Goal: Task Accomplishment & Management: Manage account settings

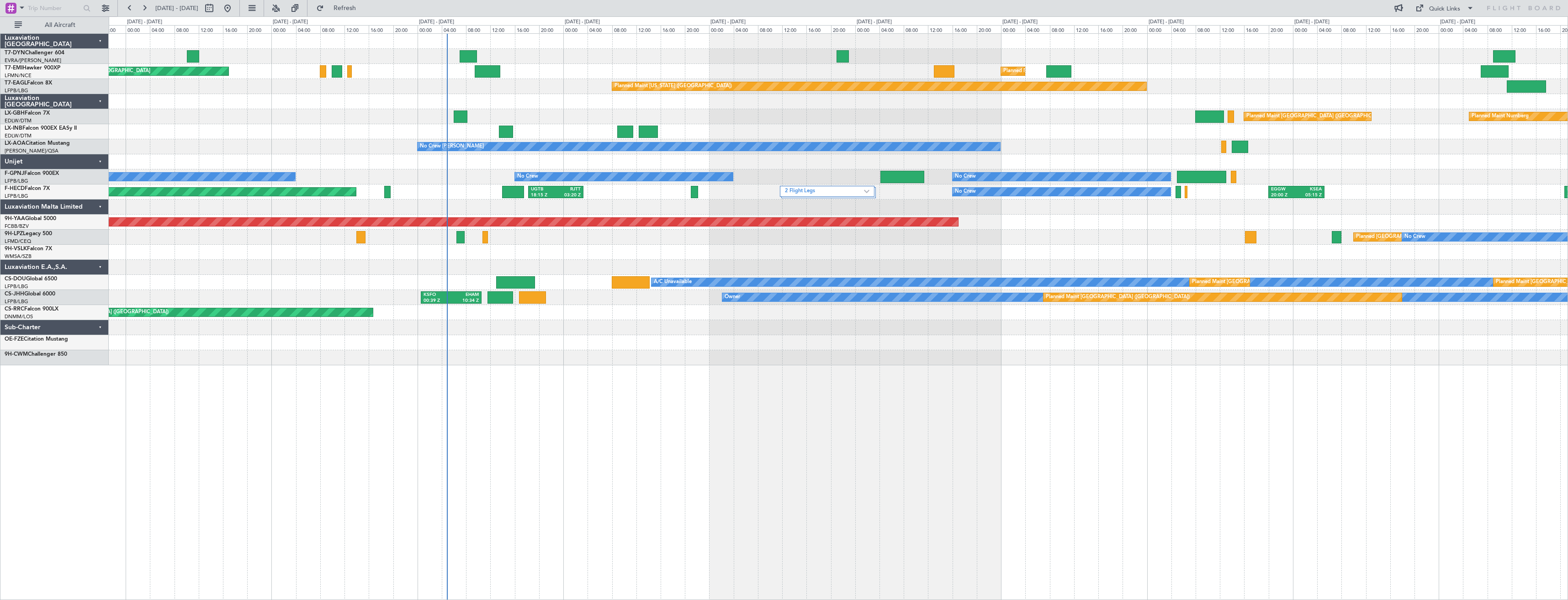
click at [574, 357] on div "Planned Maint [GEOGRAPHIC_DATA] Planned Maint [GEOGRAPHIC_DATA] Planned Maint […" at bounding box center [838, 317] width 1459 height 567
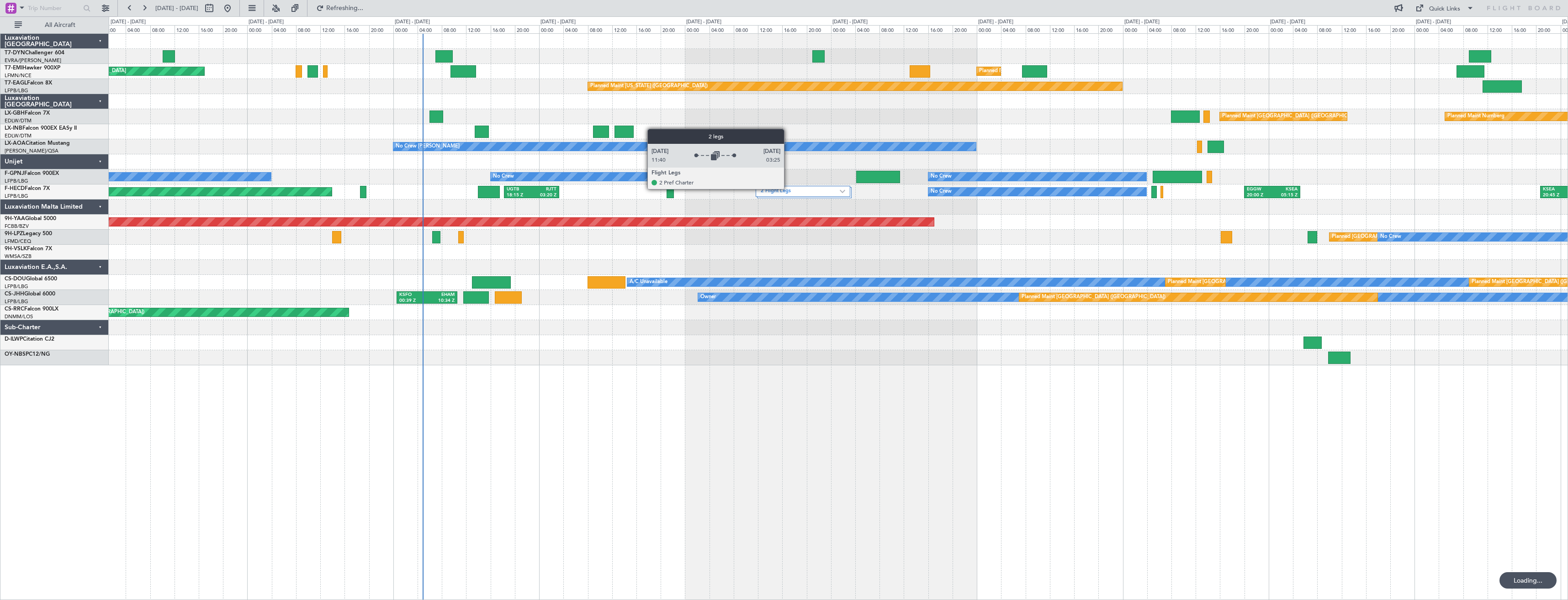
click at [788, 189] on label "2 Flight Legs" at bounding box center [800, 191] width 79 height 8
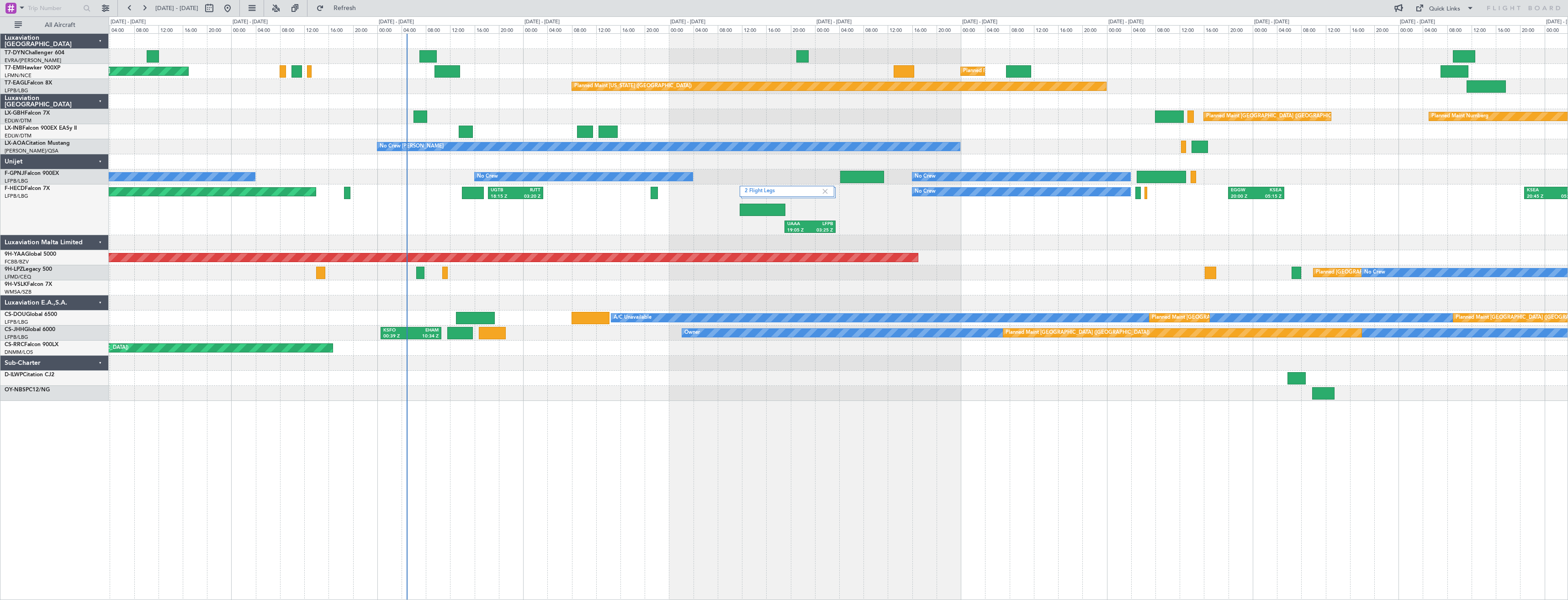
click at [513, 417] on div "Planned Maint [GEOGRAPHIC_DATA] Planned Maint [GEOGRAPHIC_DATA] Planned Maint […" at bounding box center [838, 317] width 1459 height 567
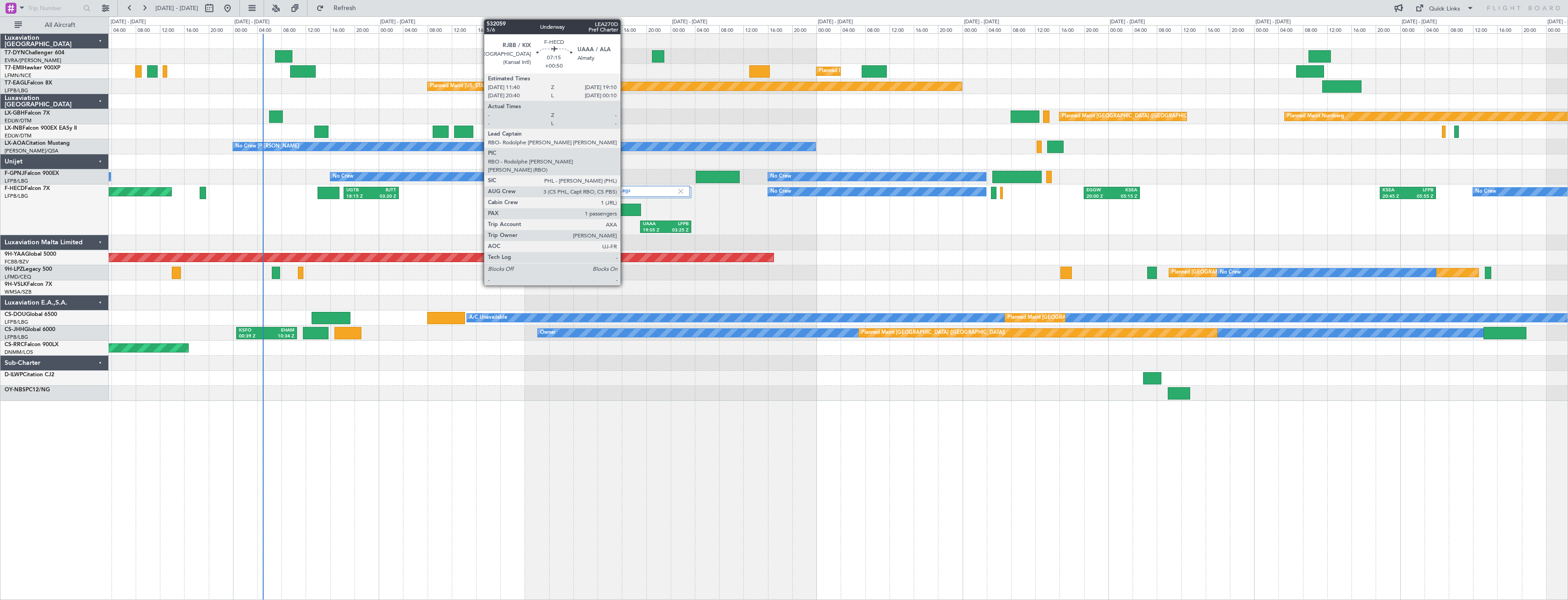
click at [624, 210] on div at bounding box center [618, 210] width 46 height 12
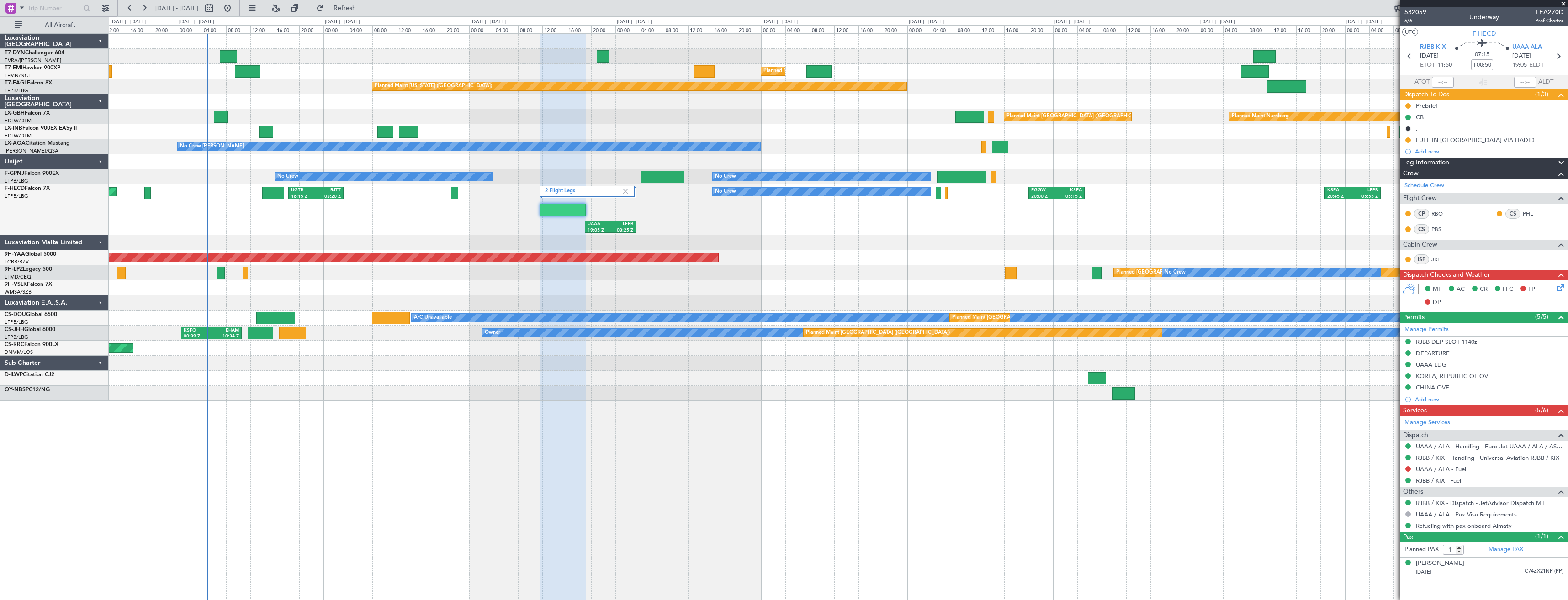
click at [813, 259] on div "AOG Maint Brazzaville (Maya-maya)" at bounding box center [838, 258] width 1458 height 15
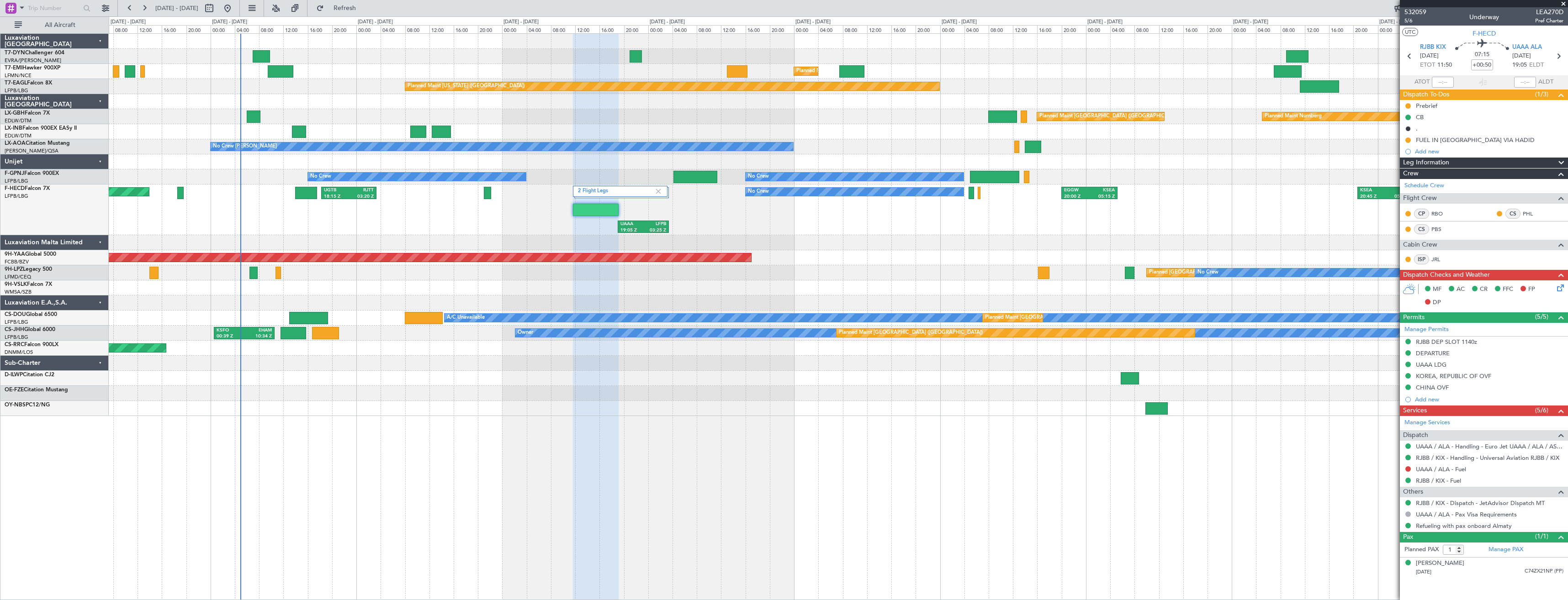
click at [651, 243] on div at bounding box center [838, 243] width 1458 height 15
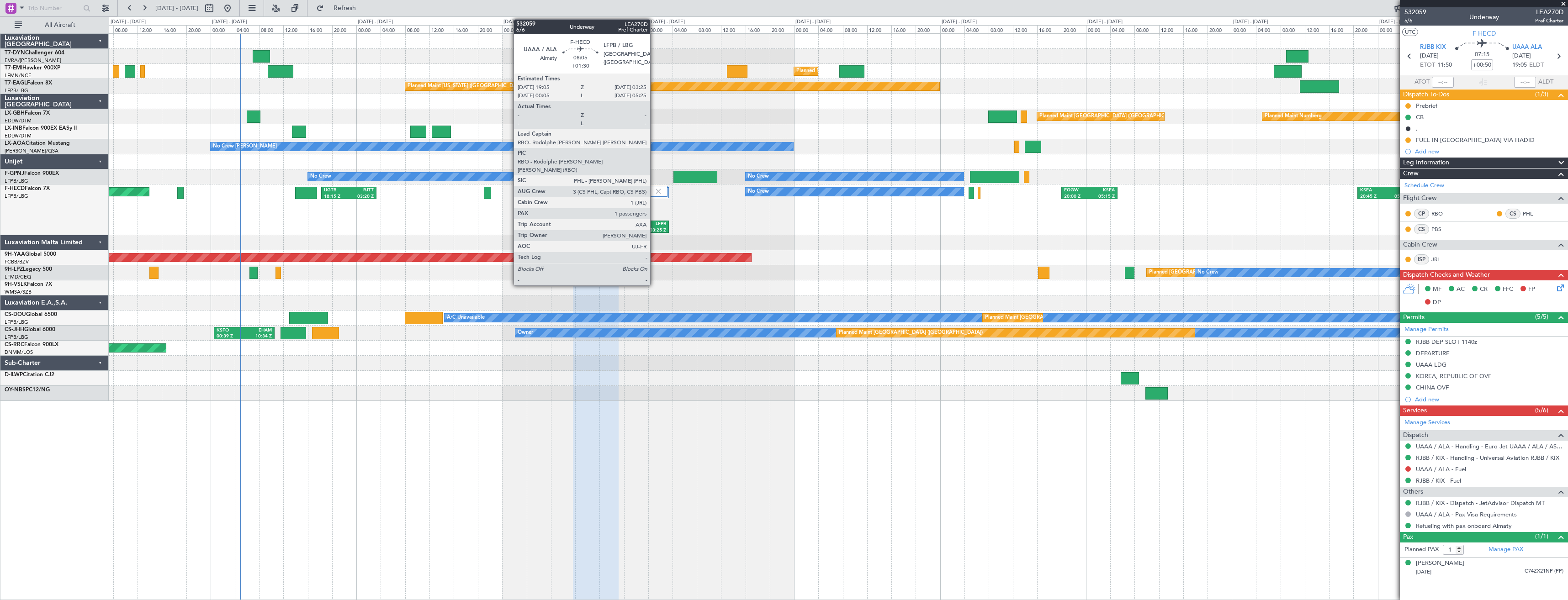
click at [654, 228] on div "03:25 Z" at bounding box center [654, 231] width 23 height 7
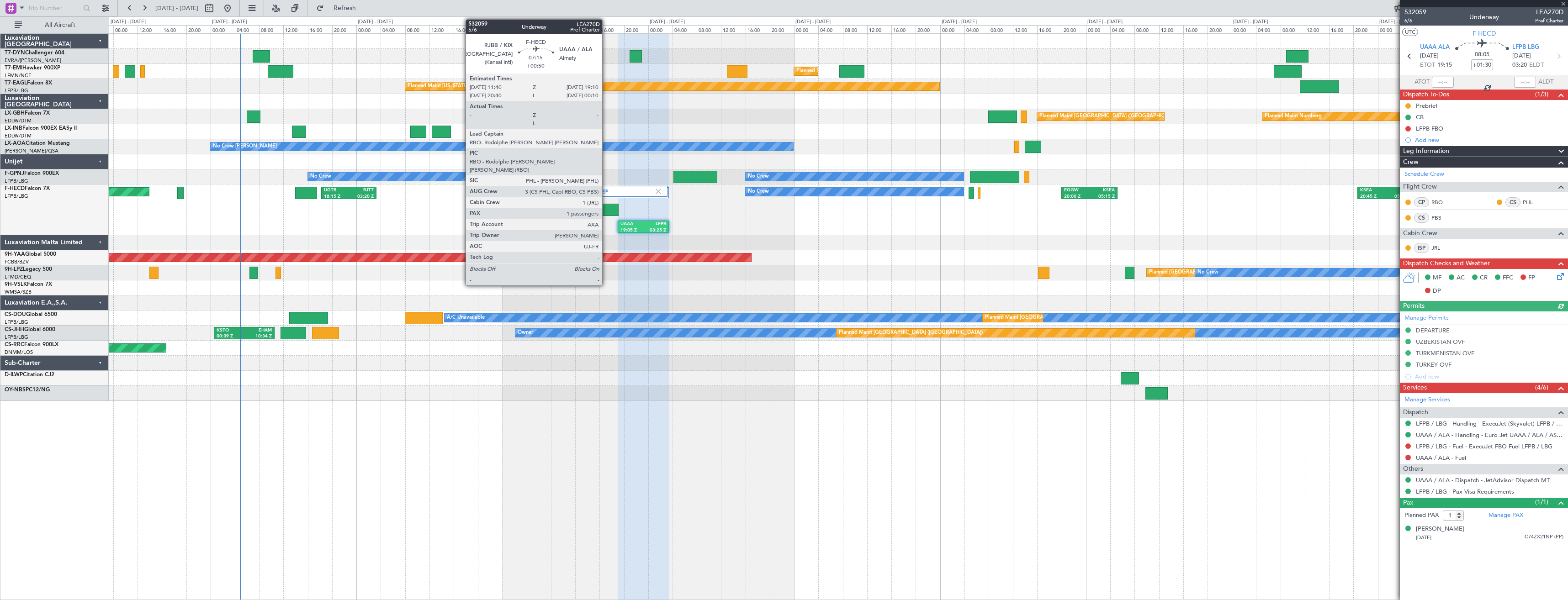
click at [606, 206] on div at bounding box center [596, 210] width 46 height 12
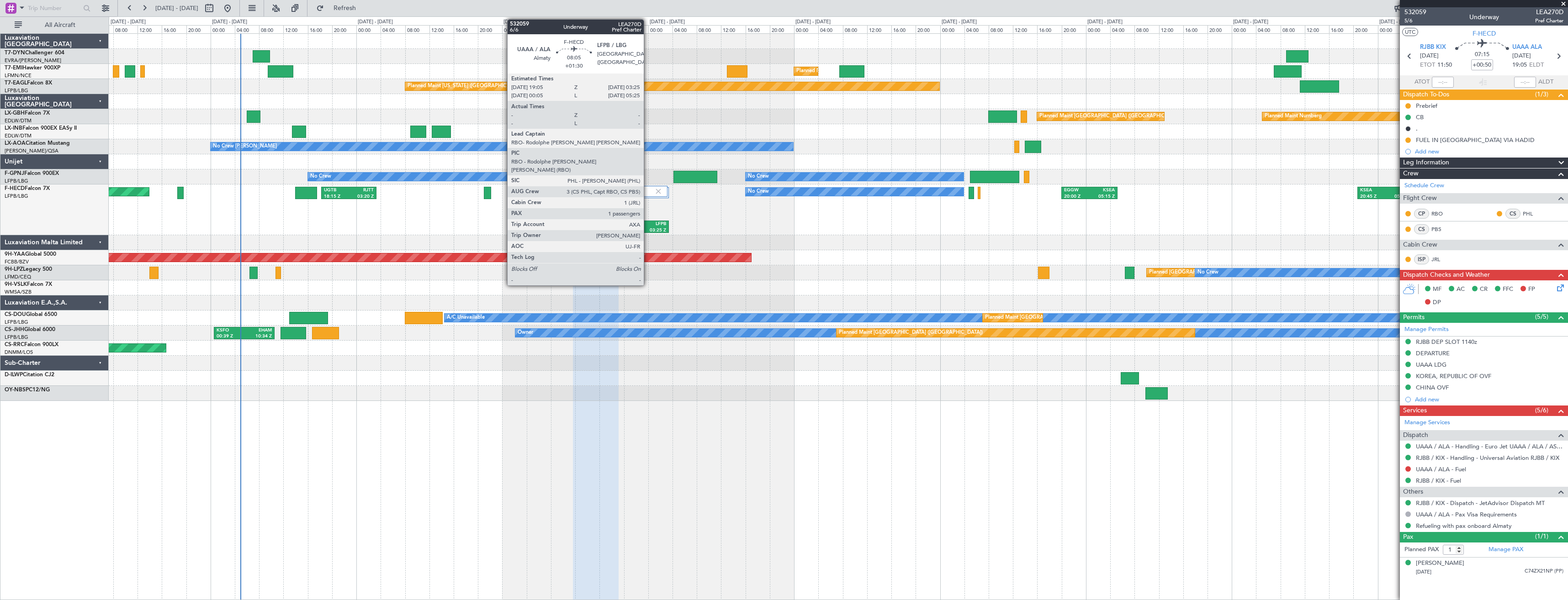
click at [648, 224] on div "LFPB" at bounding box center [654, 224] width 23 height 7
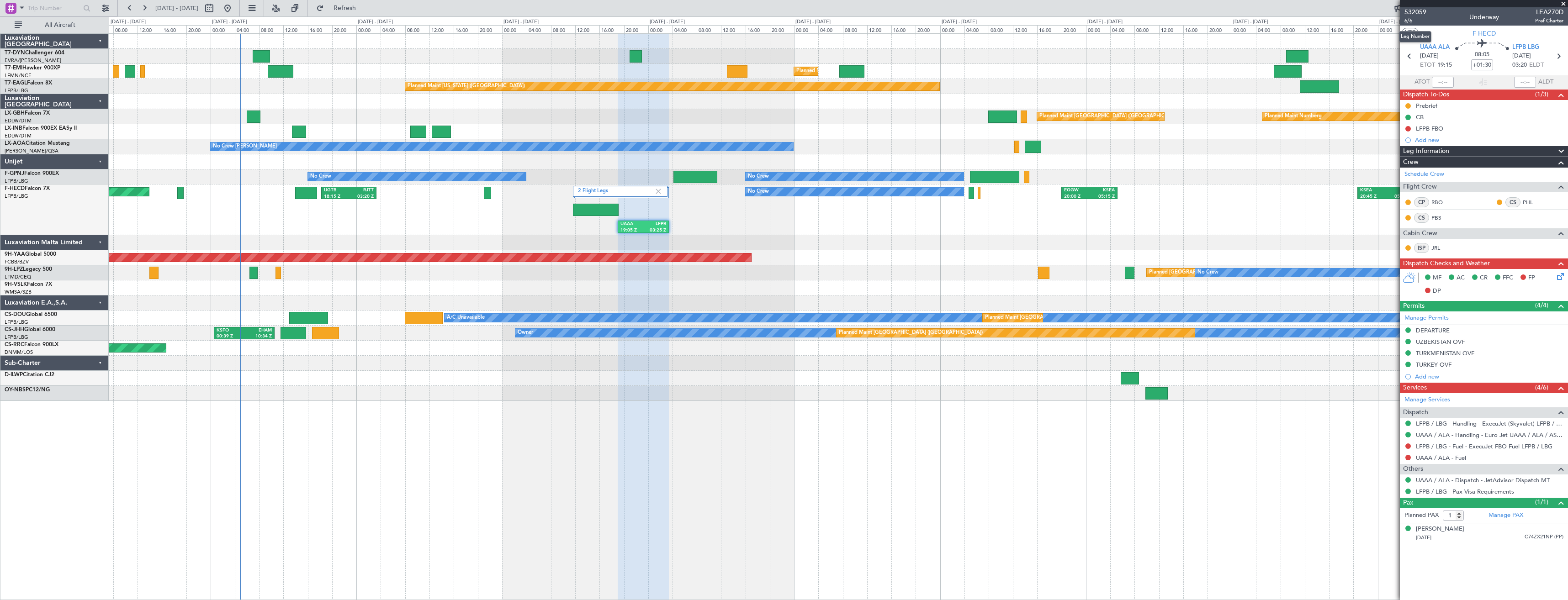
click at [1411, 20] on span "6/6" at bounding box center [1415, 21] width 22 height 8
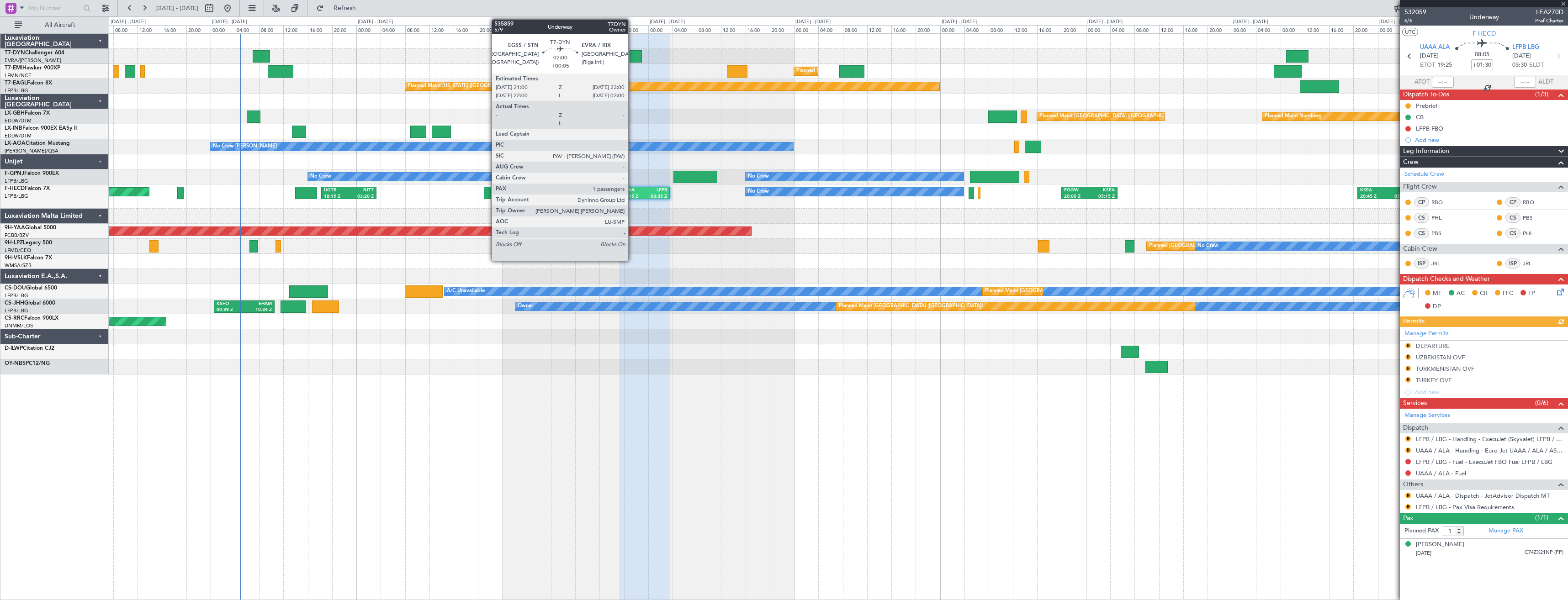
click at [632, 55] on div at bounding box center [635, 56] width 12 height 12
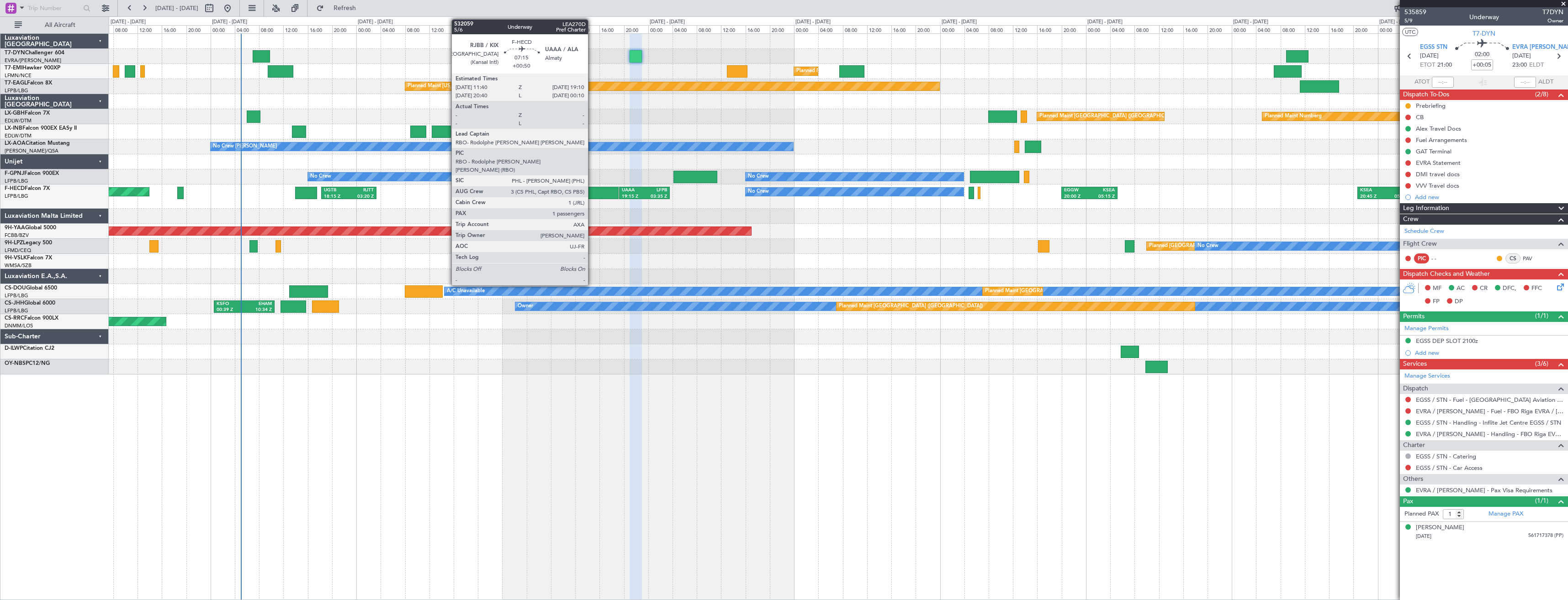
click at [592, 192] on div at bounding box center [596, 193] width 46 height 12
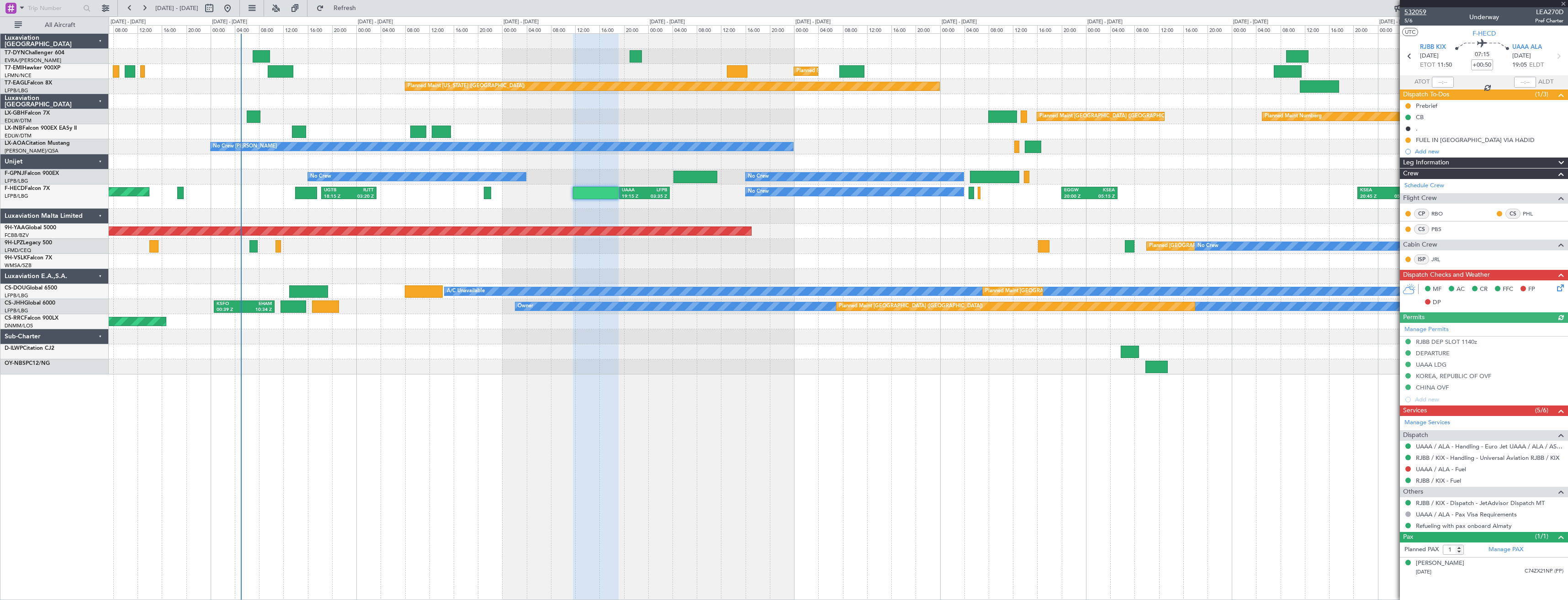
click at [1414, 13] on span "532059" at bounding box center [1415, 12] width 22 height 10
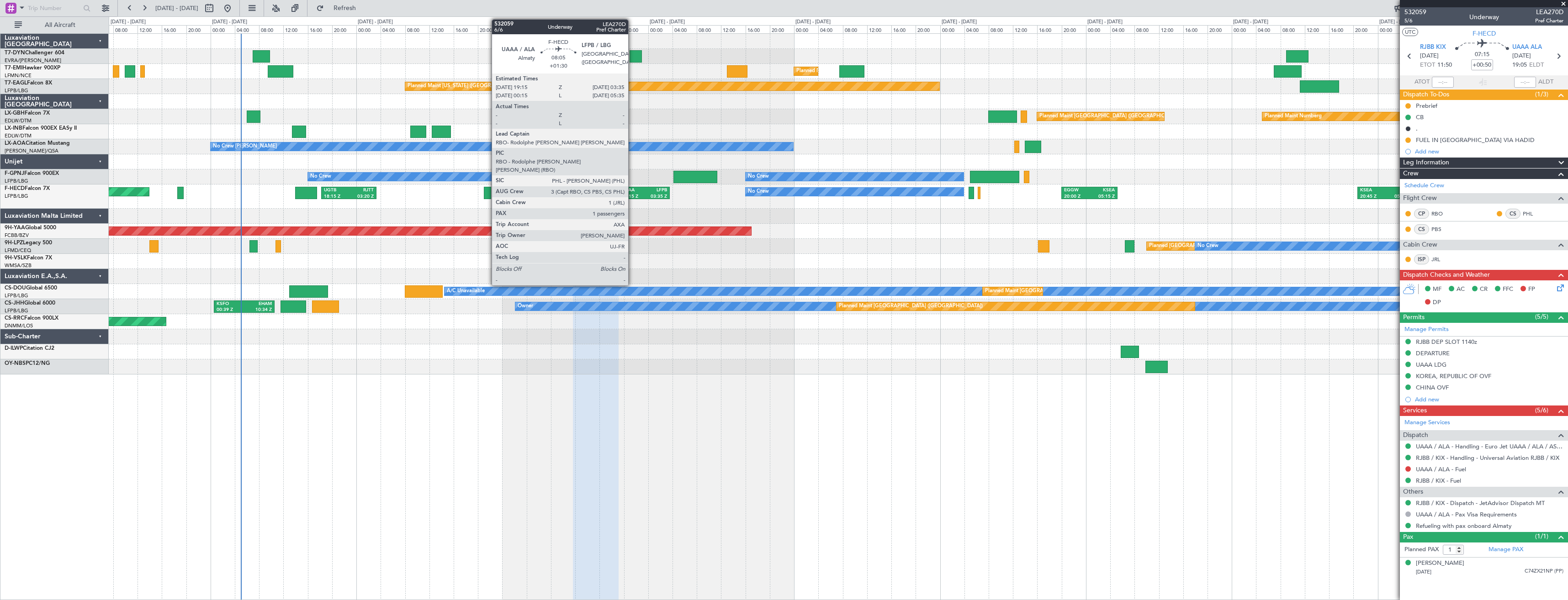
click at [632, 194] on div "19:15 Z" at bounding box center [633, 197] width 23 height 7
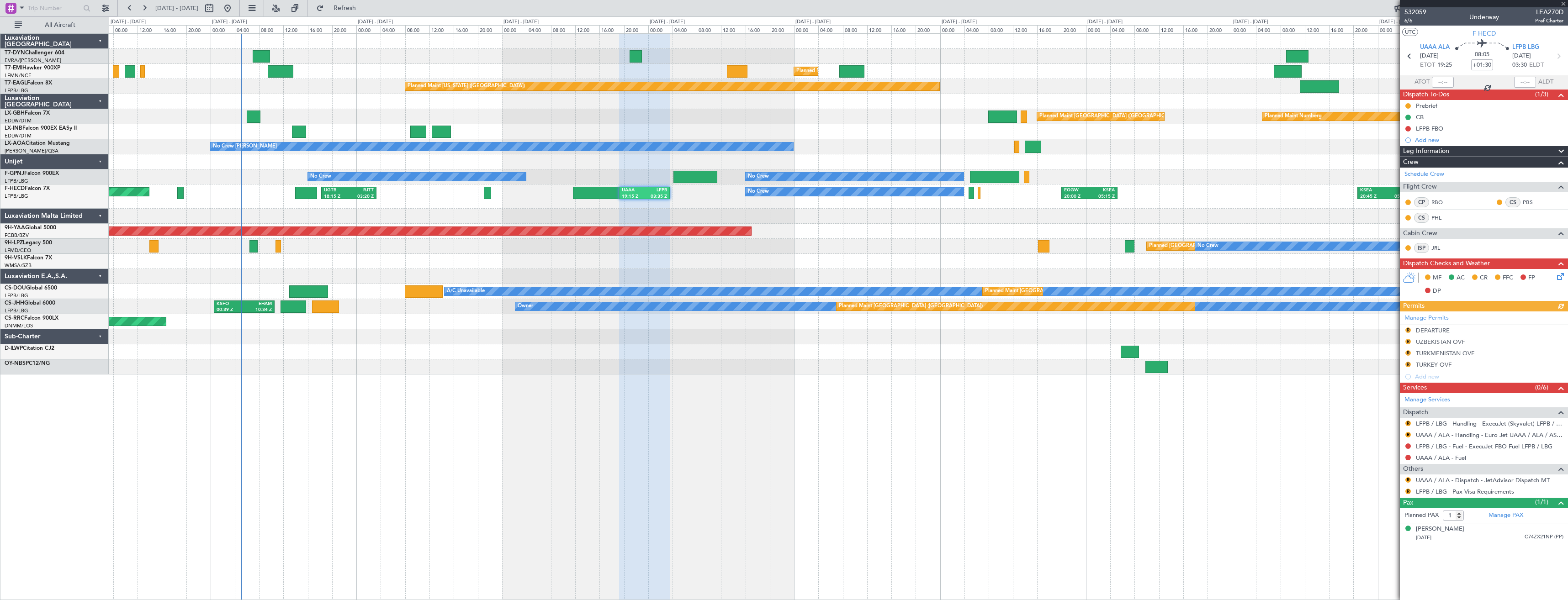
click at [1555, 276] on icon at bounding box center [1558, 275] width 7 height 7
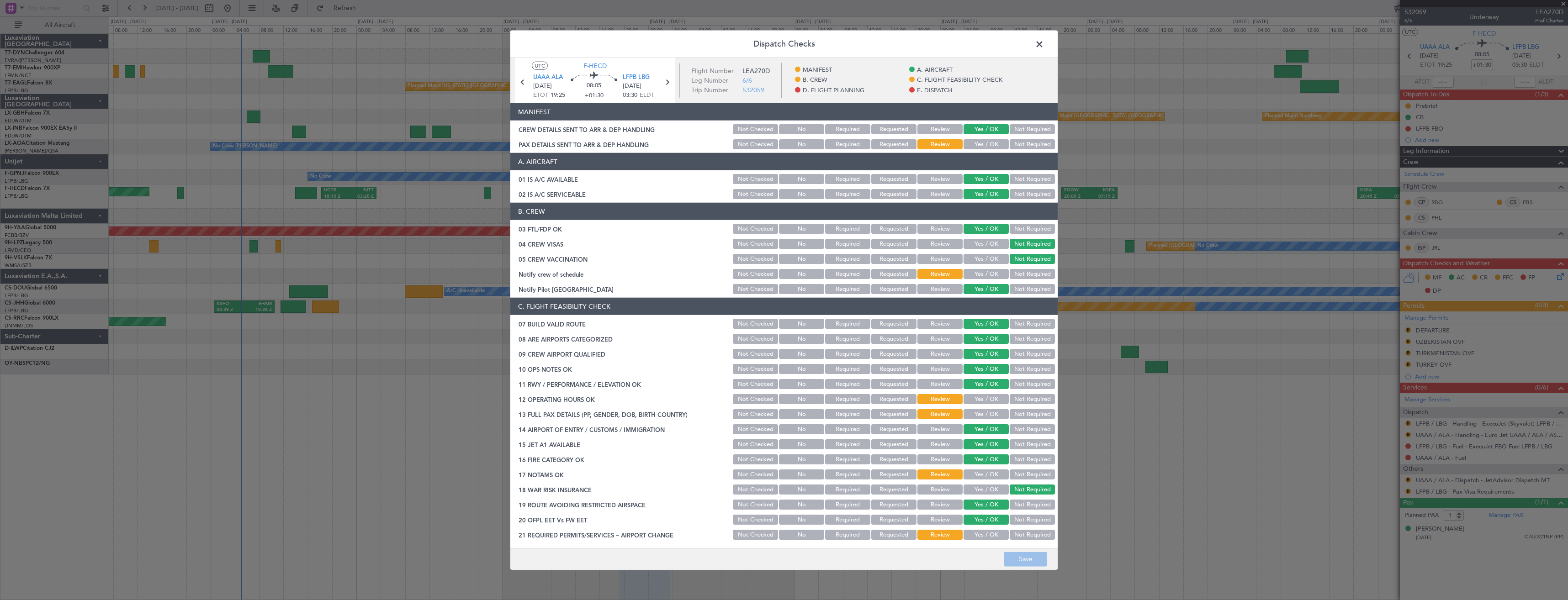
click at [974, 144] on button "Yes / OK" at bounding box center [986, 144] width 45 height 10
click at [1020, 560] on button "Save" at bounding box center [1025, 559] width 43 height 14
click at [1044, 48] on span at bounding box center [1044, 47] width 0 height 18
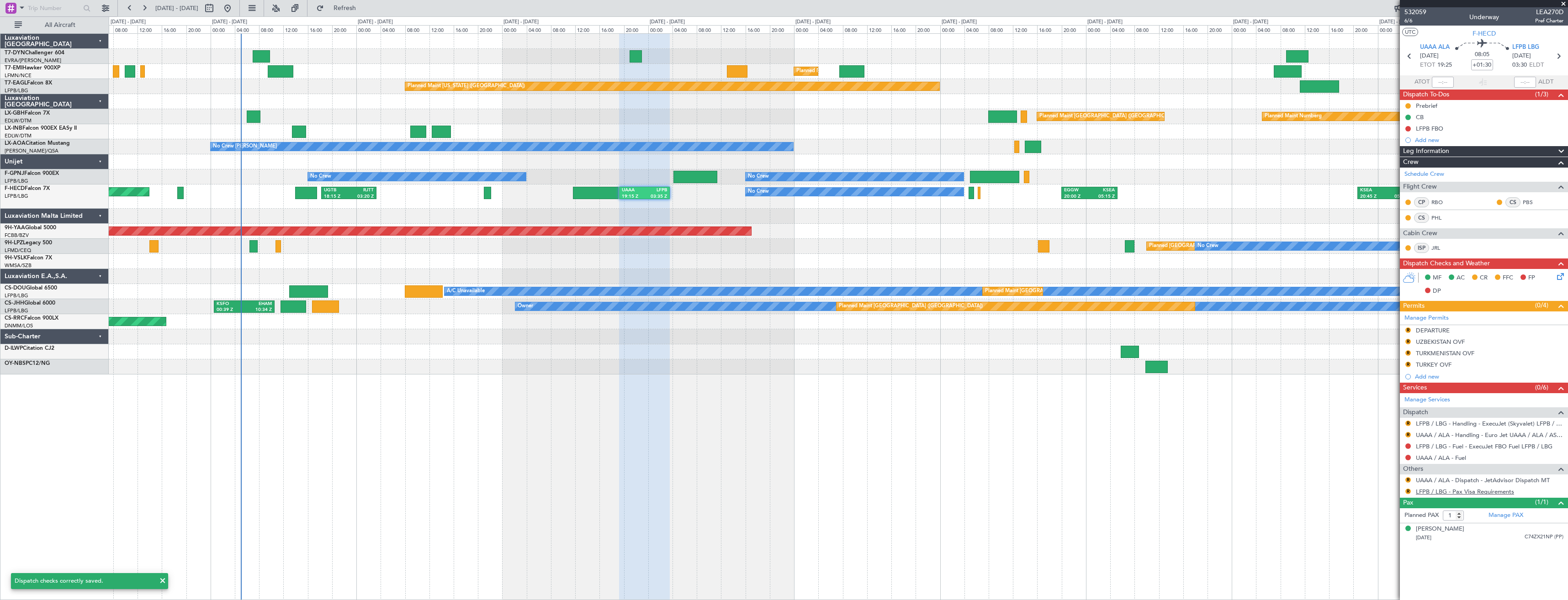
click at [1432, 489] on link "LFPB / LBG - Pax Visa Requirements" at bounding box center [1465, 492] width 98 height 8
click at [1405, 492] on button "R" at bounding box center [1408, 491] width 5 height 5
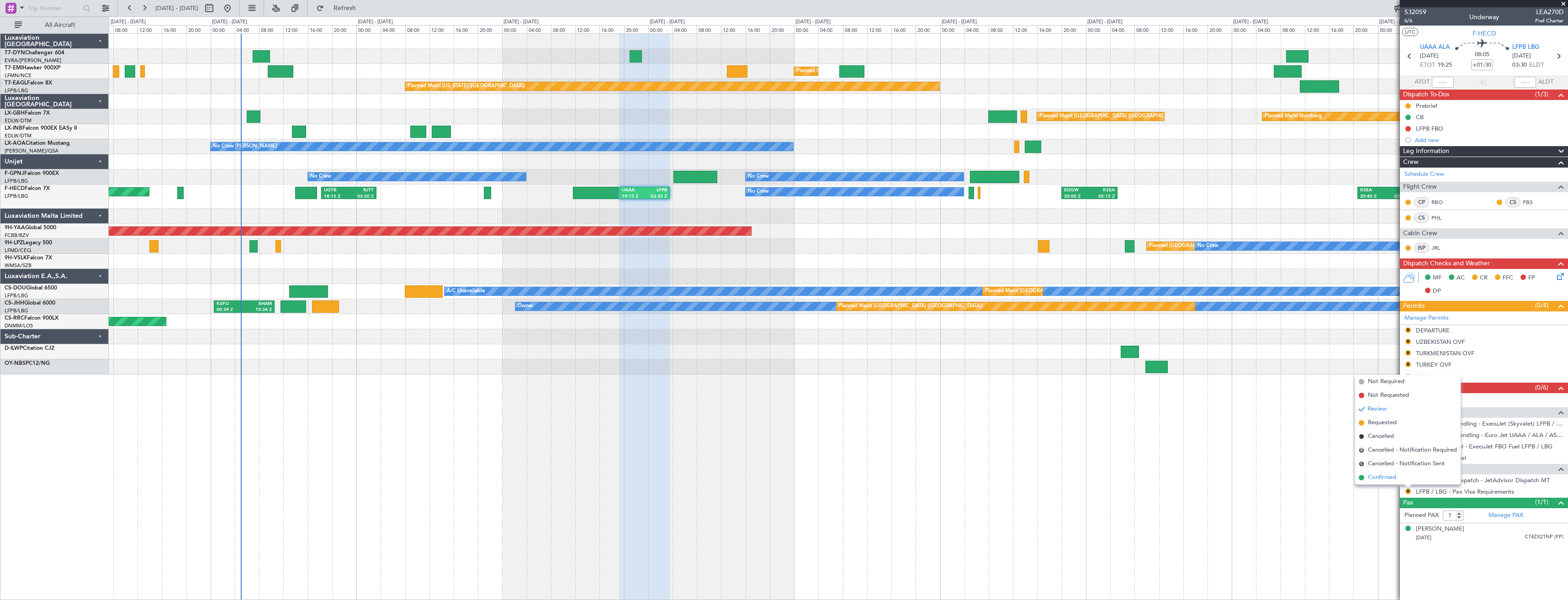
click at [1403, 478] on li "Confirmed" at bounding box center [1407, 477] width 106 height 14
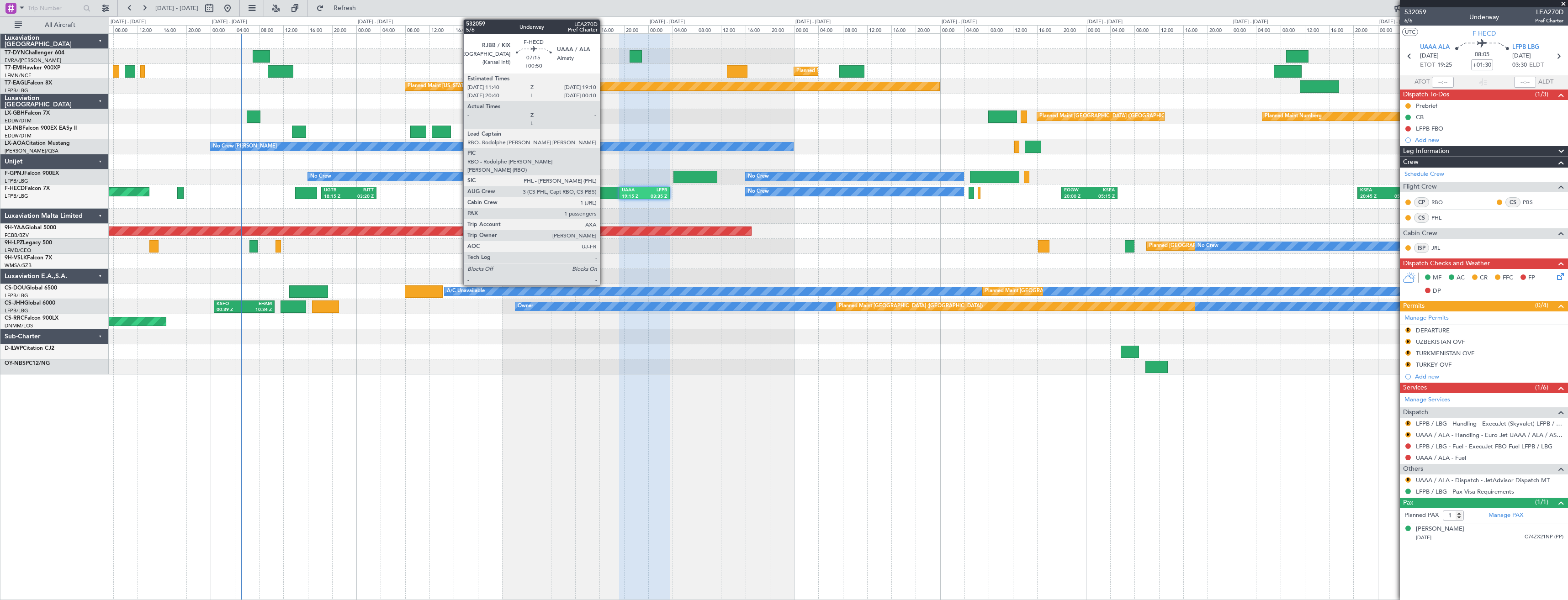
click at [604, 189] on div at bounding box center [596, 193] width 46 height 12
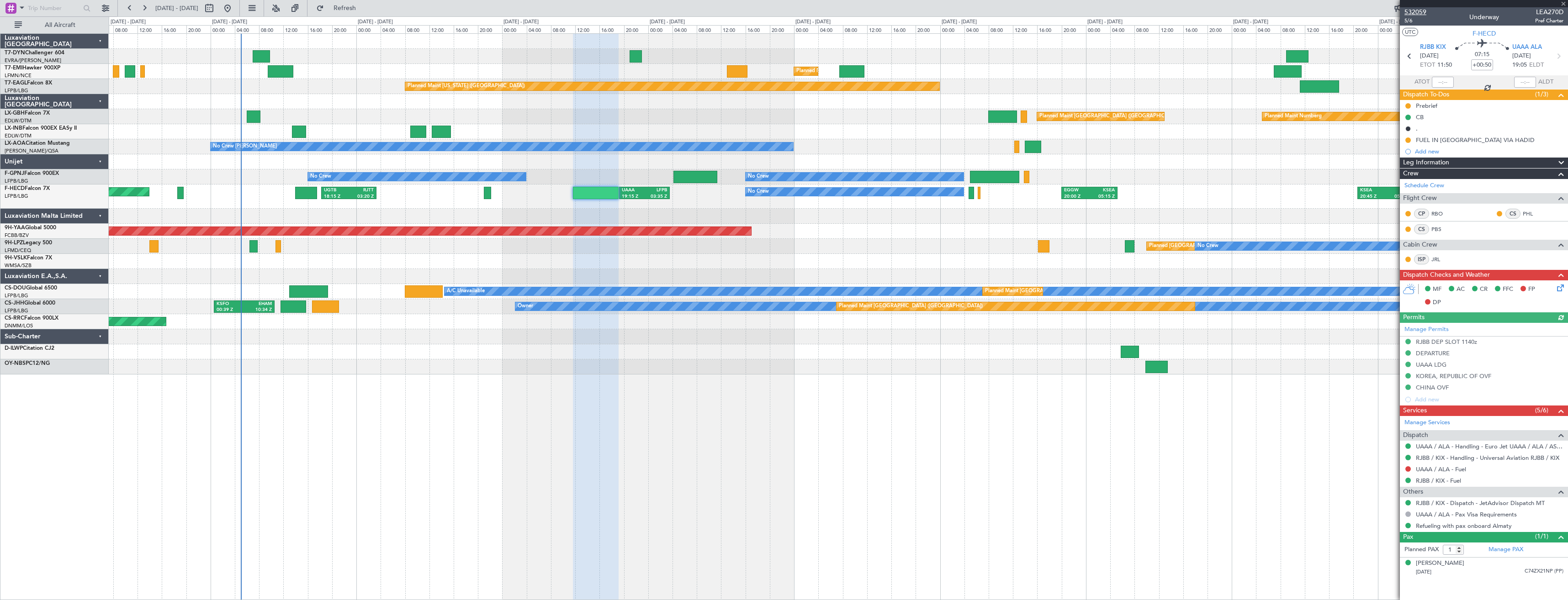
click at [1423, 9] on span "532059" at bounding box center [1415, 12] width 22 height 10
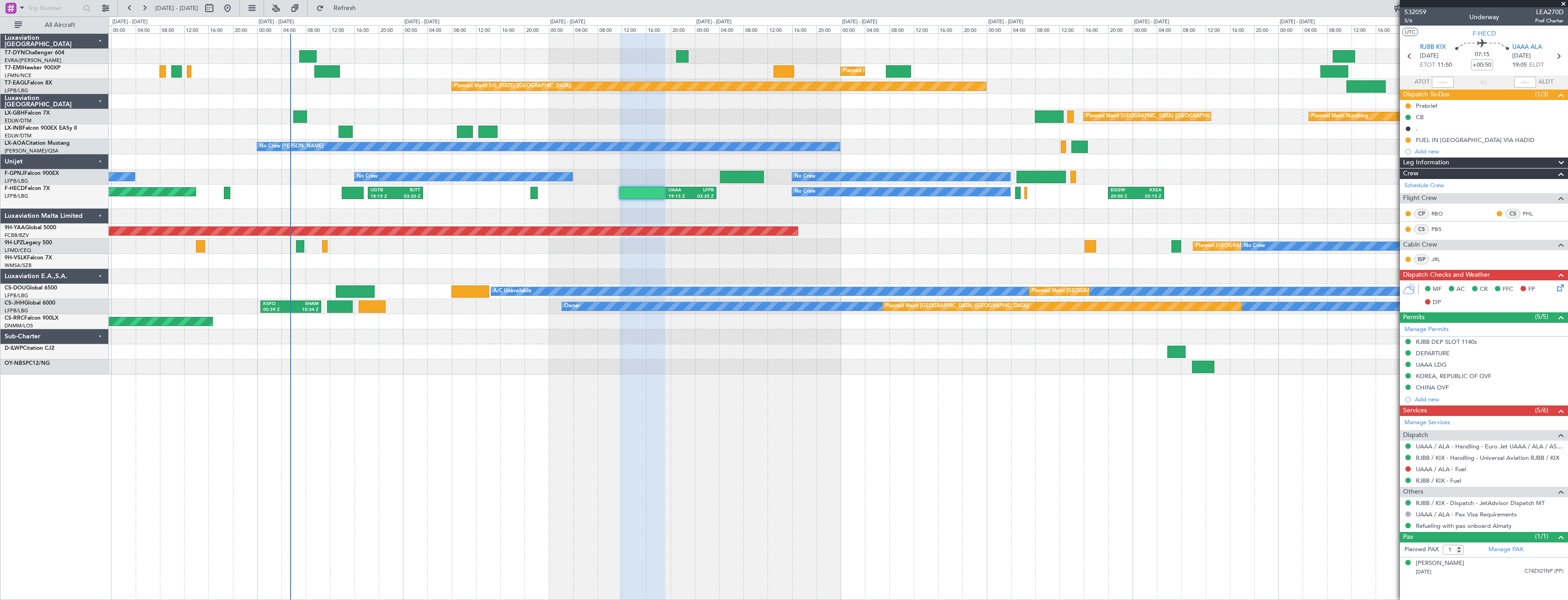
click at [668, 426] on div "Planned Maint [GEOGRAPHIC_DATA] Planned Maint [GEOGRAPHIC_DATA] Planned Maint […" at bounding box center [838, 317] width 1459 height 567
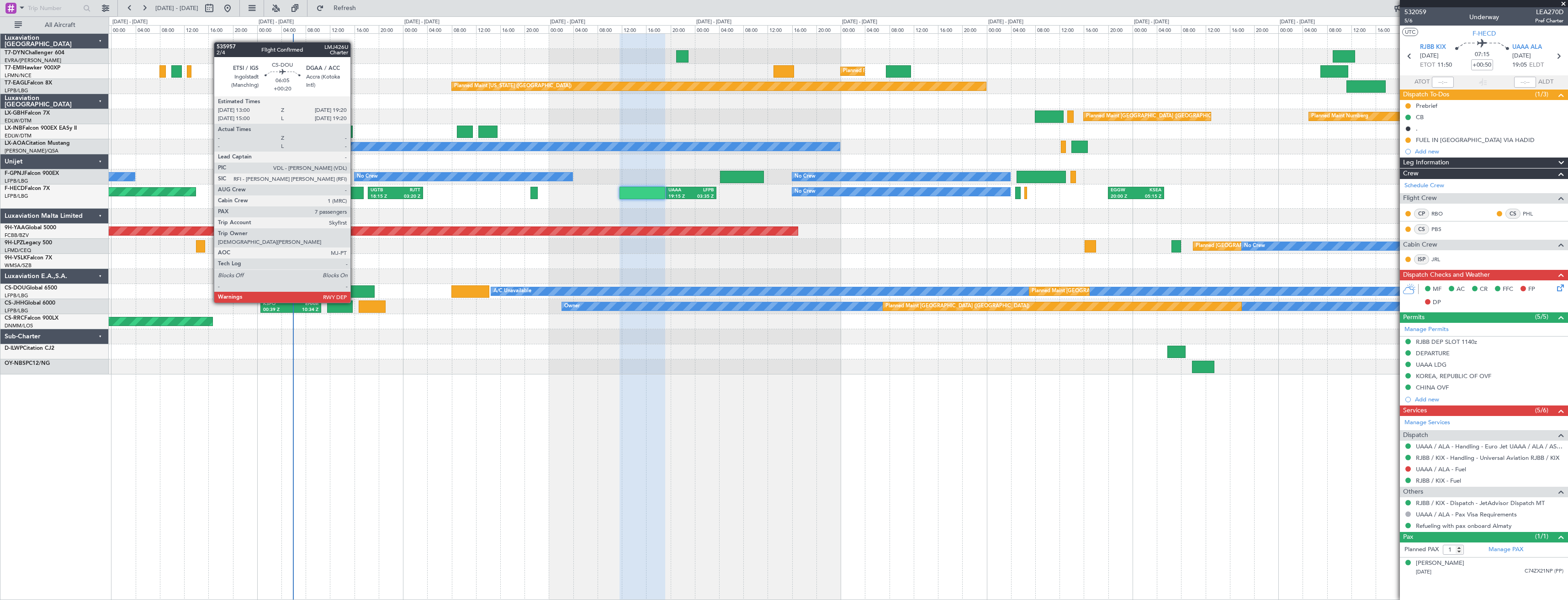
click at [355, 294] on div at bounding box center [355, 291] width 39 height 12
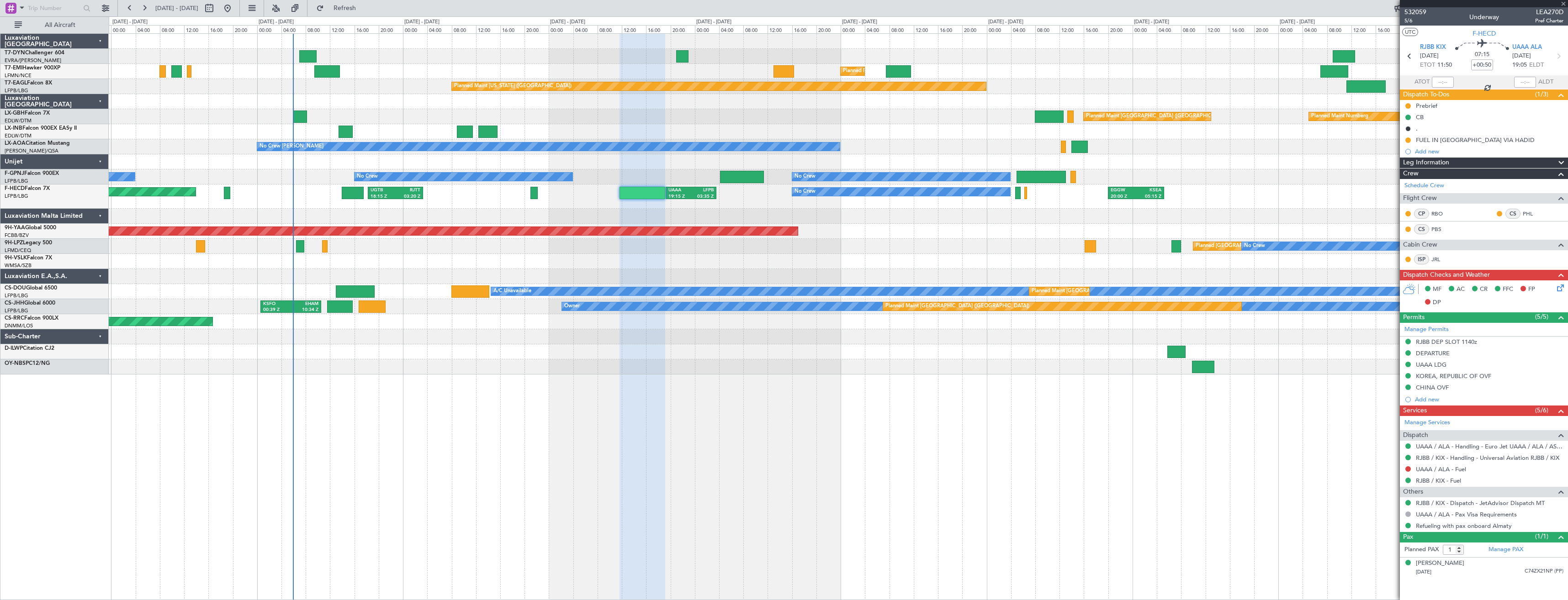
type input "+00:20"
type input "7"
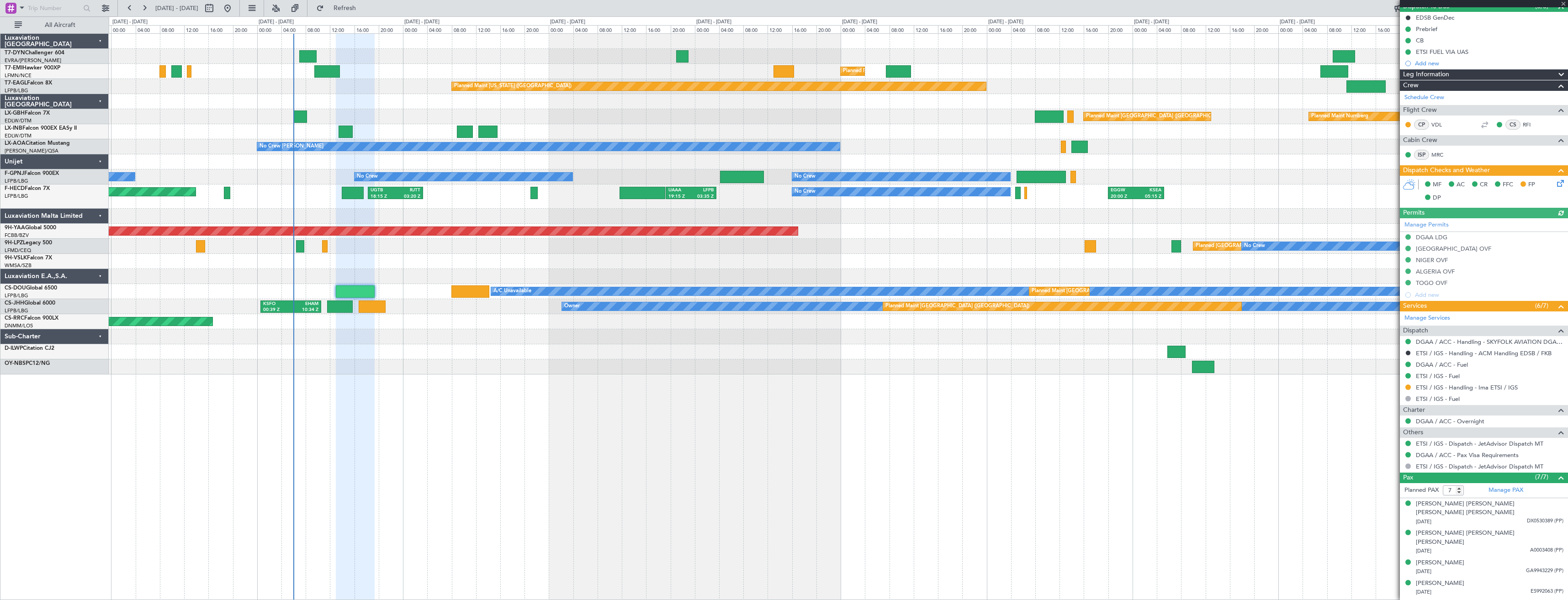
scroll to position [130, 0]
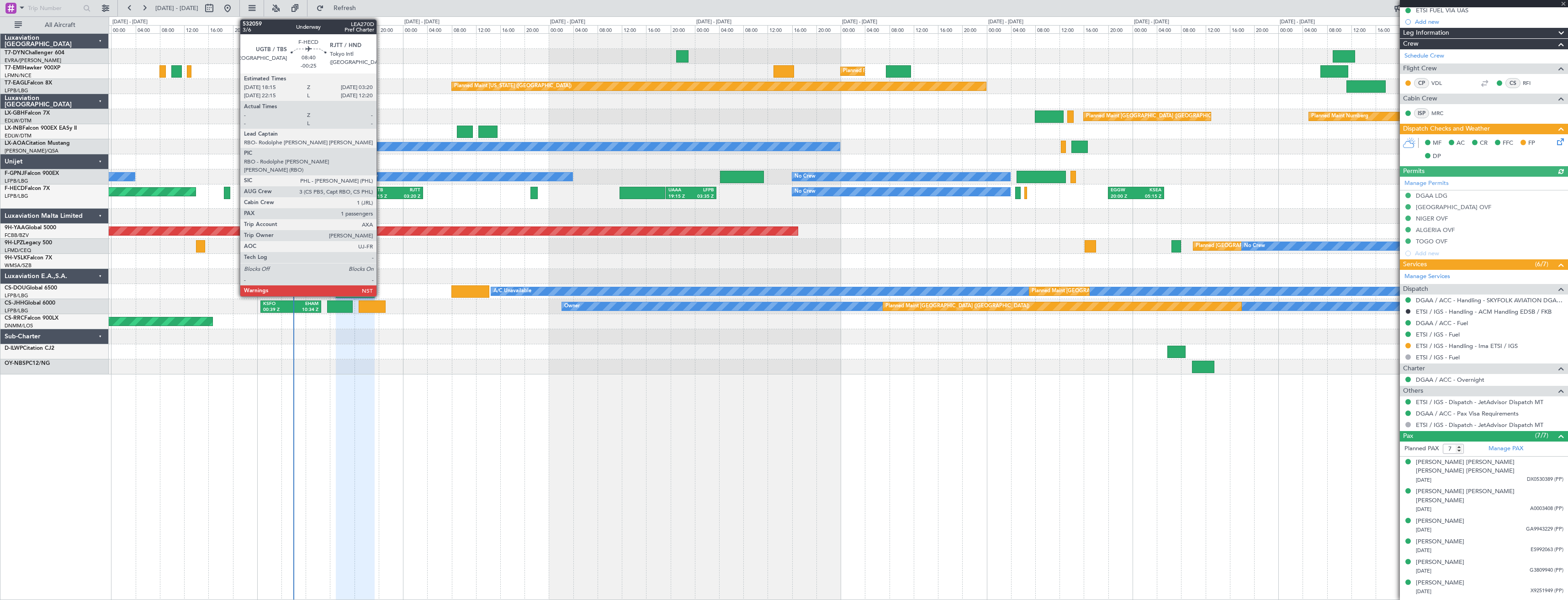
click at [380, 196] on div "18:15 Z" at bounding box center [383, 197] width 25 height 7
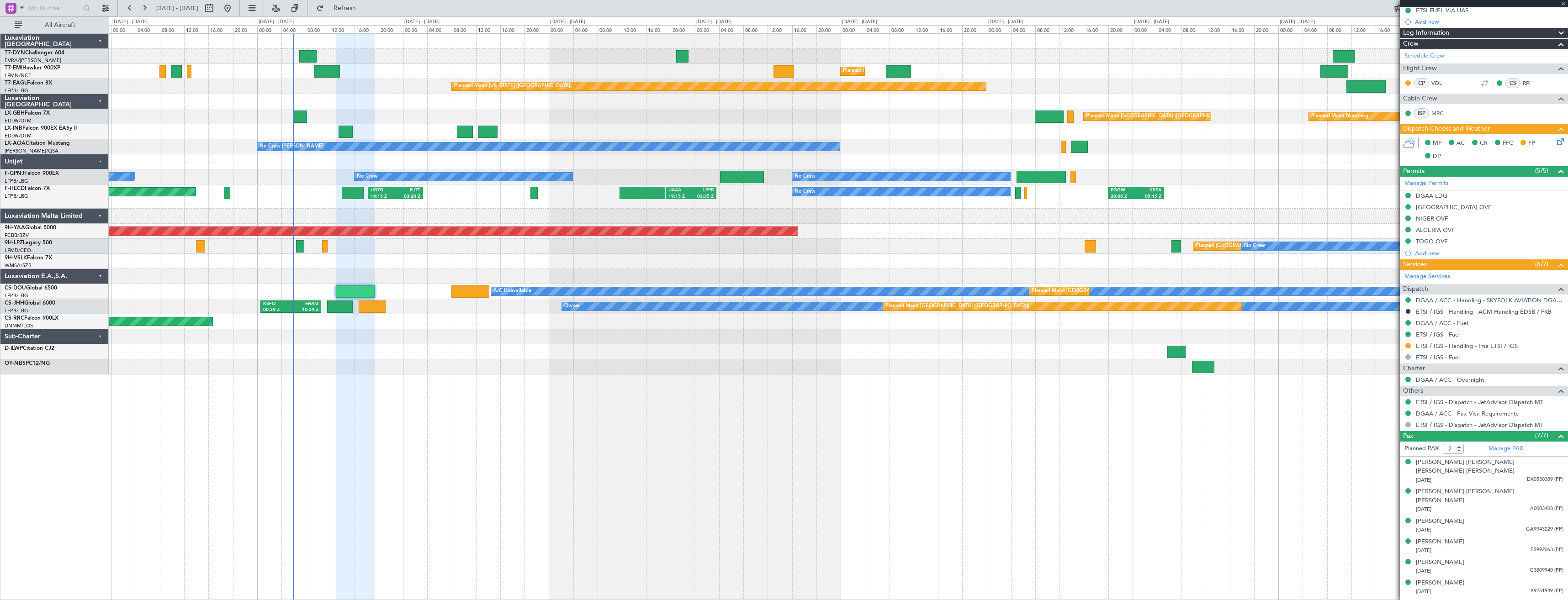
type input "-00:25"
type input "1"
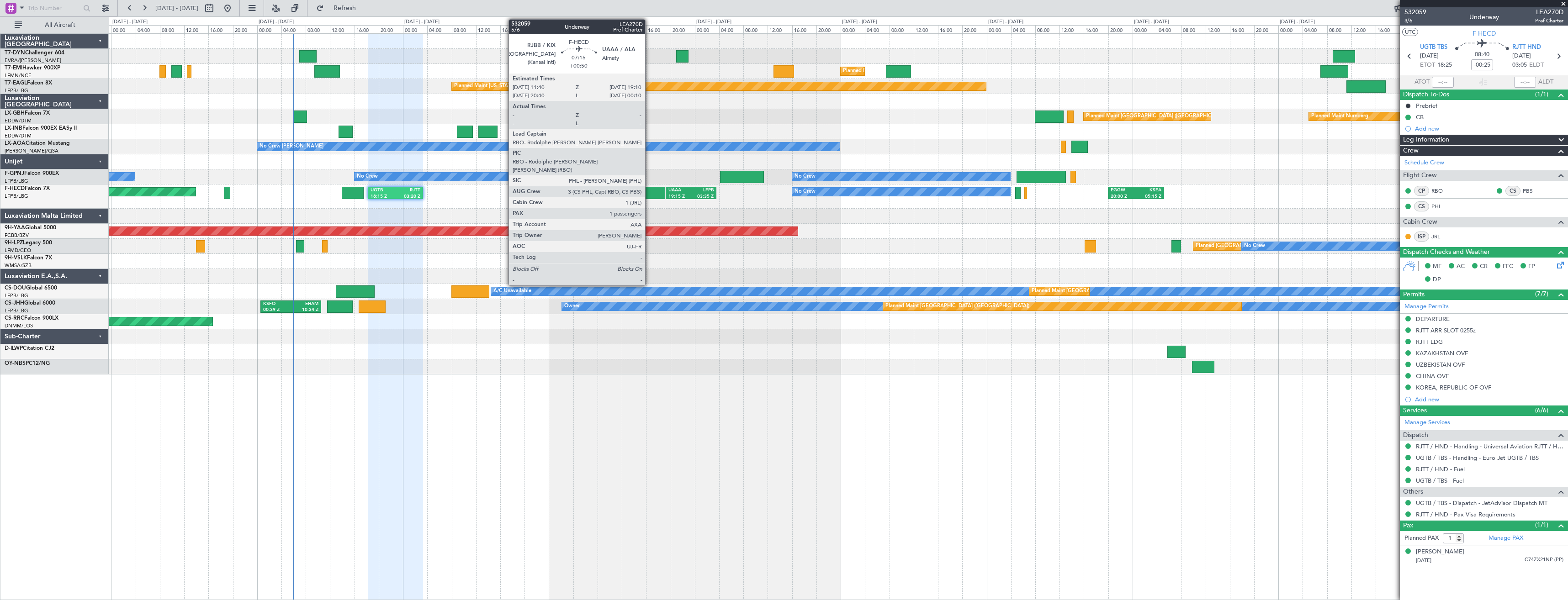
click at [649, 195] on div at bounding box center [643, 193] width 46 height 12
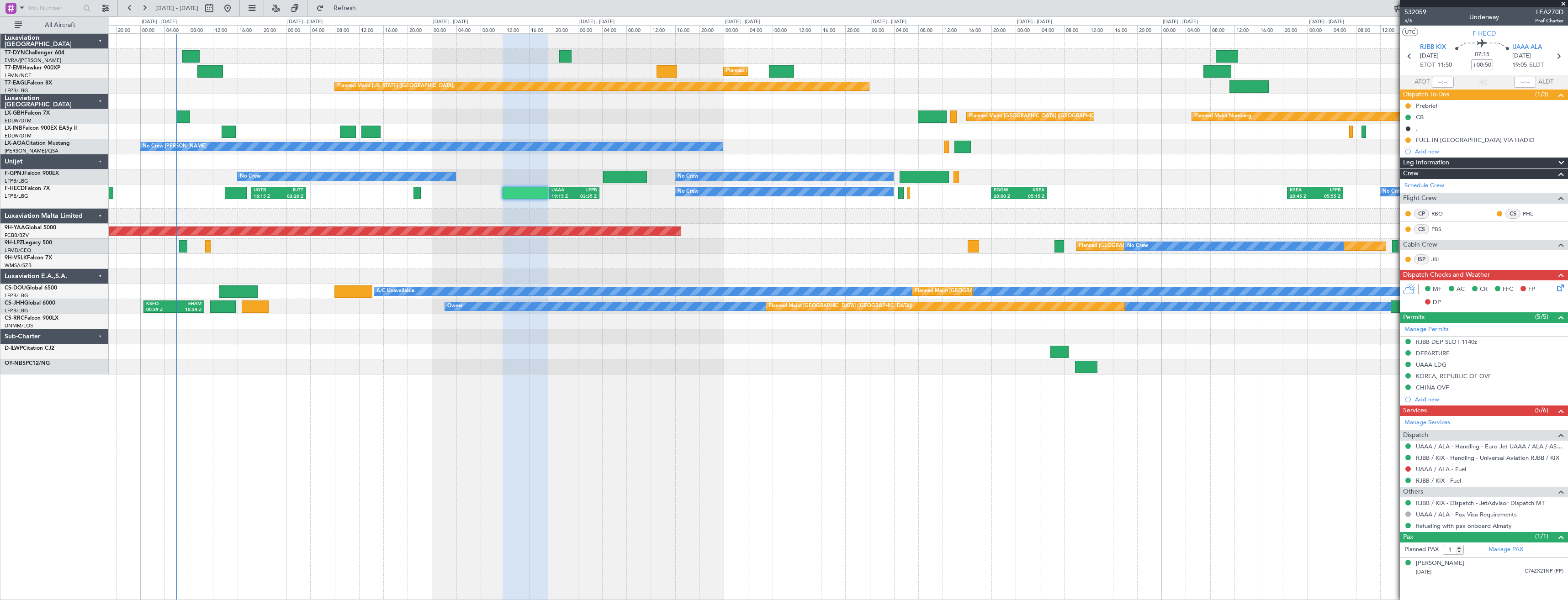
click at [639, 252] on div "Planned Maint [GEOGRAPHIC_DATA] Planned Maint [GEOGRAPHIC_DATA] Planned Maint […" at bounding box center [838, 205] width 1458 height 341
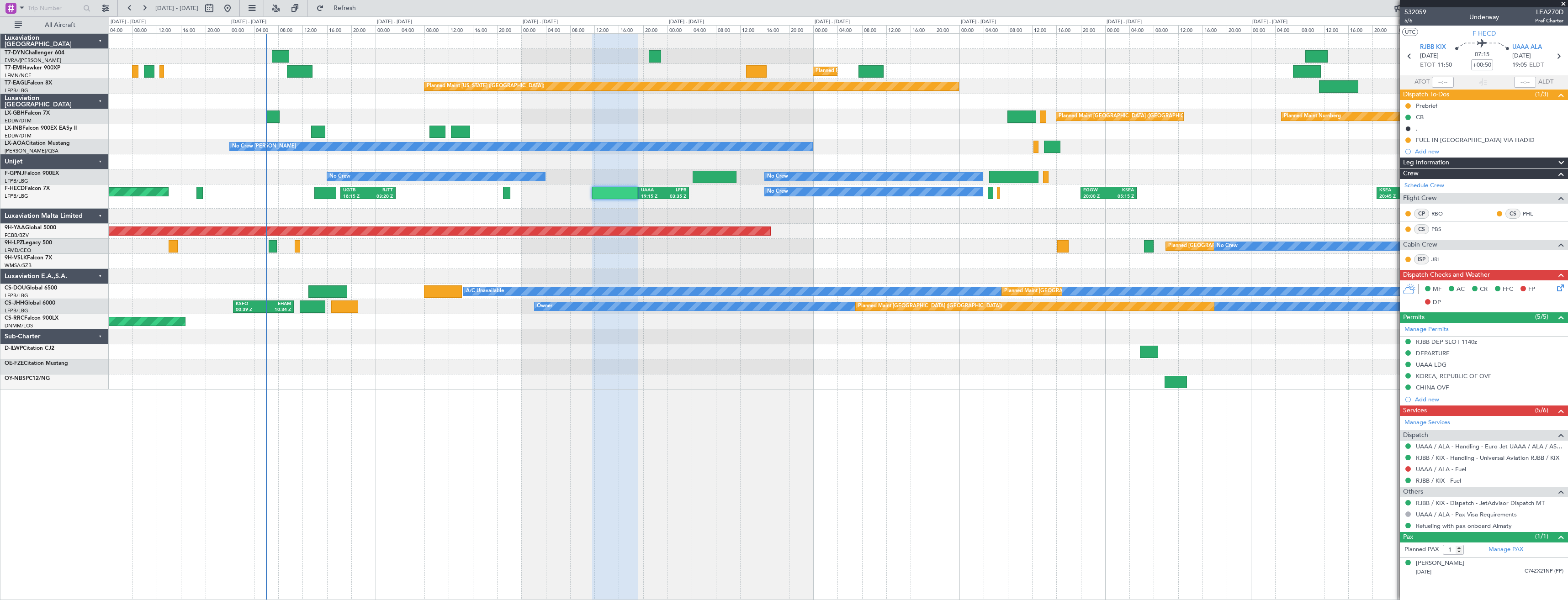
click at [582, 103] on div at bounding box center [838, 101] width 1458 height 15
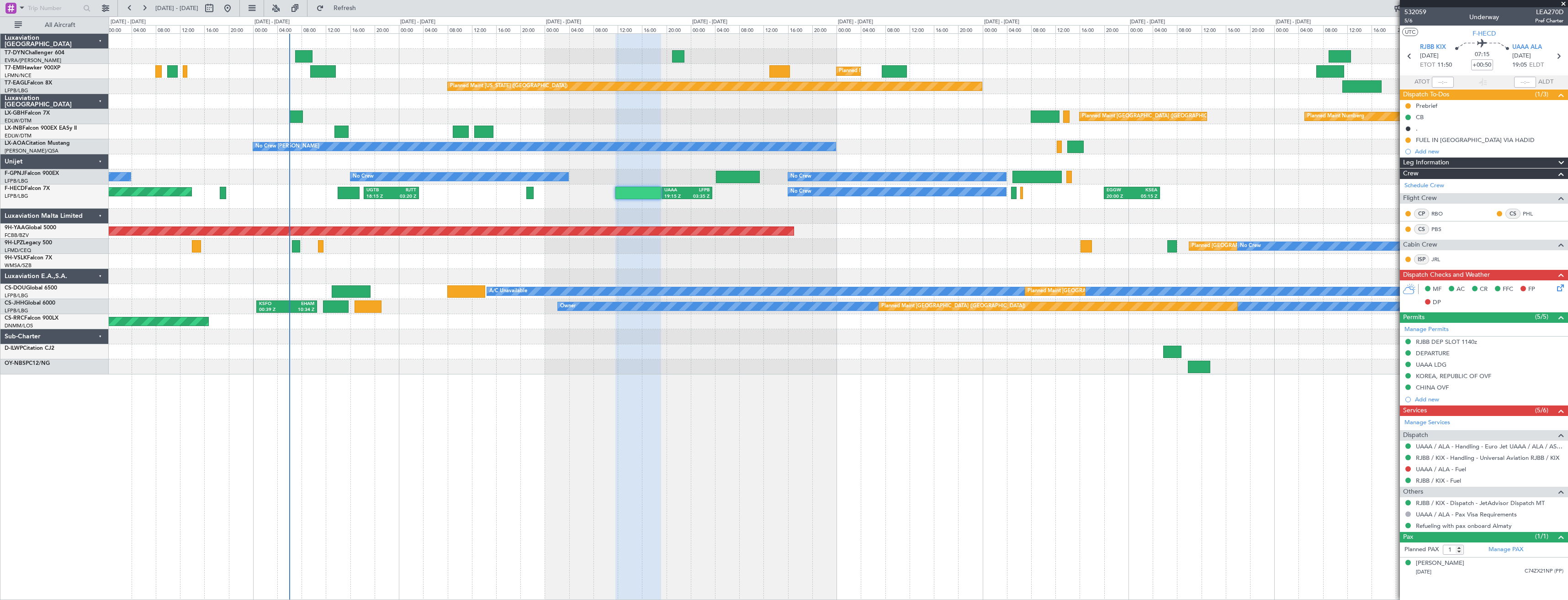
click at [599, 106] on div at bounding box center [838, 101] width 1458 height 15
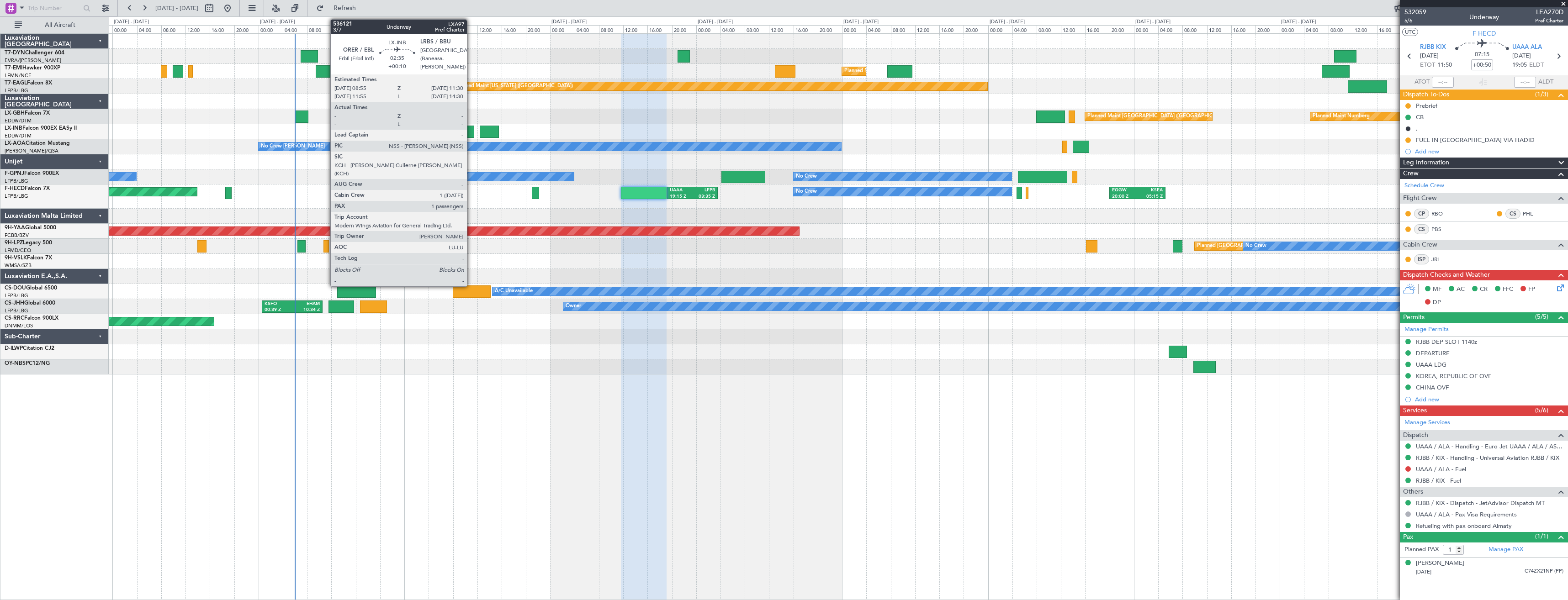
click at [471, 133] on div at bounding box center [466, 132] width 16 height 12
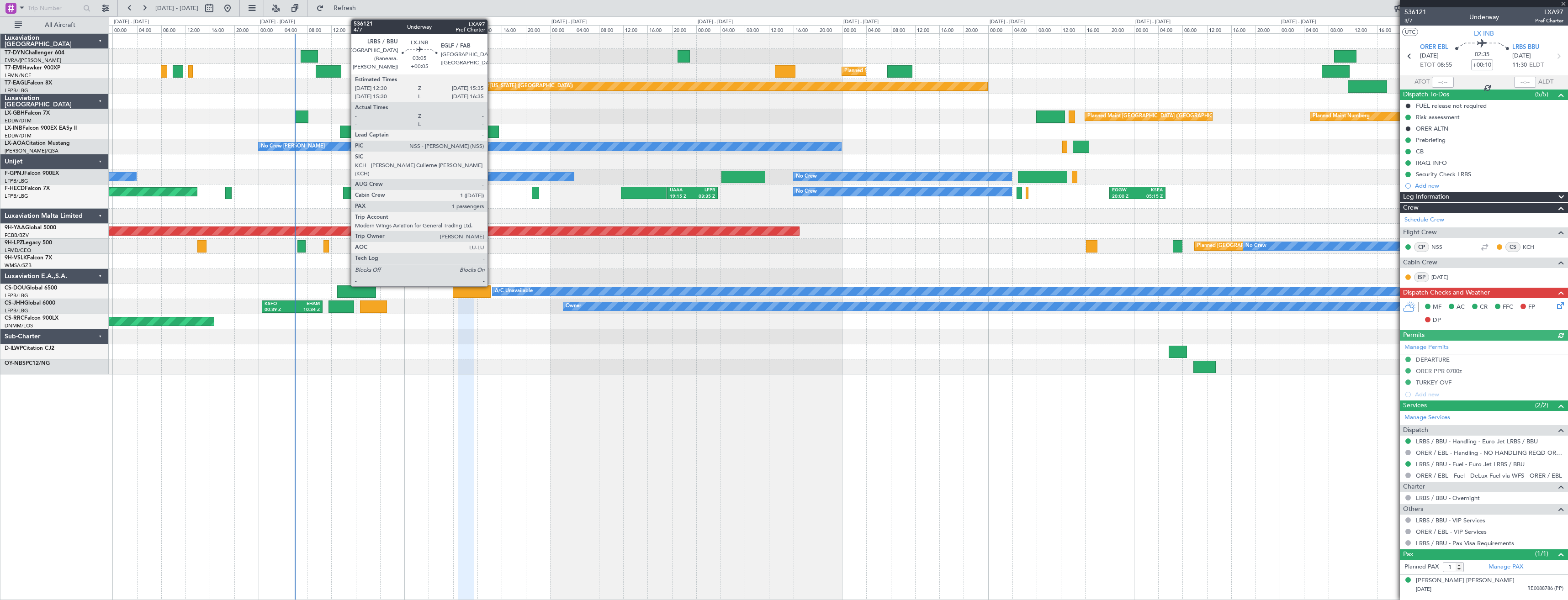
click at [492, 130] on div at bounding box center [489, 132] width 19 height 12
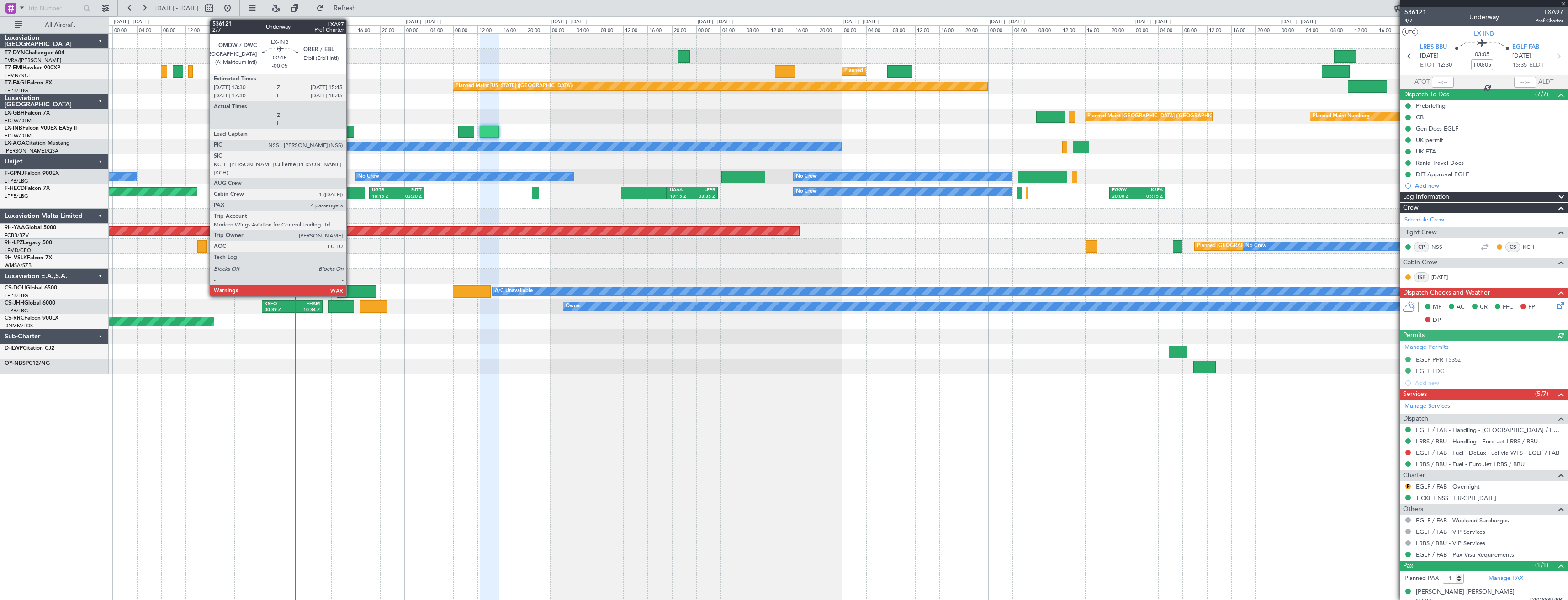
click at [350, 133] on div at bounding box center [346, 132] width 14 height 12
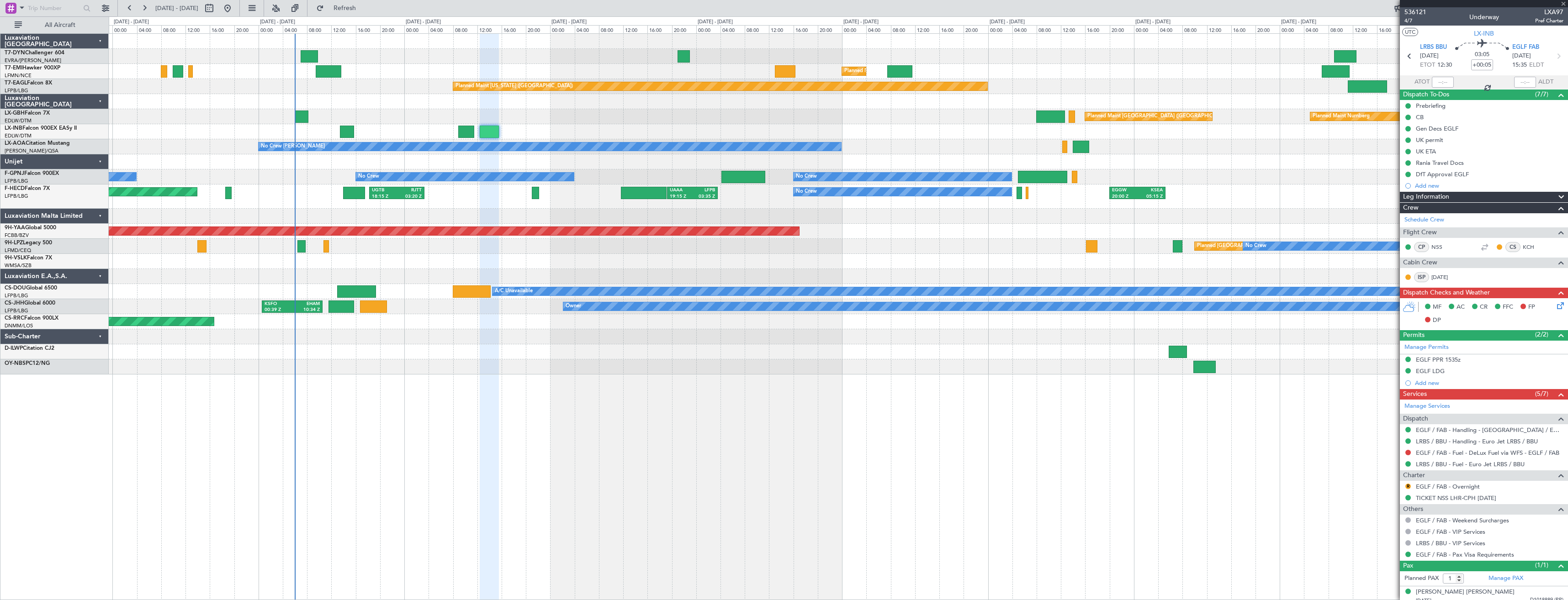
type input "-00:05"
type input "4"
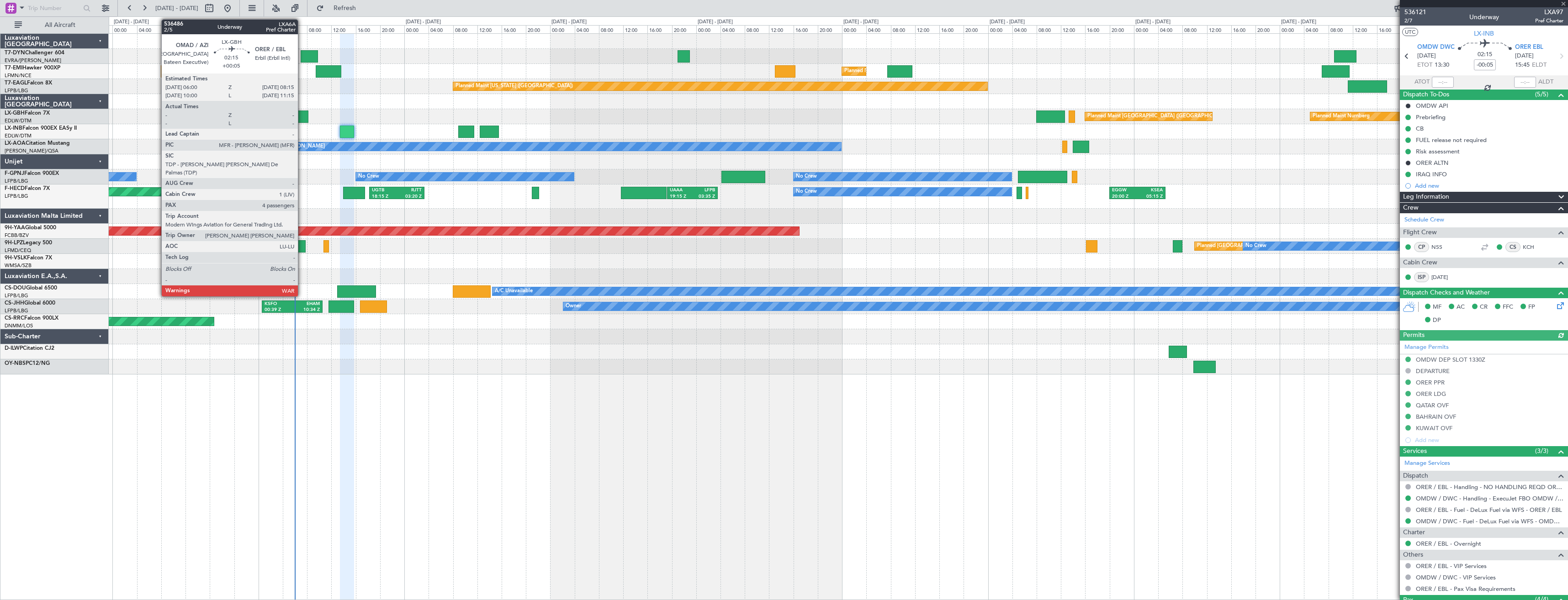
click at [302, 117] on div at bounding box center [301, 117] width 14 height 12
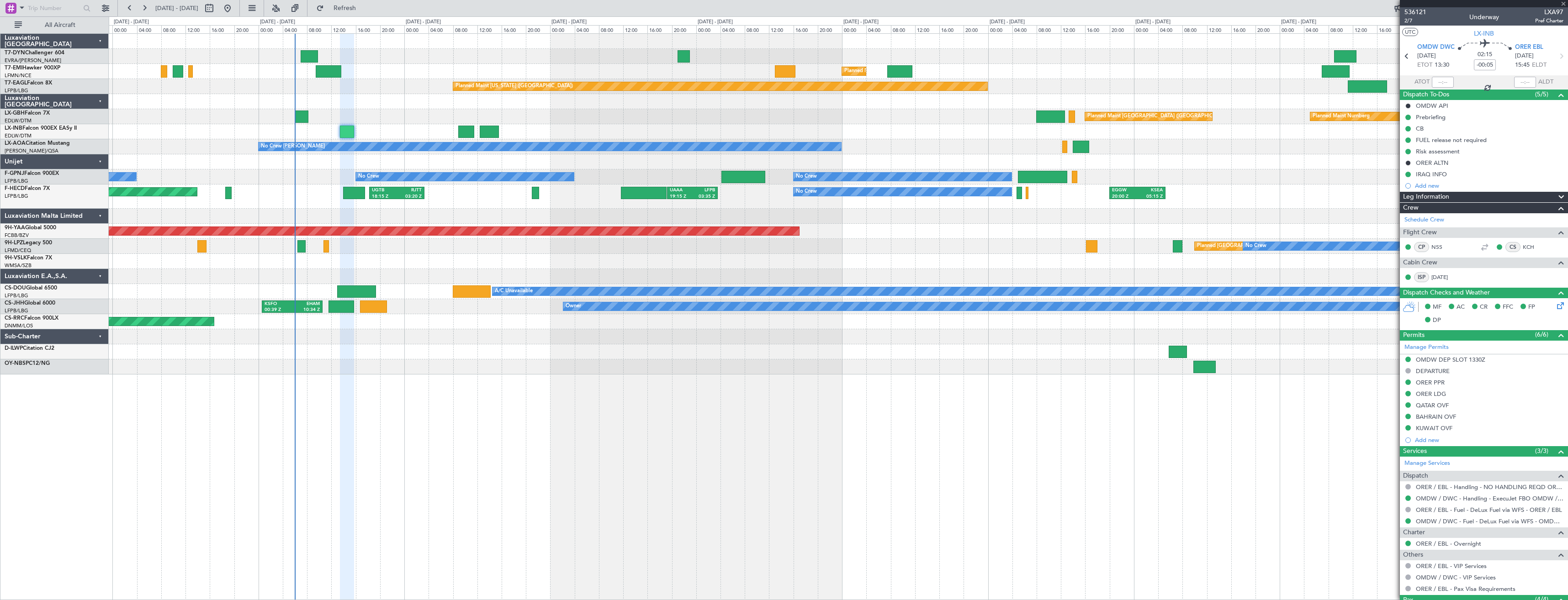
type input "+00:05"
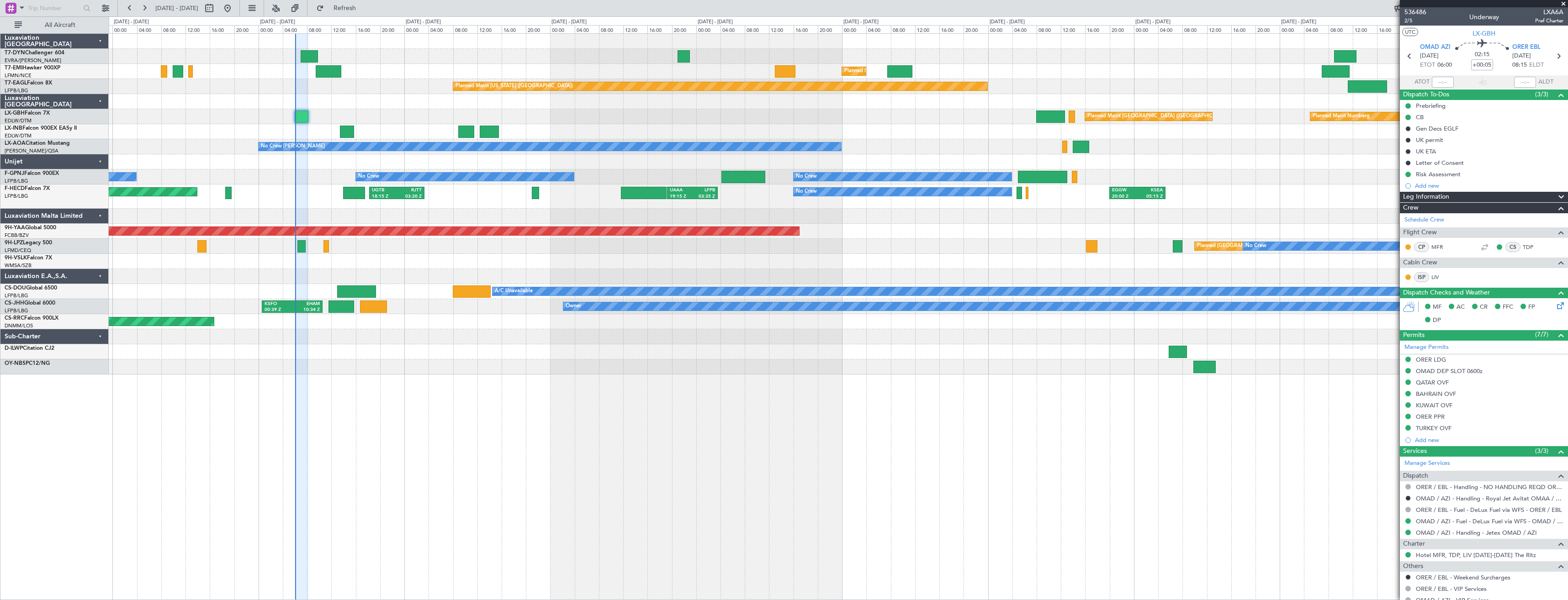
click at [527, 163] on div at bounding box center [838, 161] width 1458 height 15
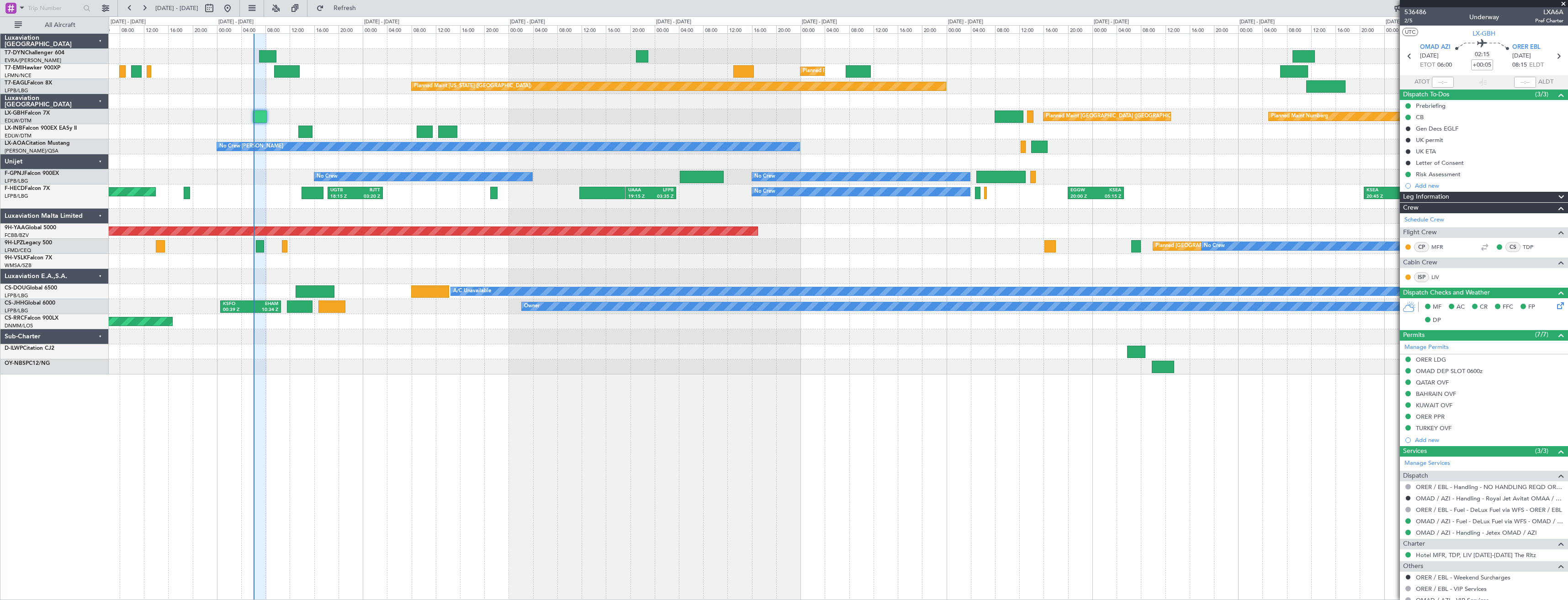
click at [455, 193] on div "No Crew Planned Maint [GEOGRAPHIC_DATA] ([GEOGRAPHIC_DATA]) No Crew UGTB 18:15 …" at bounding box center [838, 196] width 1458 height 24
click at [460, 206] on div "No Crew Planned Maint [GEOGRAPHIC_DATA] ([GEOGRAPHIC_DATA]) No Crew UGTB 18:15 …" at bounding box center [838, 196] width 1458 height 24
click at [635, 440] on div "Planned Maint [GEOGRAPHIC_DATA] Planned Maint [GEOGRAPHIC_DATA] Planned Maint […" at bounding box center [838, 317] width 1459 height 567
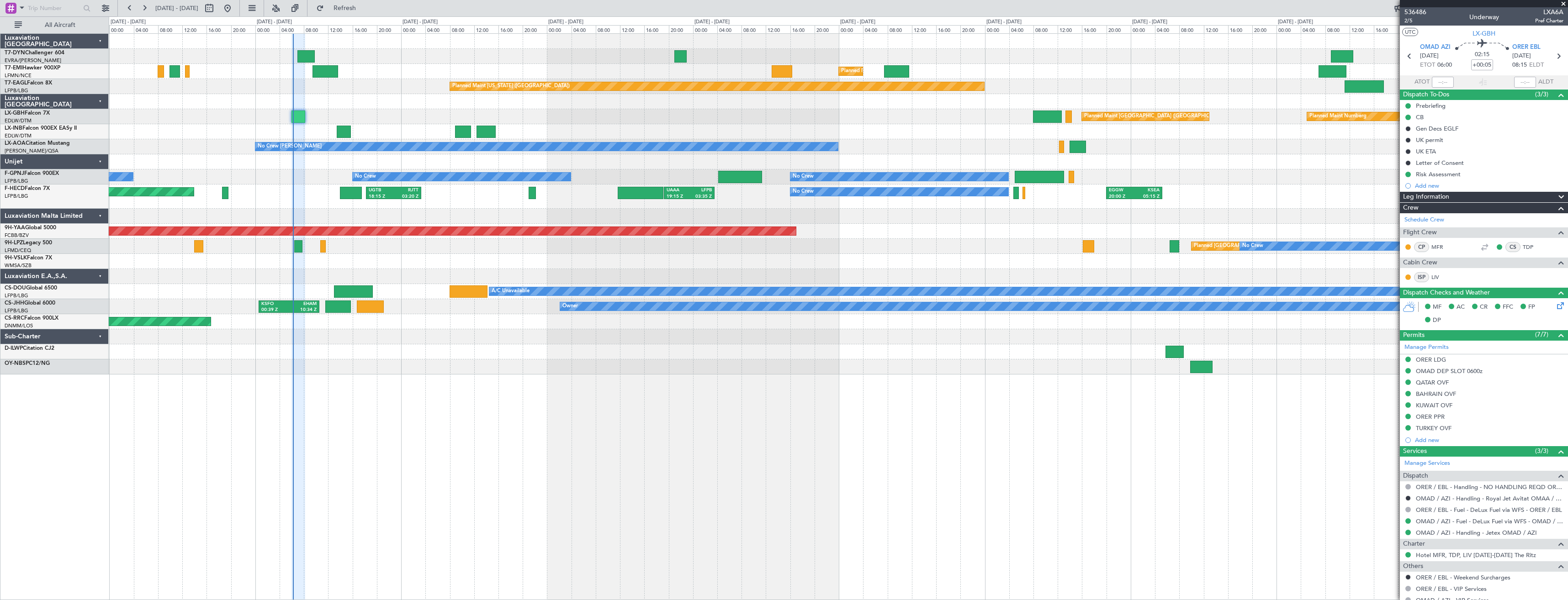
click at [666, 443] on div "Planned Maint [GEOGRAPHIC_DATA] Planned Maint [GEOGRAPHIC_DATA] Planned Maint […" at bounding box center [838, 317] width 1459 height 567
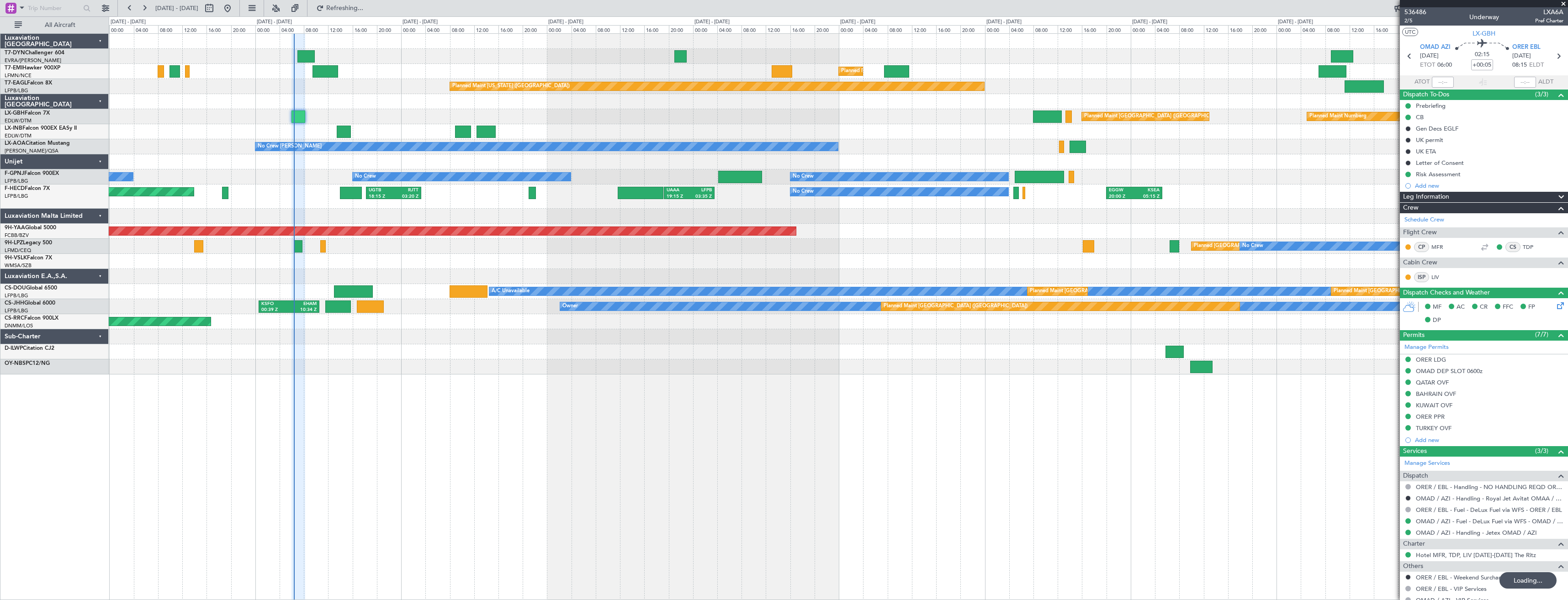
type input "06:17"
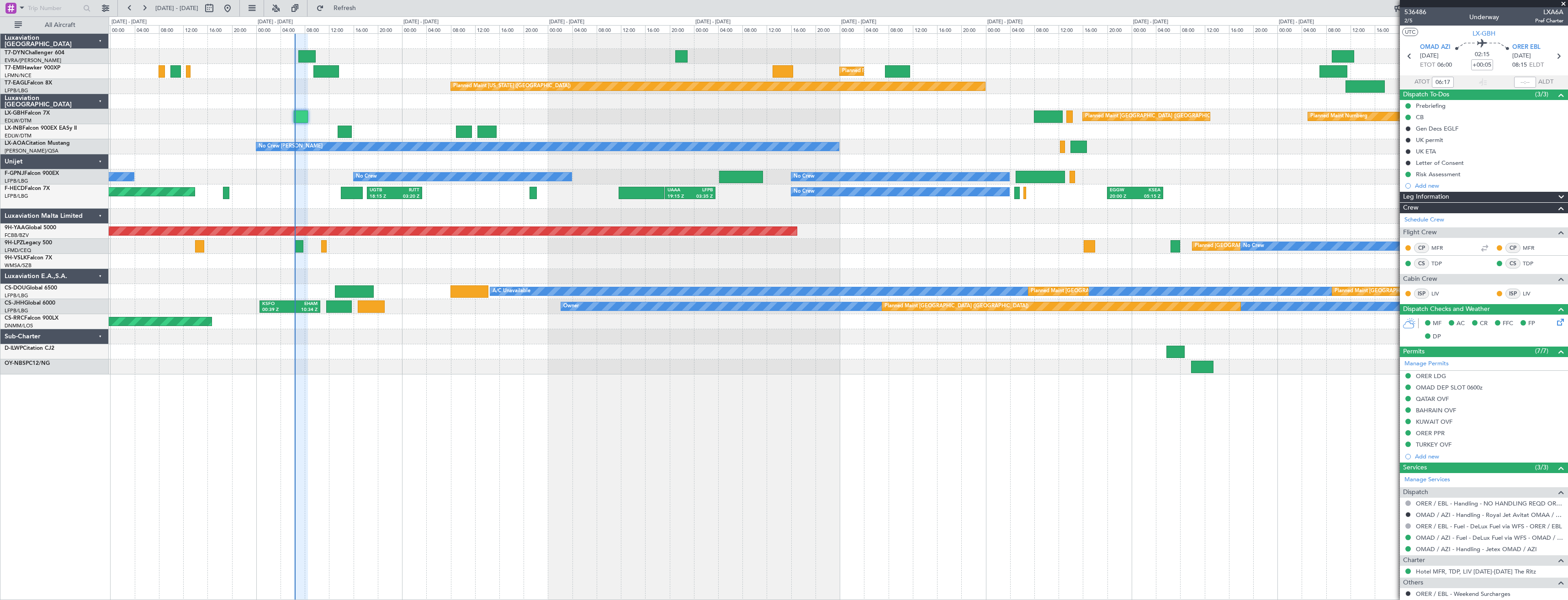
click at [542, 405] on div "Planned Maint [GEOGRAPHIC_DATA] Planned Maint [GEOGRAPHIC_DATA] Planned Maint […" at bounding box center [838, 317] width 1459 height 567
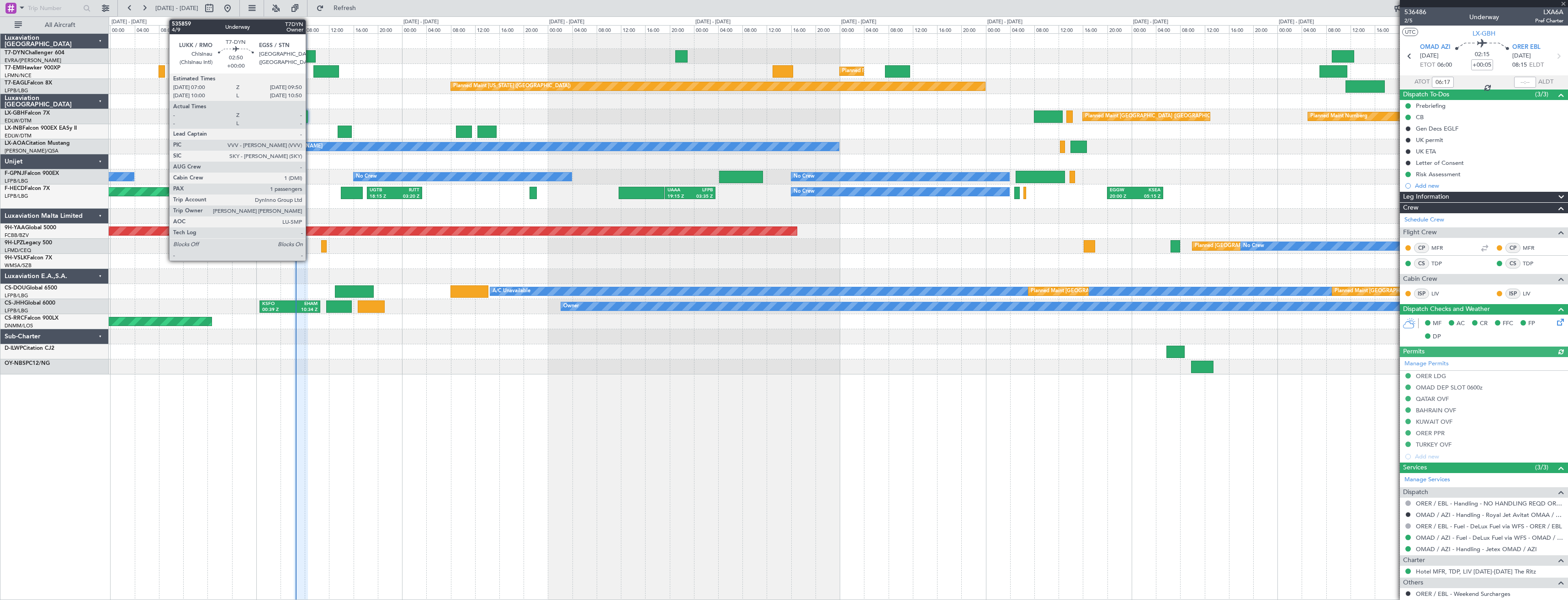
click at [310, 58] on div at bounding box center [307, 56] width 17 height 12
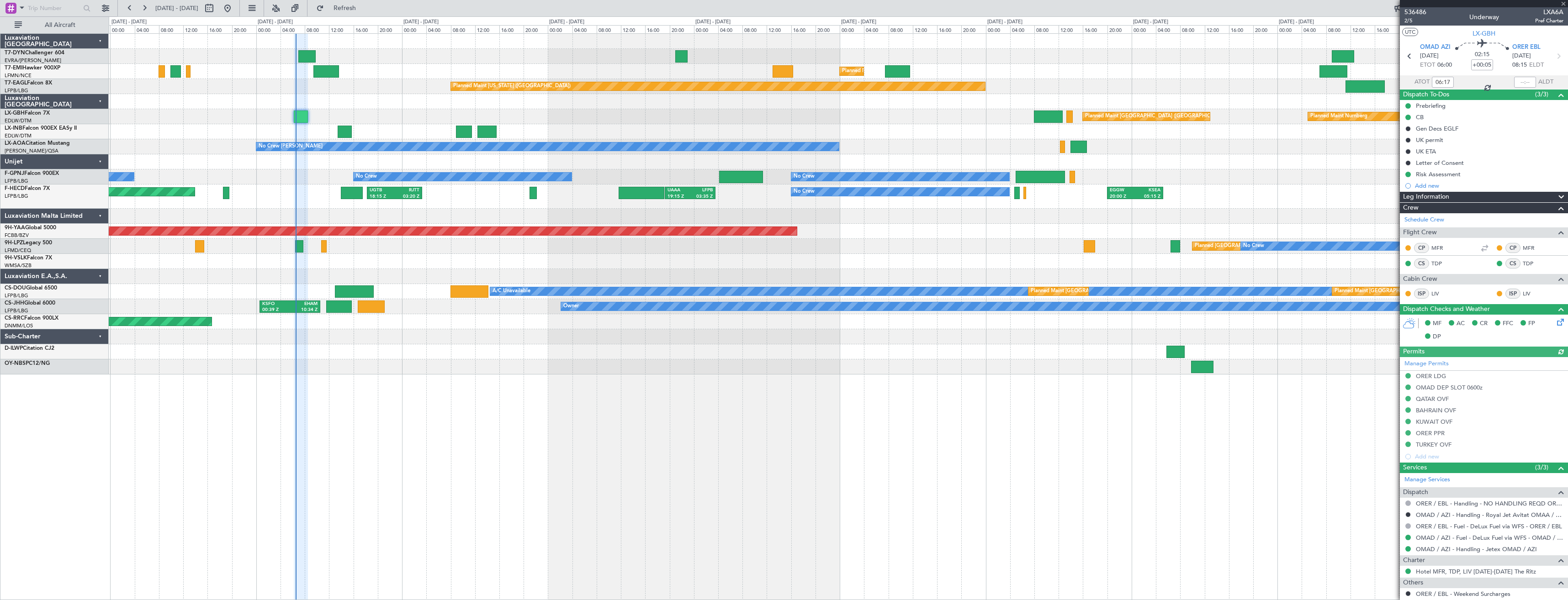
type input "1"
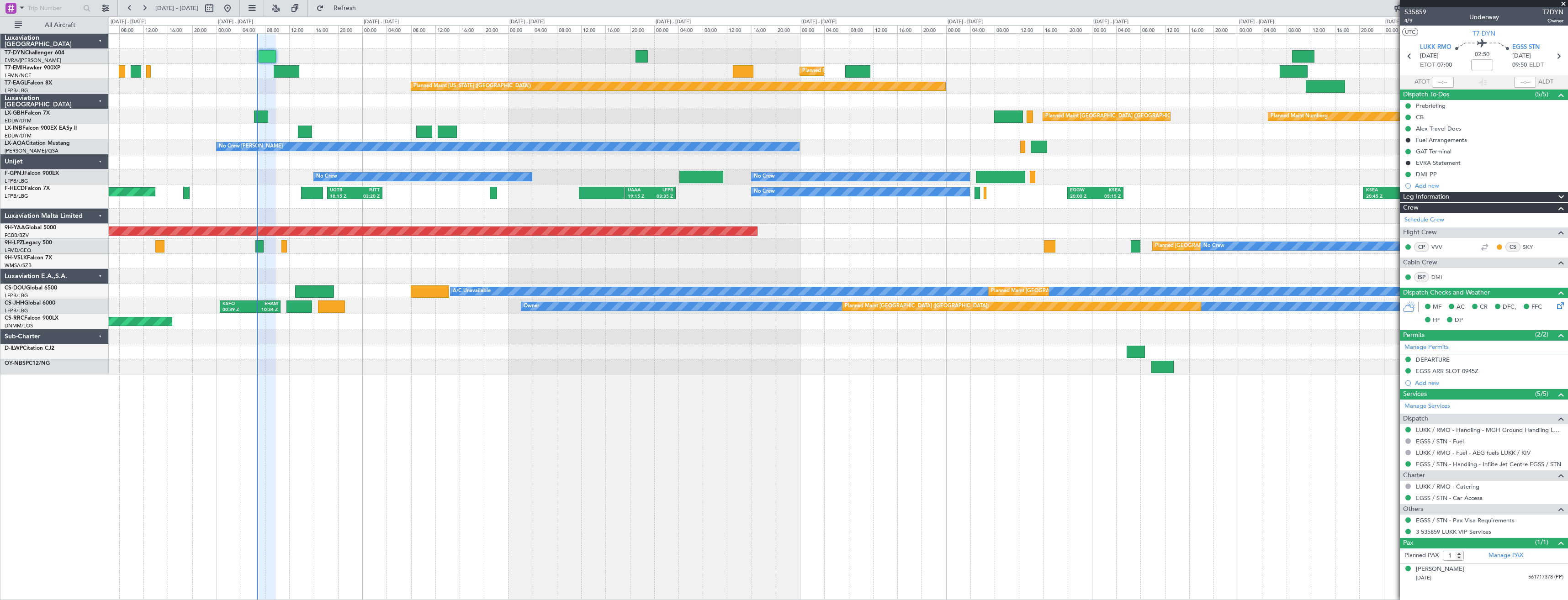
click at [362, 107] on div at bounding box center [838, 101] width 1458 height 15
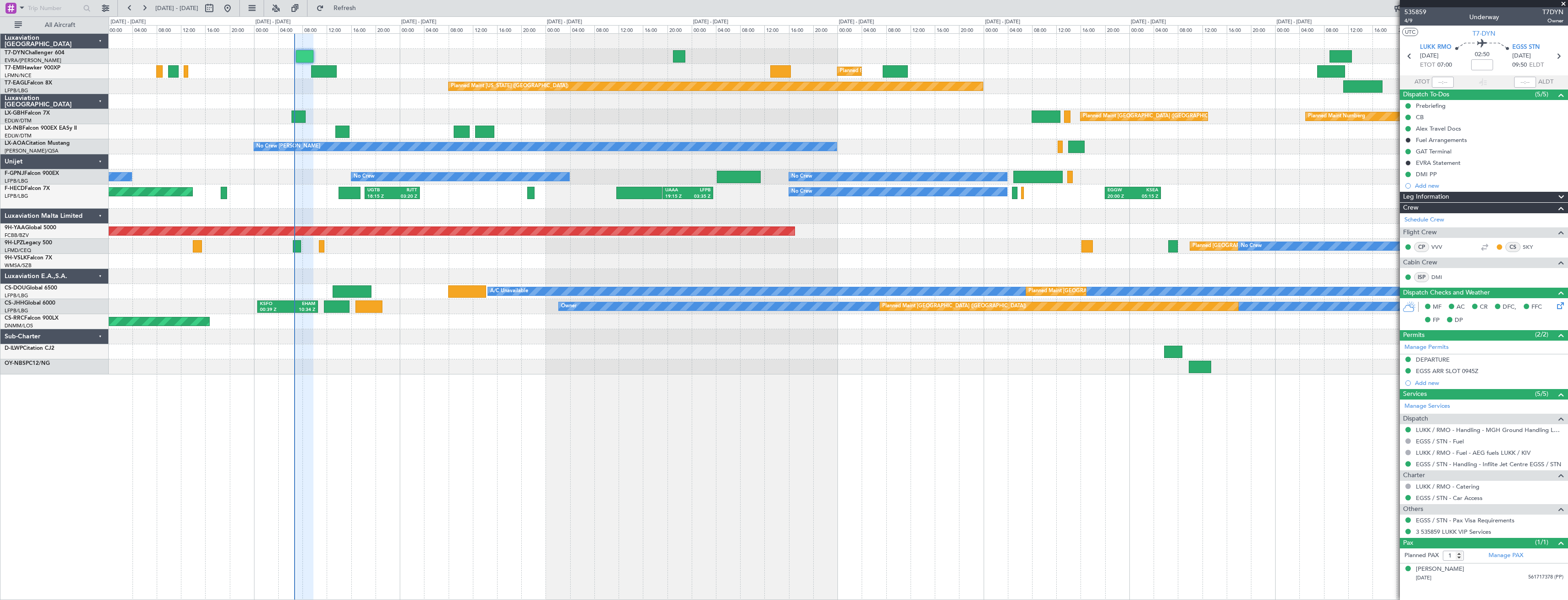
click at [401, 109] on div "Planned Maint [GEOGRAPHIC_DATA] Planned Maint [GEOGRAPHIC_DATA] Planned Maint […" at bounding box center [838, 205] width 1458 height 341
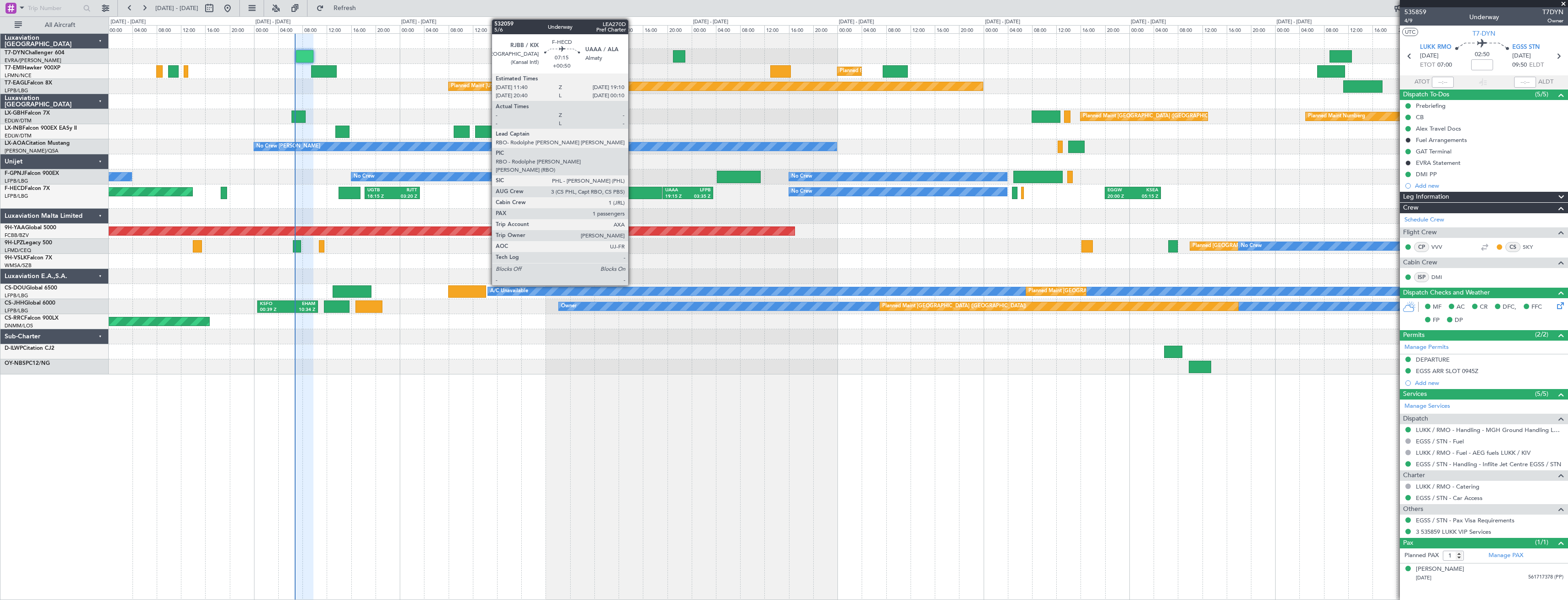
click at [632, 191] on div at bounding box center [639, 193] width 46 height 12
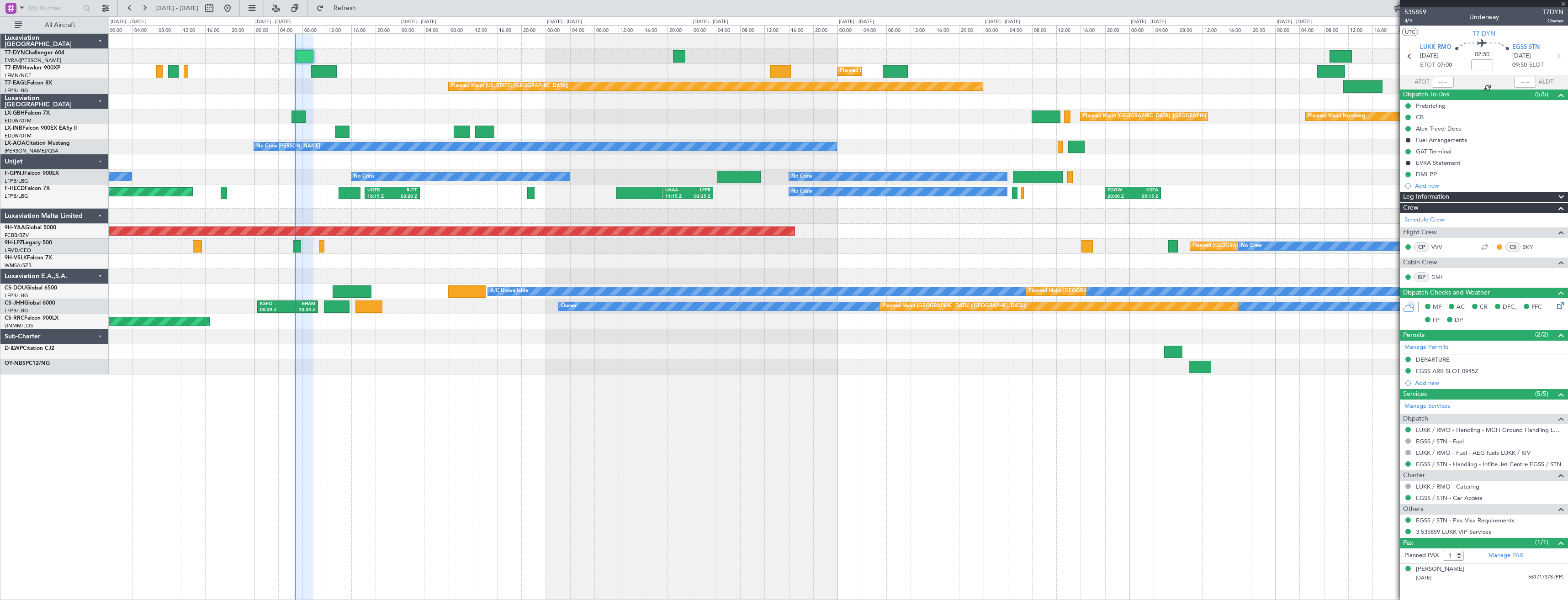
type input "+00:50"
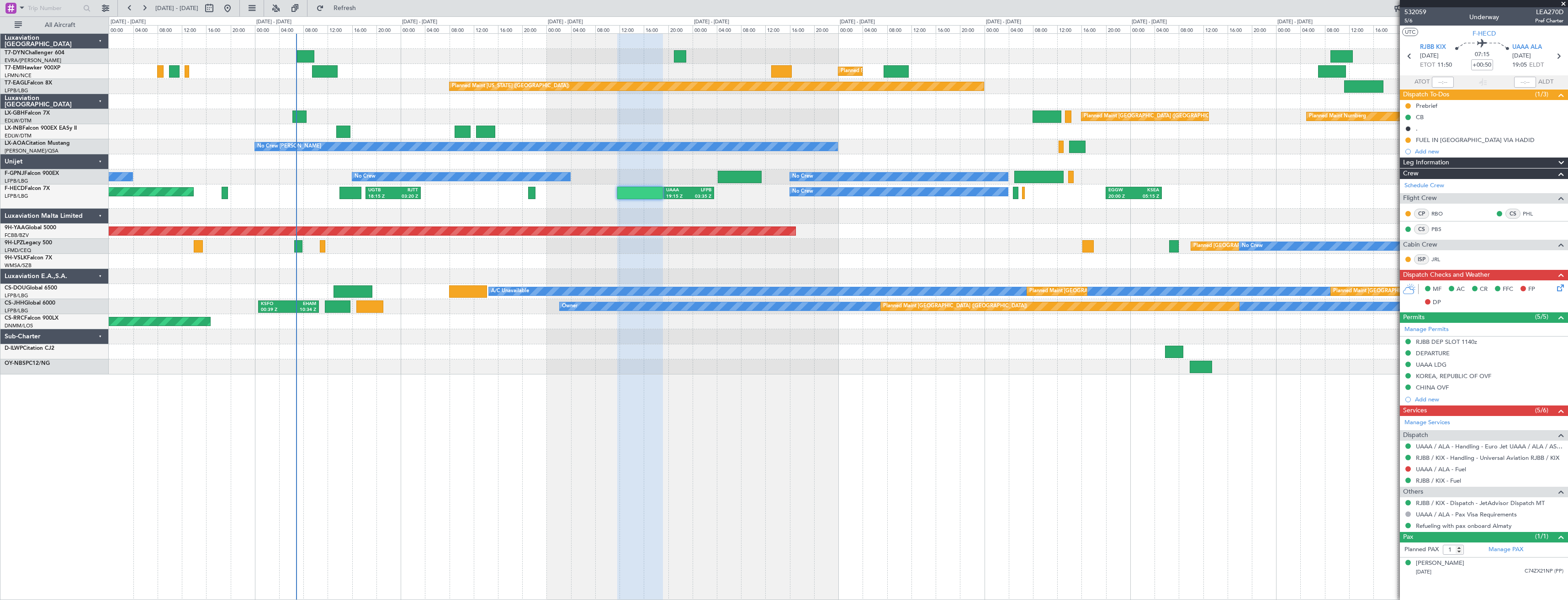
click at [740, 414] on div "Planned Maint [GEOGRAPHIC_DATA] Planned Maint [GEOGRAPHIC_DATA] Planned Maint […" at bounding box center [838, 317] width 1459 height 567
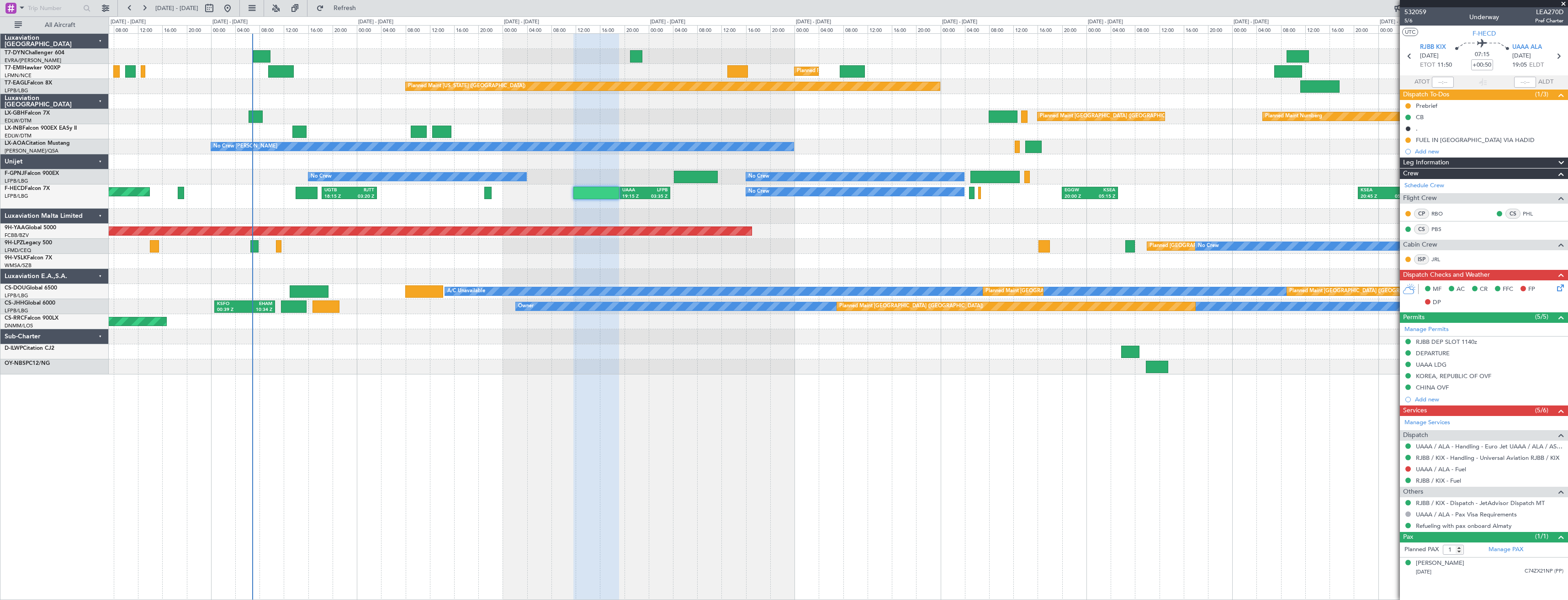
click at [372, 342] on div "Planned Maint Zurich Planned Maint Zurich Planned Maint New York (Teterboro) Pl…" at bounding box center [838, 205] width 1458 height 341
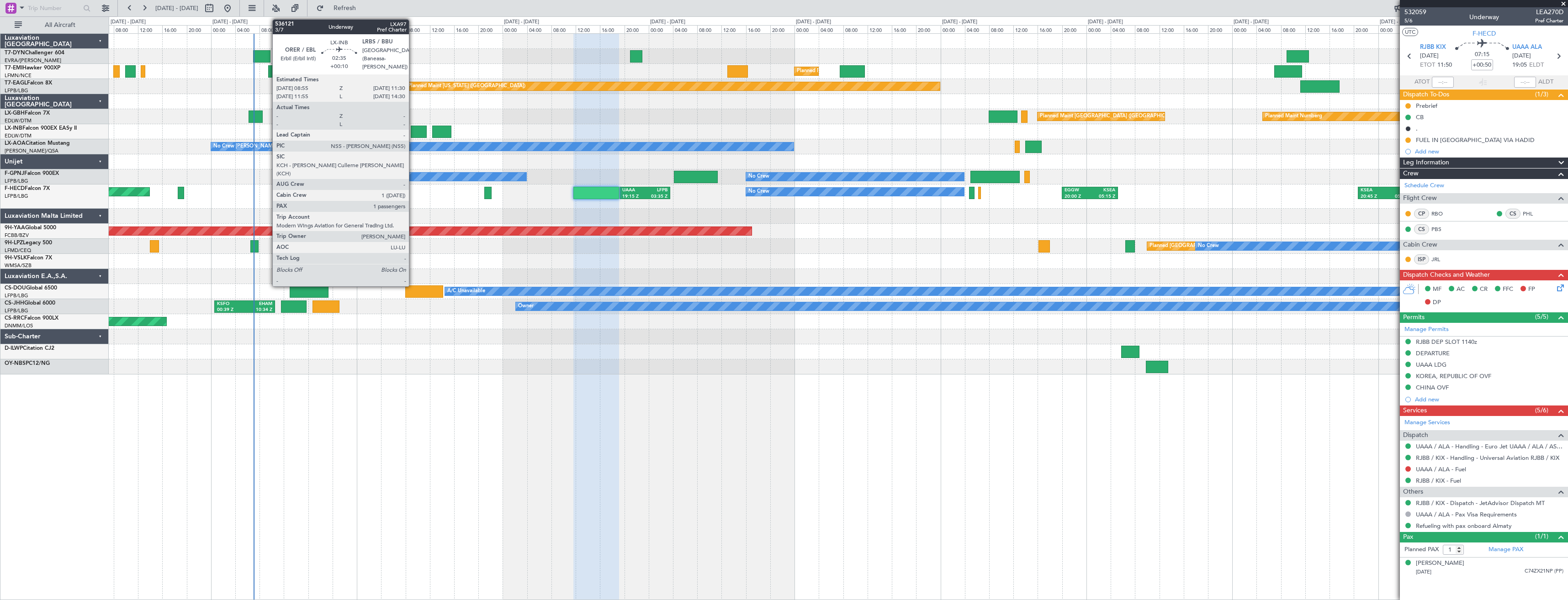
click at [413, 130] on div at bounding box center [418, 132] width 16 height 12
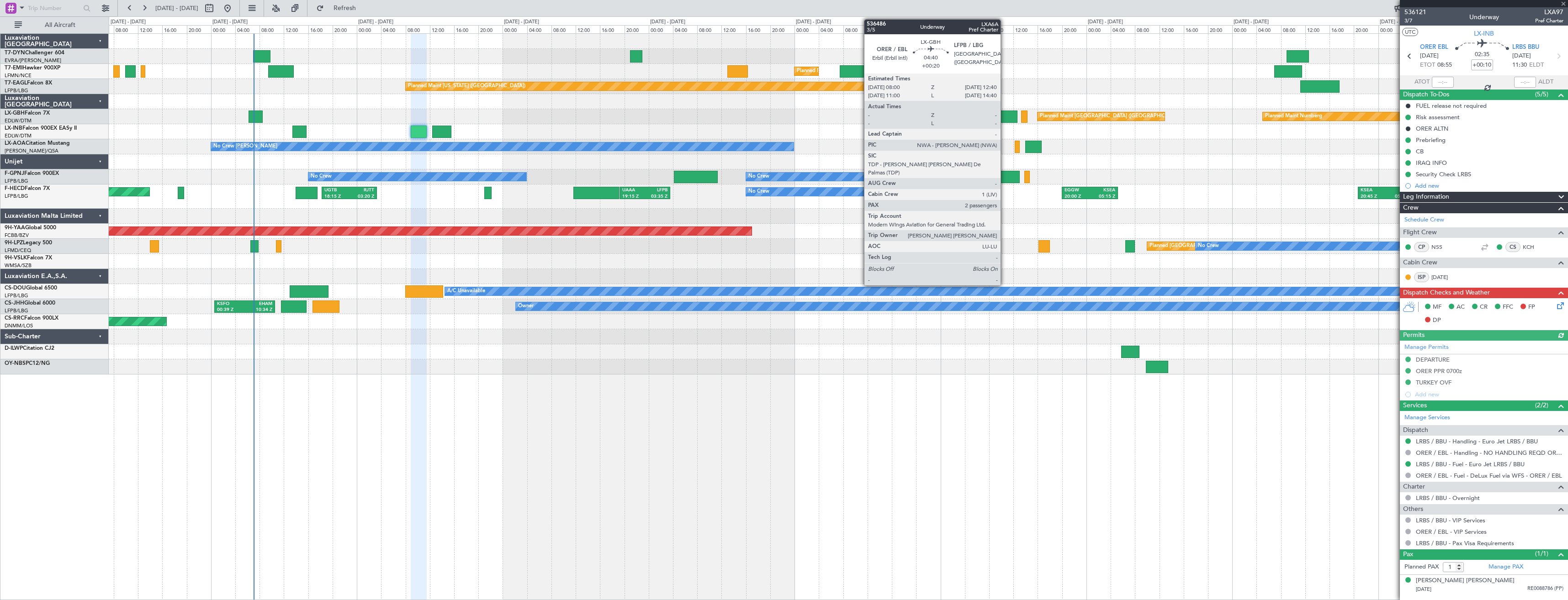
click at [1005, 113] on div at bounding box center [1003, 117] width 29 height 12
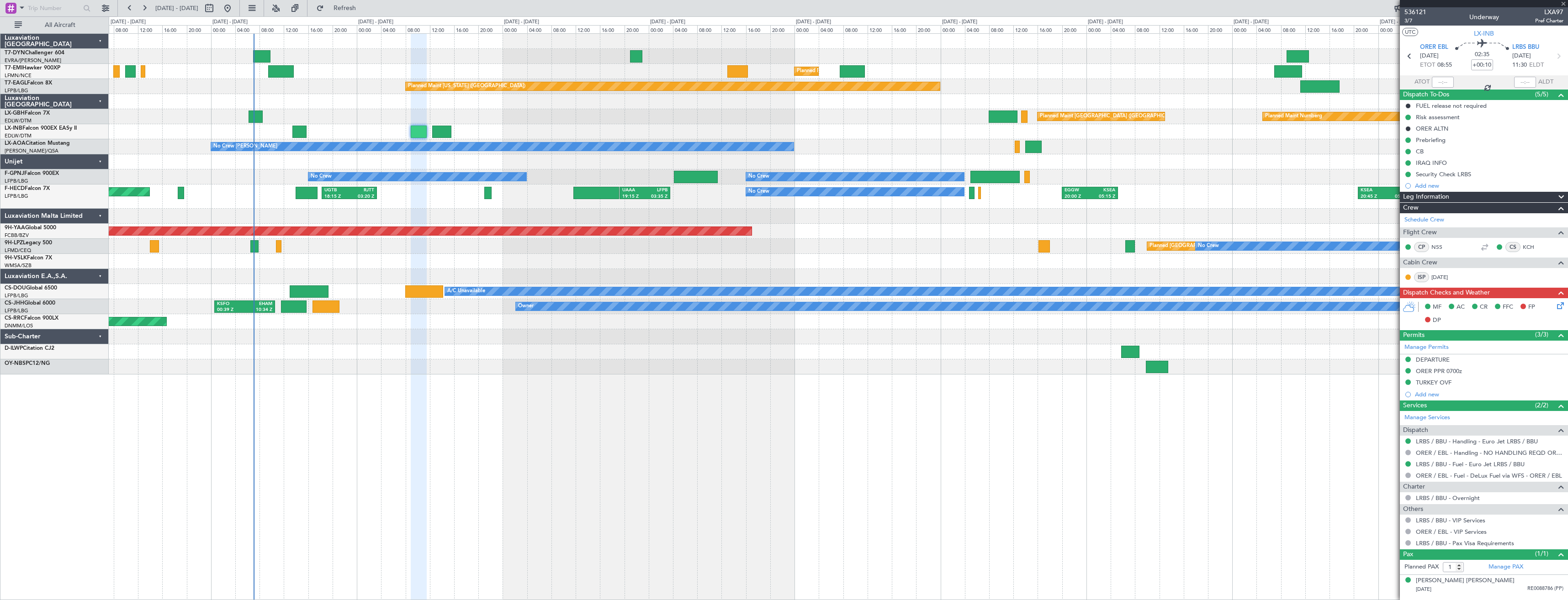
type input "+00:20"
type input "2"
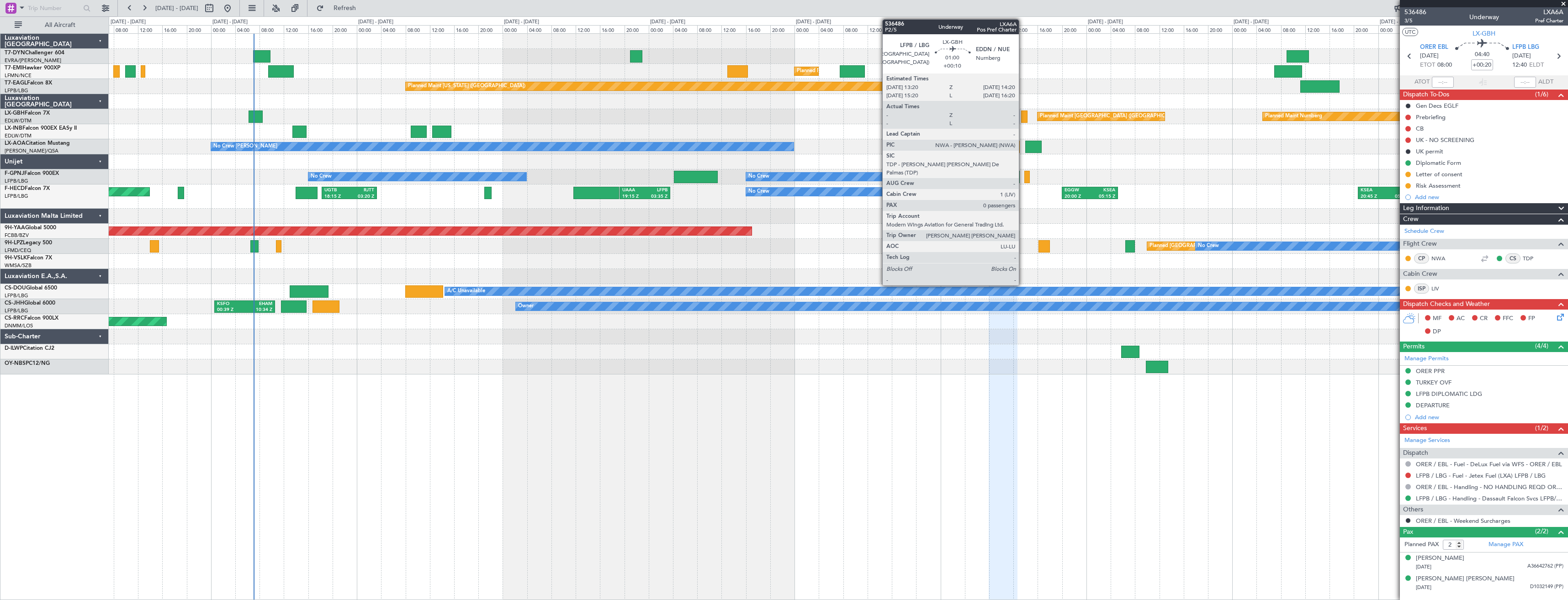
click at [1023, 113] on div at bounding box center [1024, 117] width 7 height 12
type input "+00:10"
type input "0"
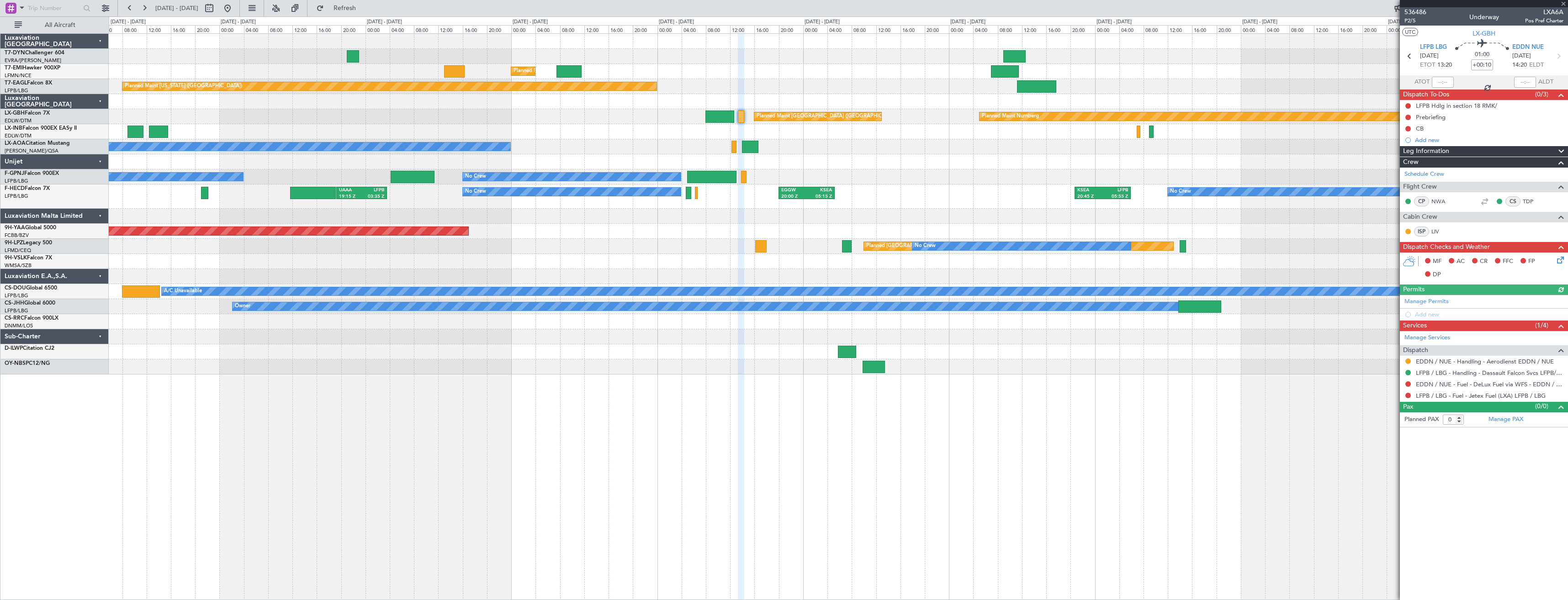
click at [807, 125] on div at bounding box center [838, 131] width 1458 height 15
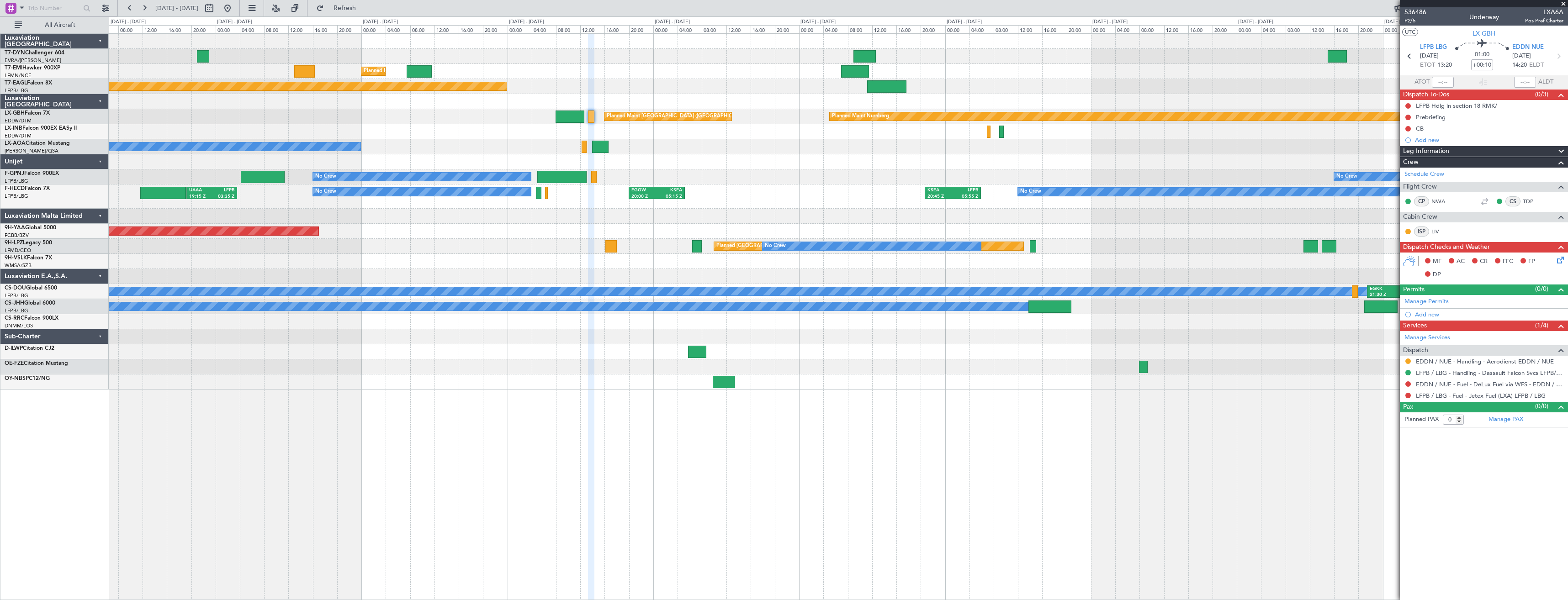
click at [746, 129] on div at bounding box center [838, 131] width 1458 height 15
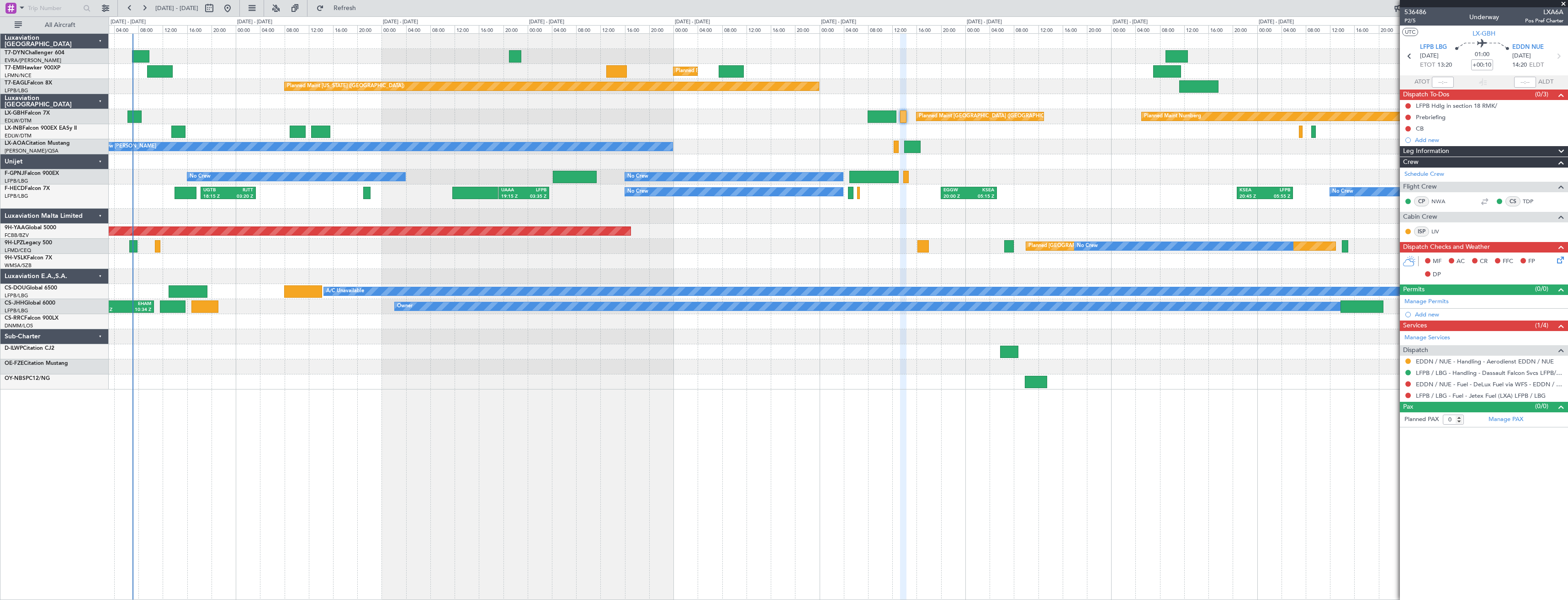
click at [659, 369] on div "Planned Maint Zurich Planned Maint Zurich Planned Maint New York (Teterboro) Pl…" at bounding box center [838, 212] width 1458 height 356
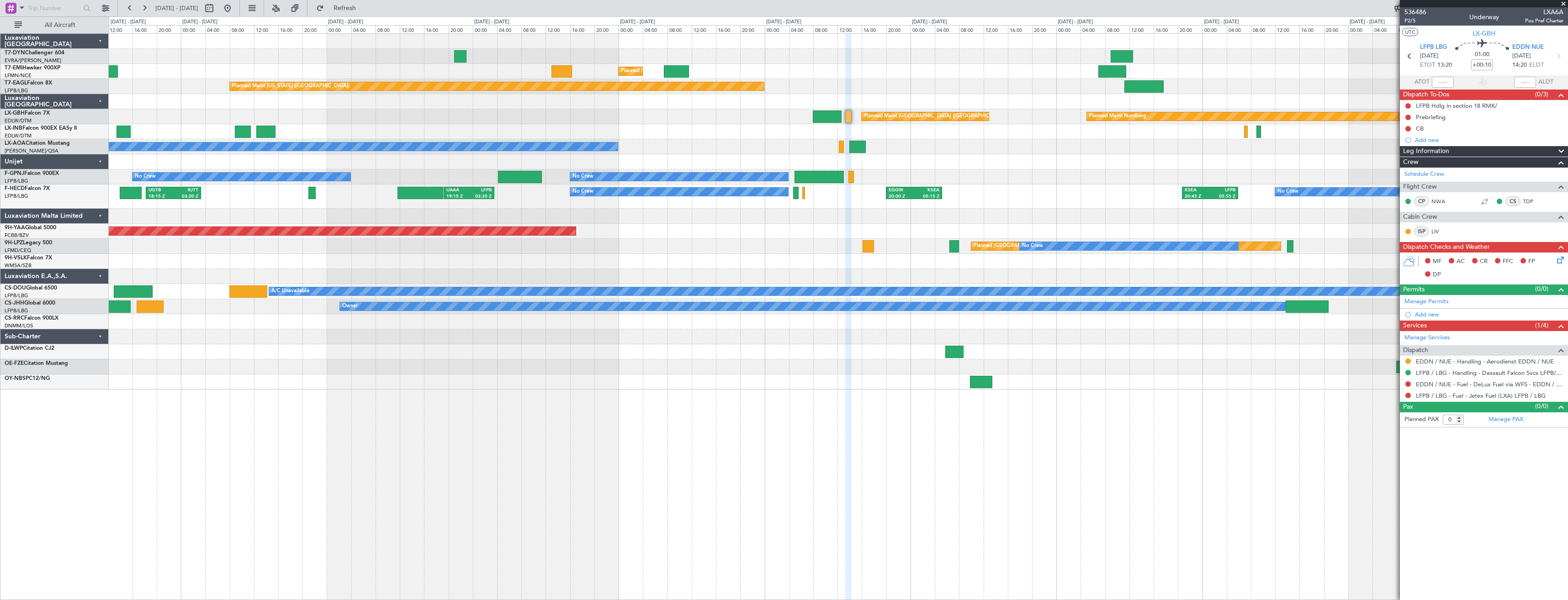
click at [480, 372] on div at bounding box center [838, 367] width 1458 height 15
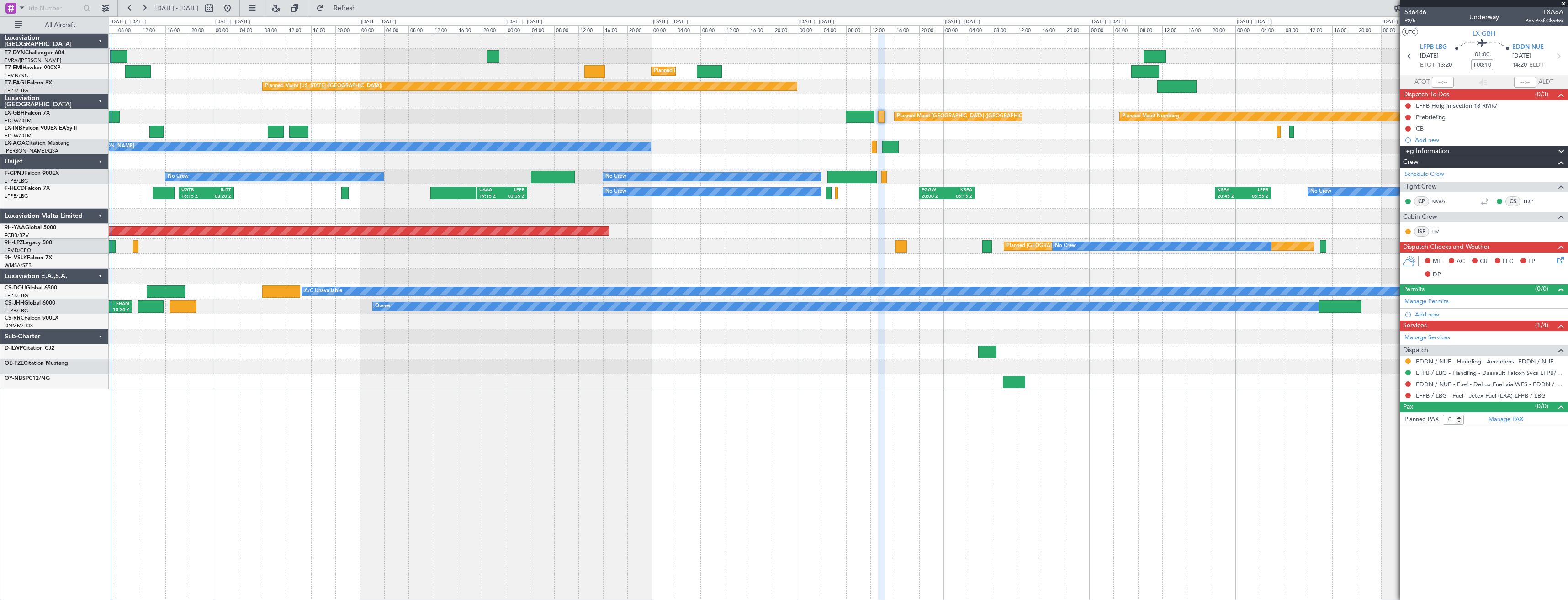
click at [427, 386] on div at bounding box center [838, 382] width 1458 height 15
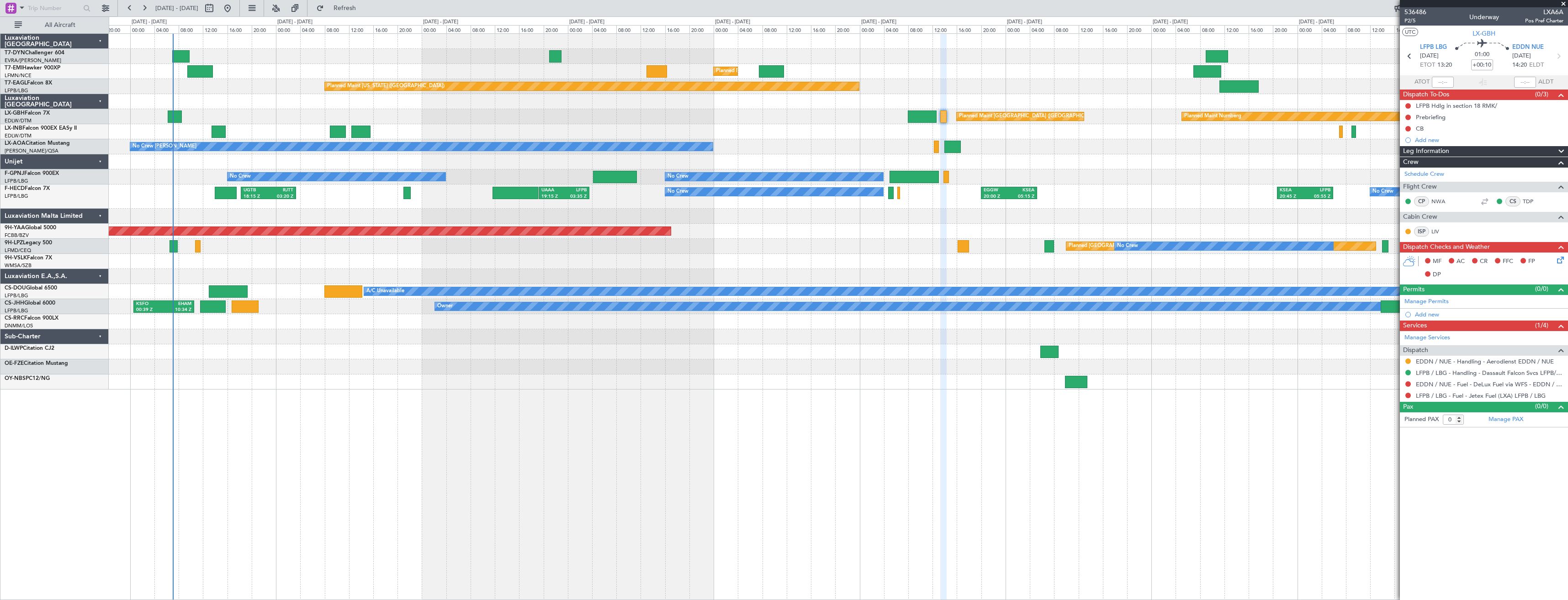
click at [489, 378] on div at bounding box center [838, 382] width 1458 height 15
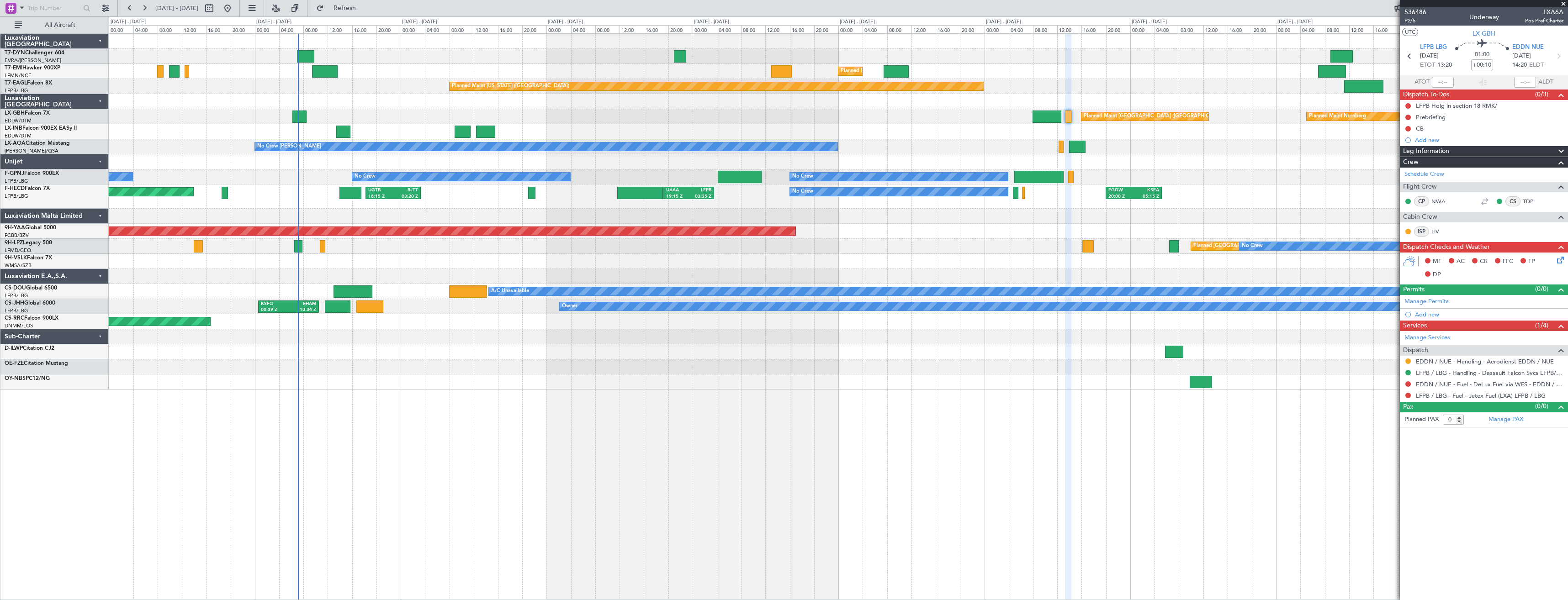
click at [719, 407] on div "Planned Maint Zurich Planned Maint Zurich Planned Maint New York (Teterboro) Pl…" at bounding box center [838, 317] width 1459 height 567
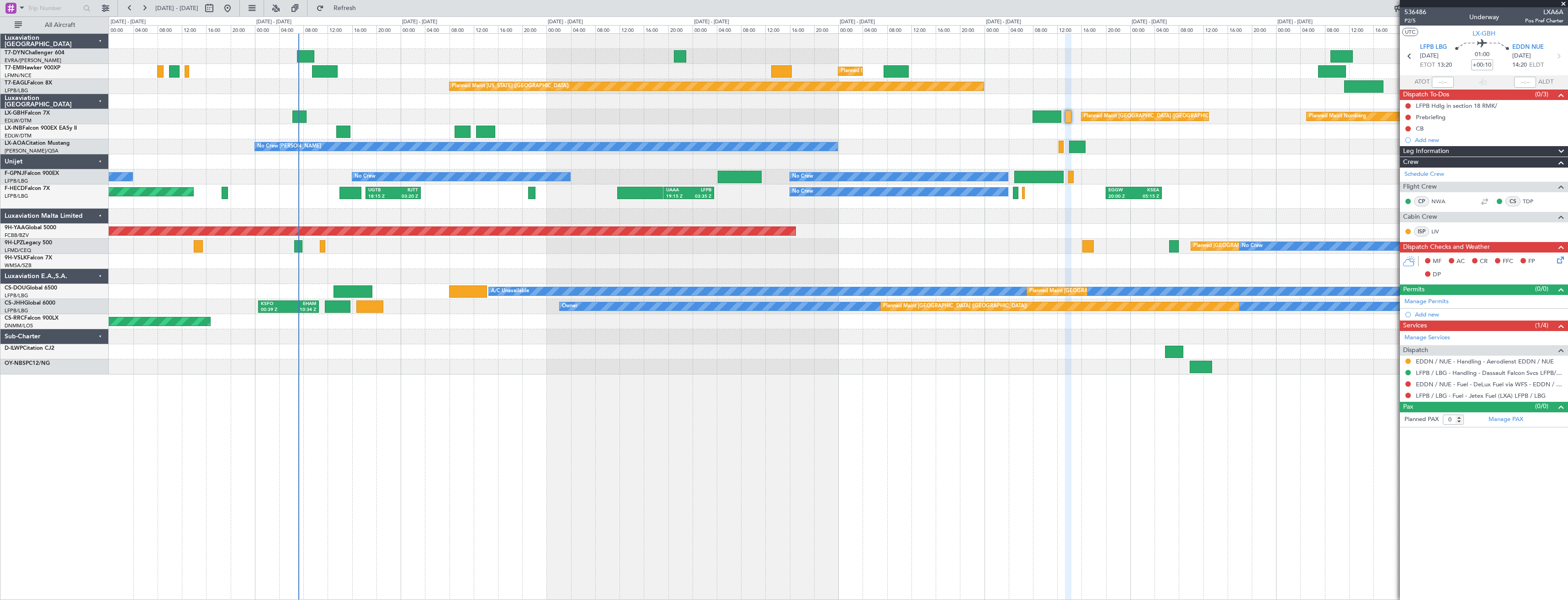
click at [900, 159] on div at bounding box center [838, 161] width 1458 height 15
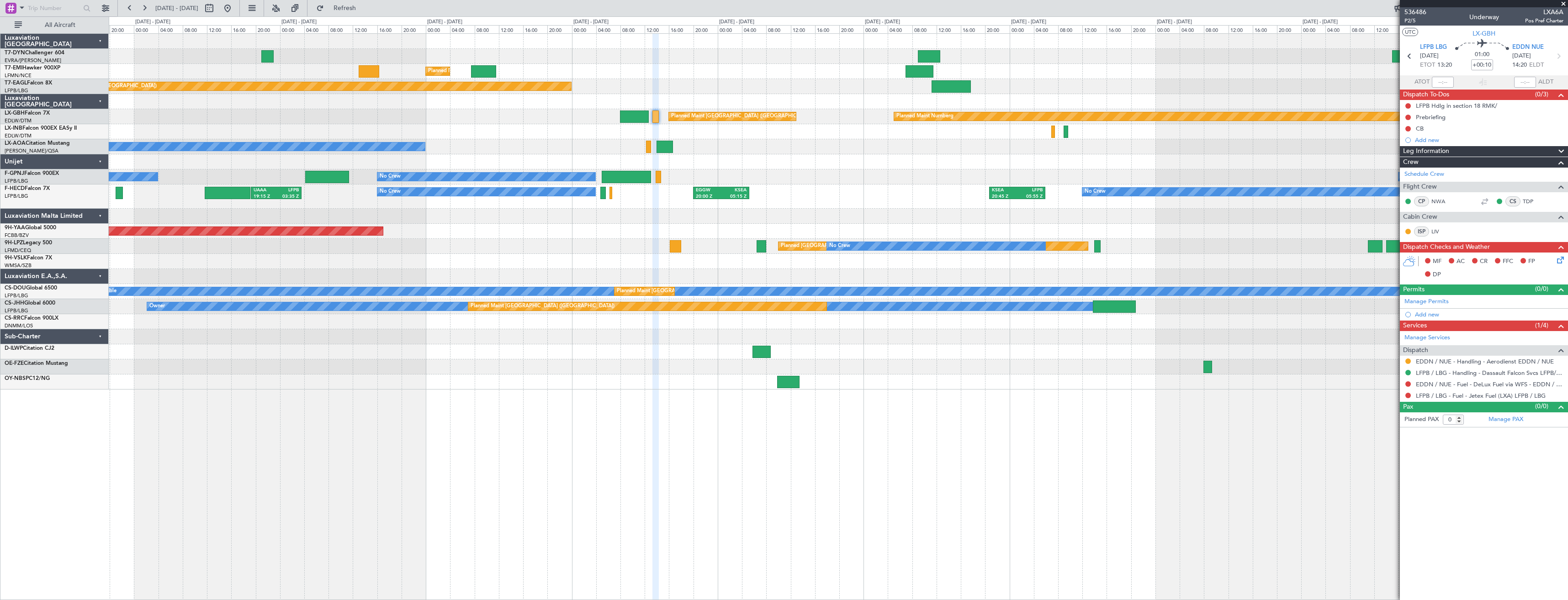
click at [716, 153] on div "Planned Maint Zurich Planned Maint New York (Teterboro) Planned Maint Nurnberg …" at bounding box center [838, 212] width 1458 height 356
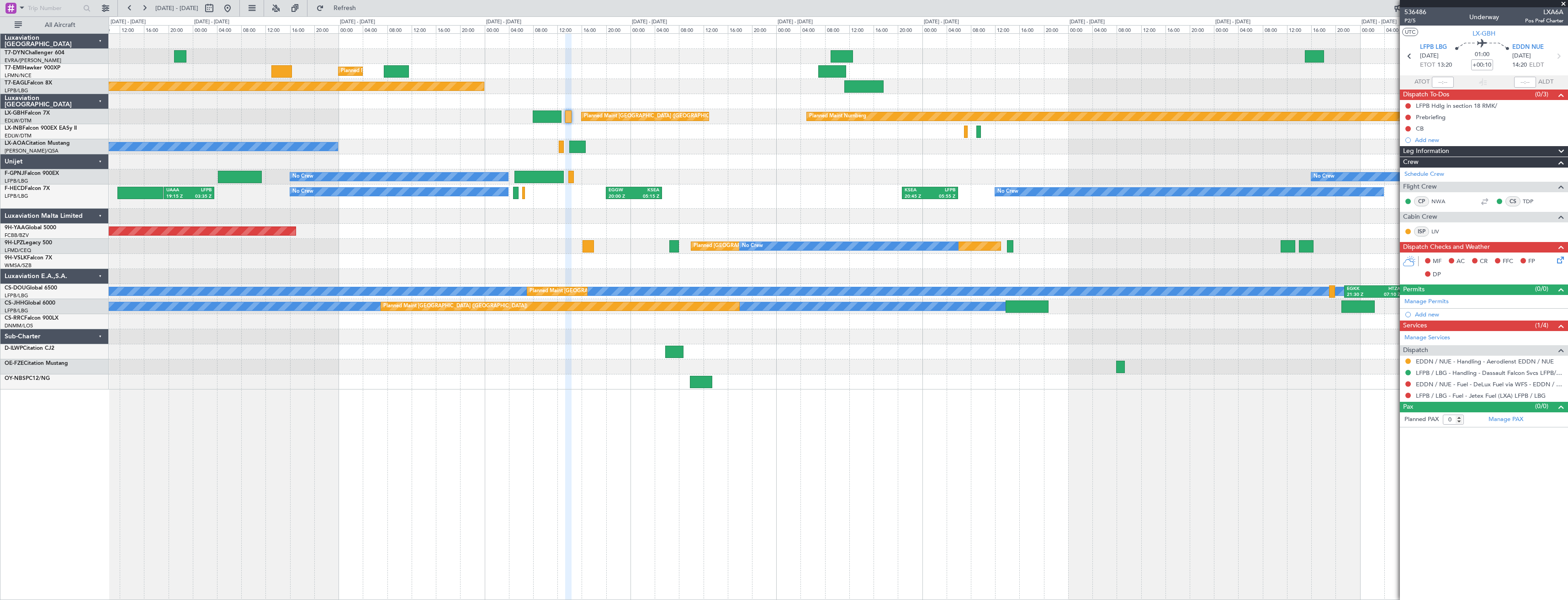
click at [798, 162] on div at bounding box center [838, 161] width 1458 height 15
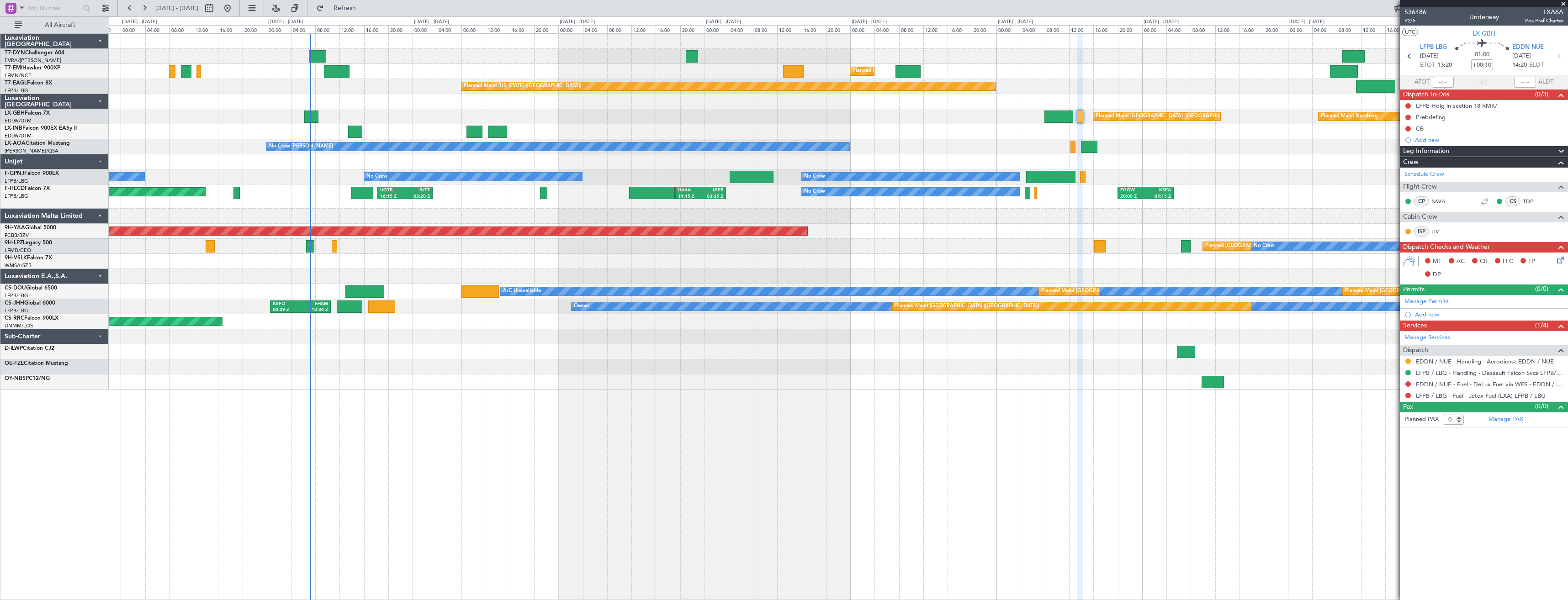
click at [859, 115] on div "Planned Maint Zurich Planned Maint Zurich Planned Maint New York (Teterboro) Pl…" at bounding box center [838, 212] width 1458 height 356
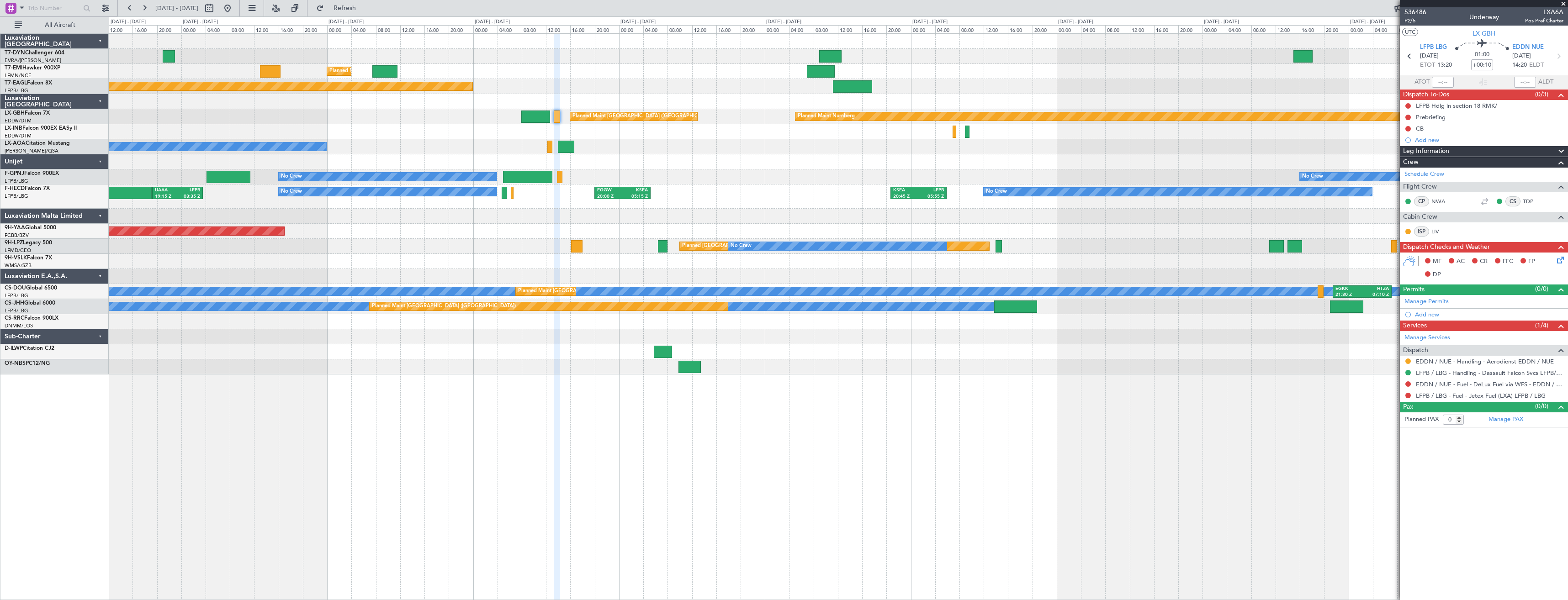
click at [355, 264] on div at bounding box center [838, 261] width 1458 height 15
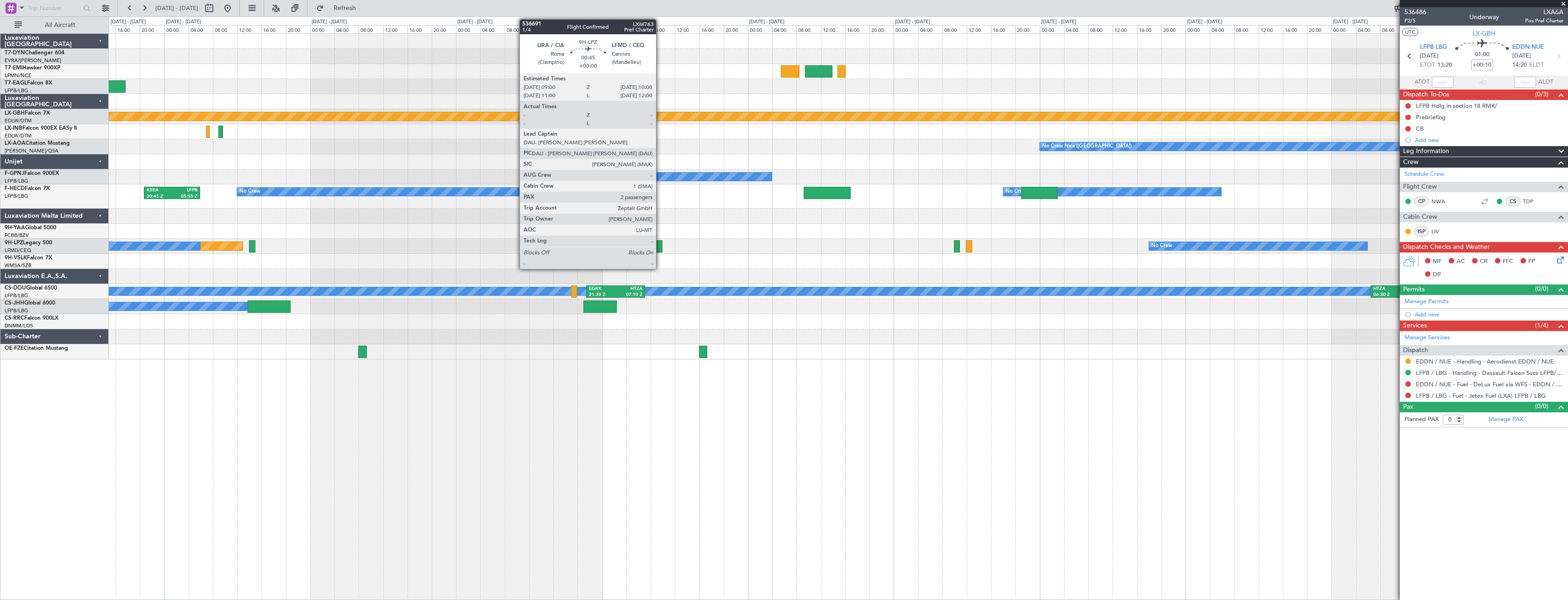
click at [660, 248] on div at bounding box center [659, 246] width 7 height 12
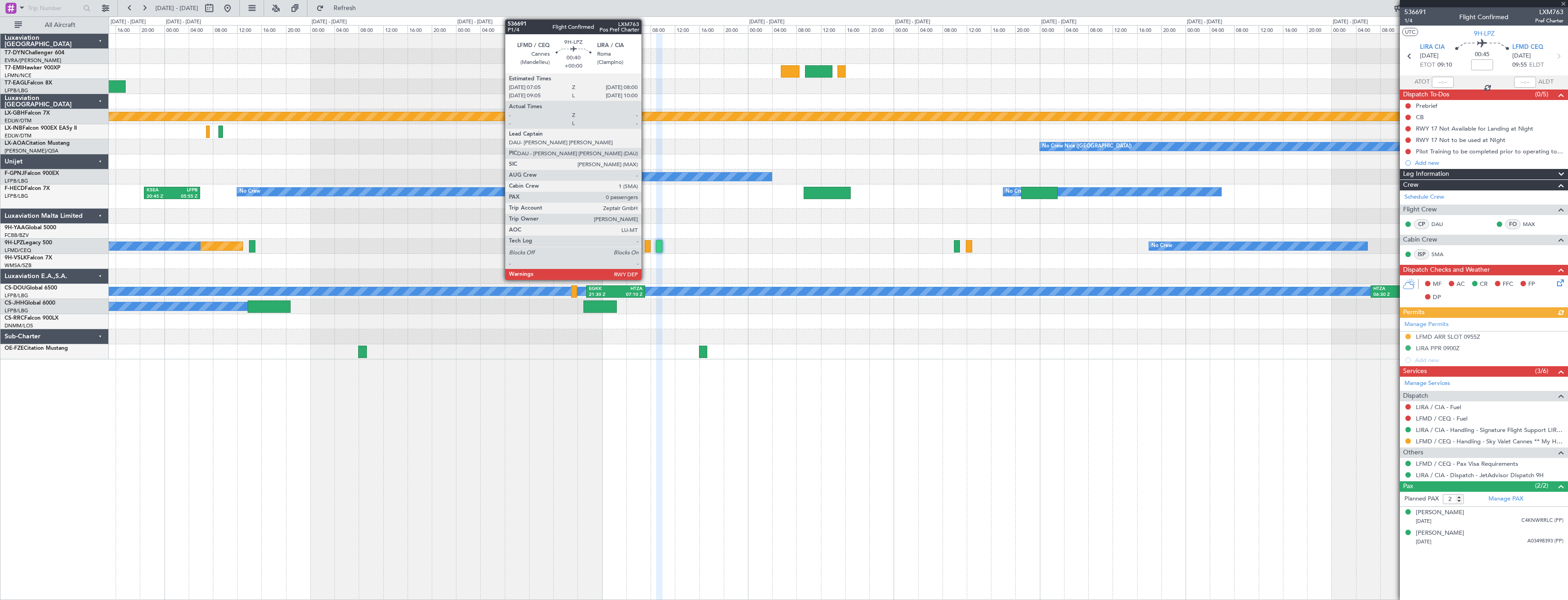
click at [645, 247] on div at bounding box center [647, 246] width 6 height 12
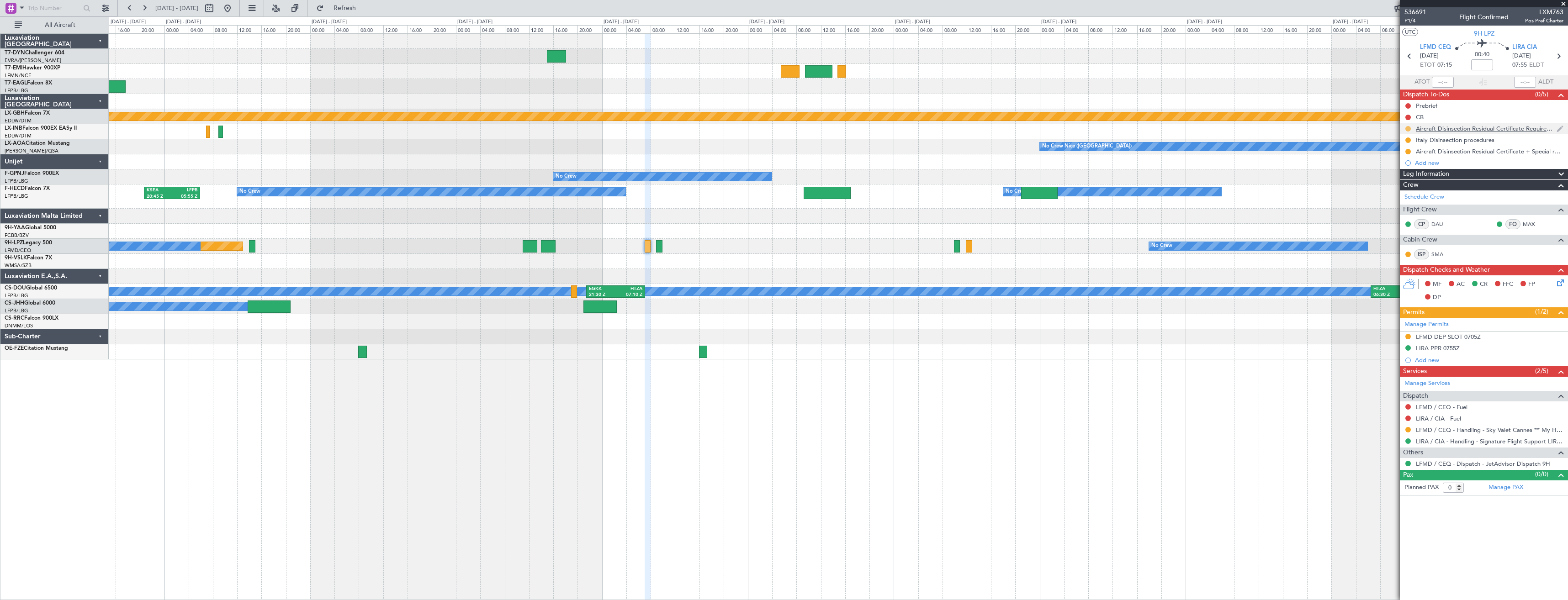
click at [1409, 127] on button at bounding box center [1408, 129] width 5 height 5
click at [1404, 167] on span "Completed" at bounding box center [1411, 169] width 30 height 9
click at [1408, 141] on button at bounding box center [1408, 140] width 5 height 5
click at [1408, 180] on span "Completed" at bounding box center [1411, 180] width 30 height 9
click at [1407, 151] on button at bounding box center [1408, 151] width 5 height 5
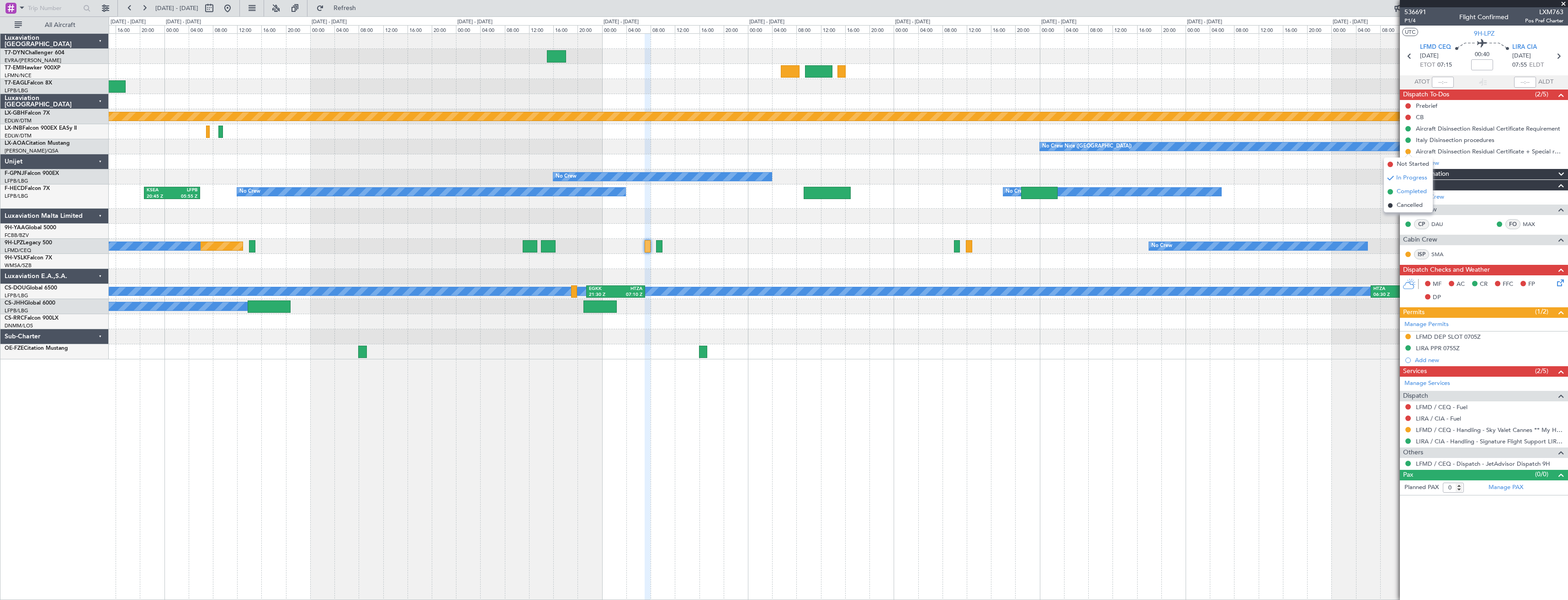
click at [1404, 194] on span "Completed" at bounding box center [1411, 192] width 30 height 9
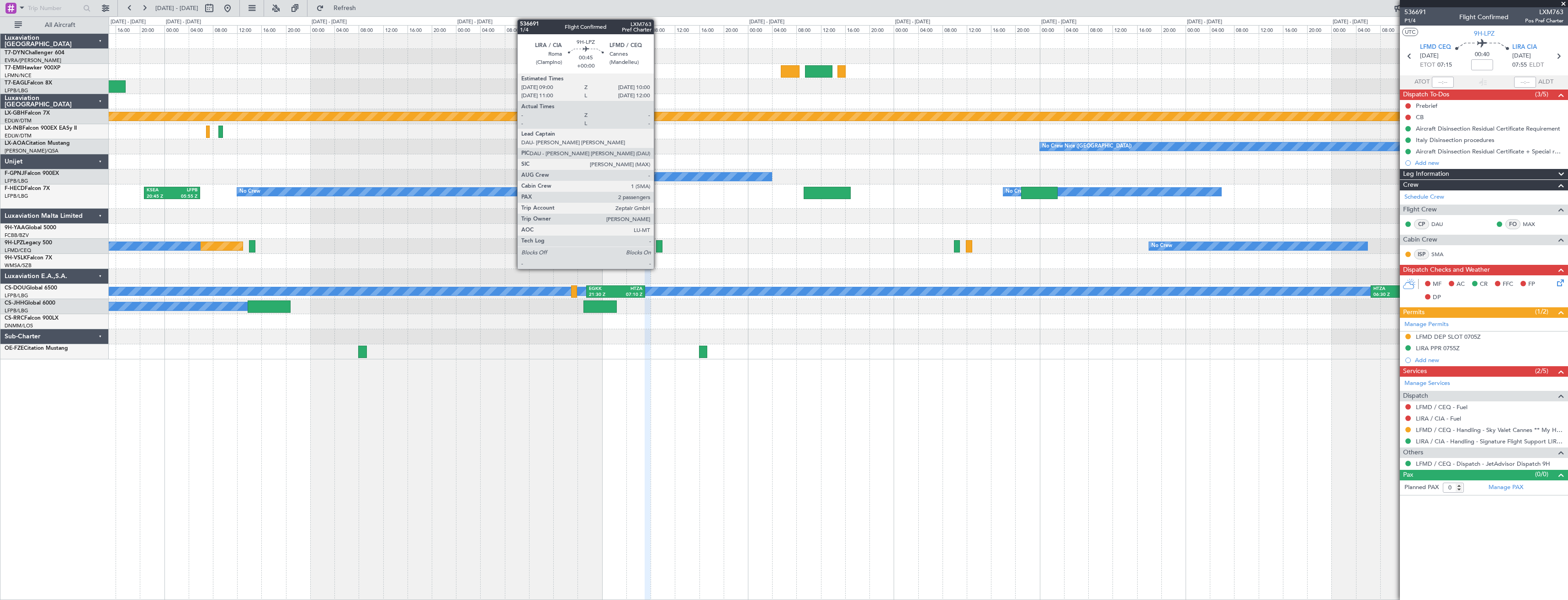
click at [658, 247] on div at bounding box center [659, 246] width 7 height 12
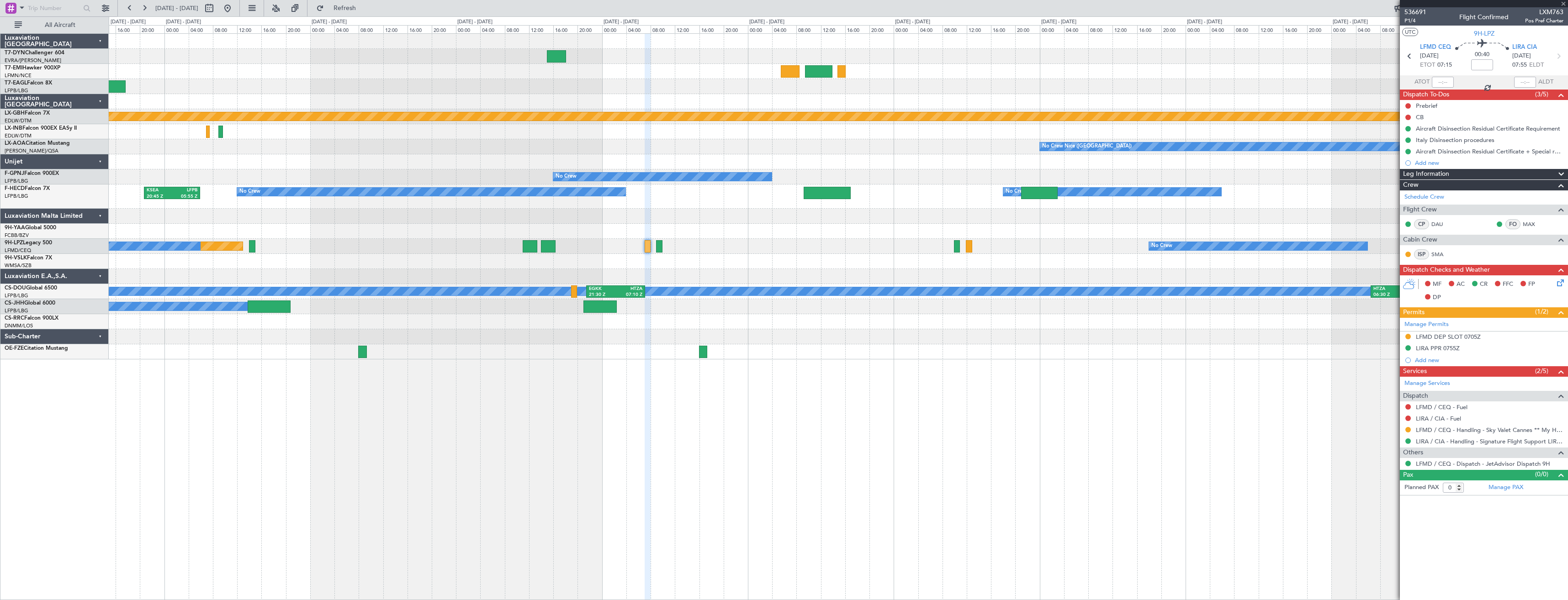
type input "2"
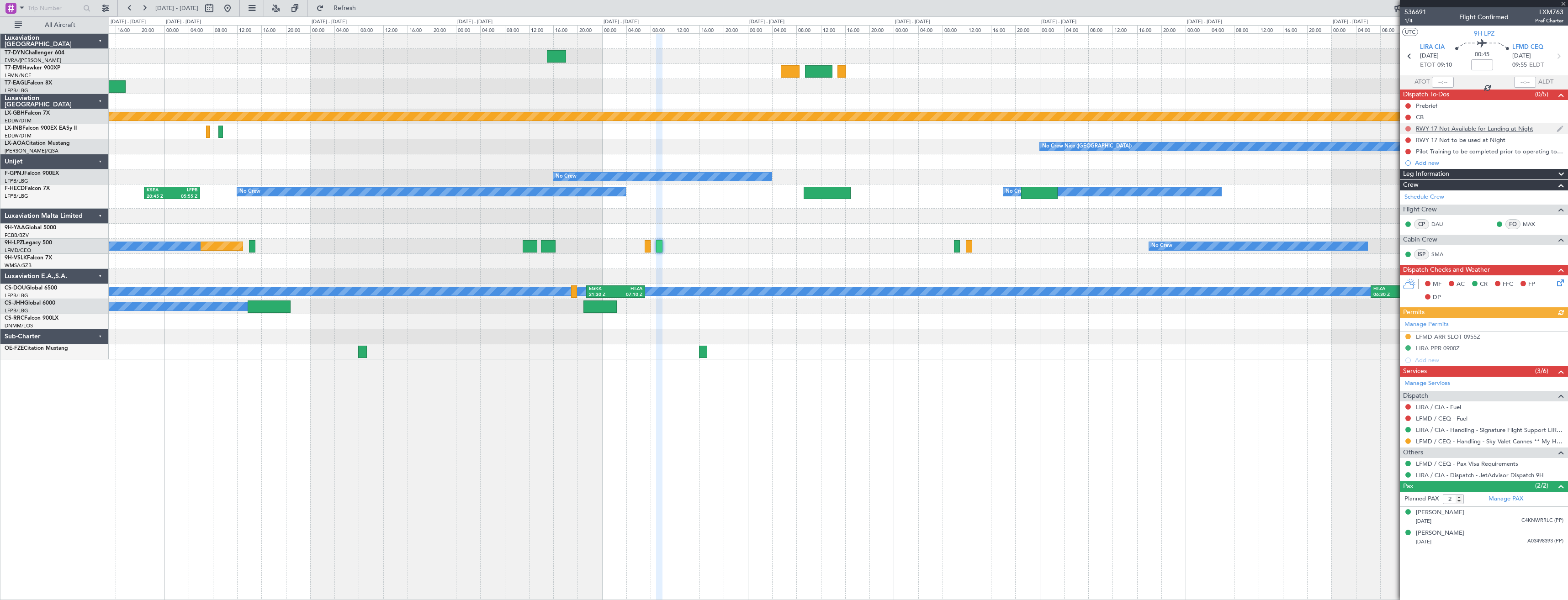
click at [1409, 127] on button at bounding box center [1408, 129] width 5 height 5
click at [1406, 183] on span "Cancelled" at bounding box center [1410, 183] width 26 height 9
click at [1408, 138] on button at bounding box center [1408, 140] width 5 height 5
click at [1403, 189] on li "Cancelled" at bounding box center [1409, 194] width 49 height 14
click at [1406, 151] on button at bounding box center [1408, 151] width 5 height 5
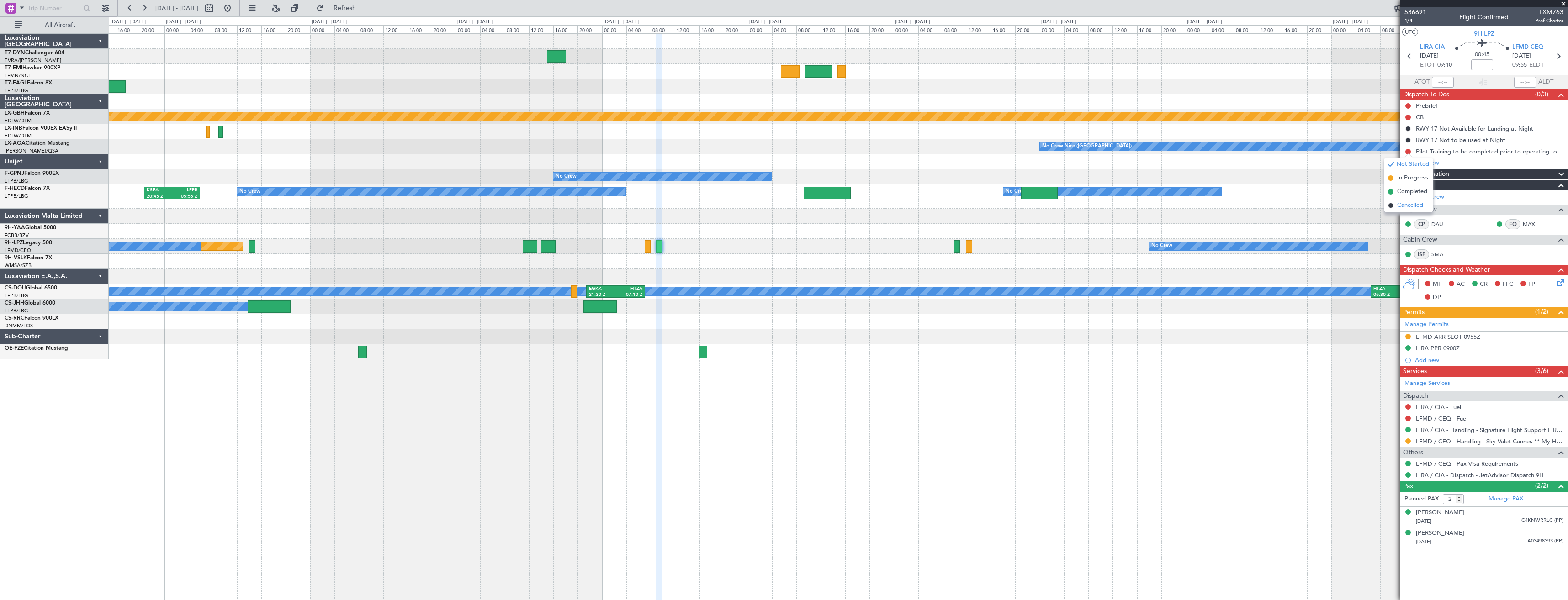
click at [1405, 199] on li "Cancelled" at bounding box center [1409, 205] width 49 height 14
click at [235, 11] on button at bounding box center [228, 8] width 14 height 14
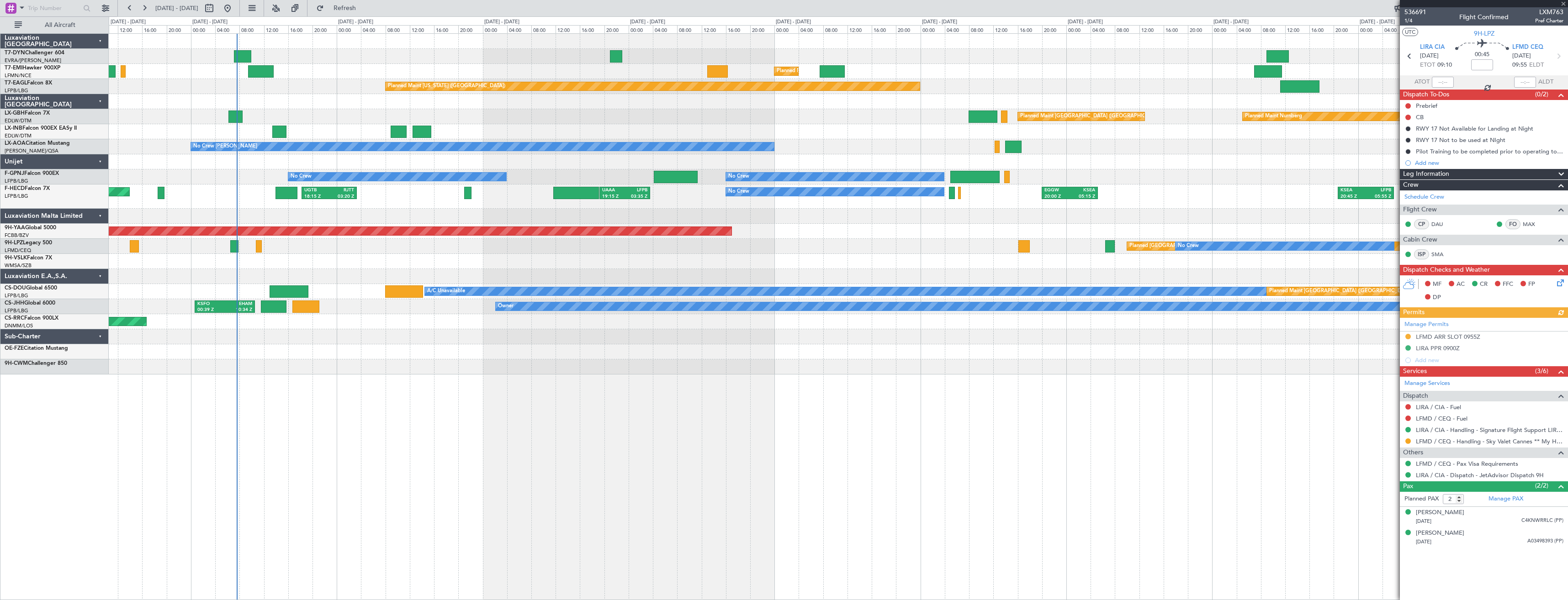
click at [428, 370] on div "Planned Maint Zurich Planned Maint Zurich Planned Maint New York (Teterboro) Pl…" at bounding box center [838, 317] width 1459 height 567
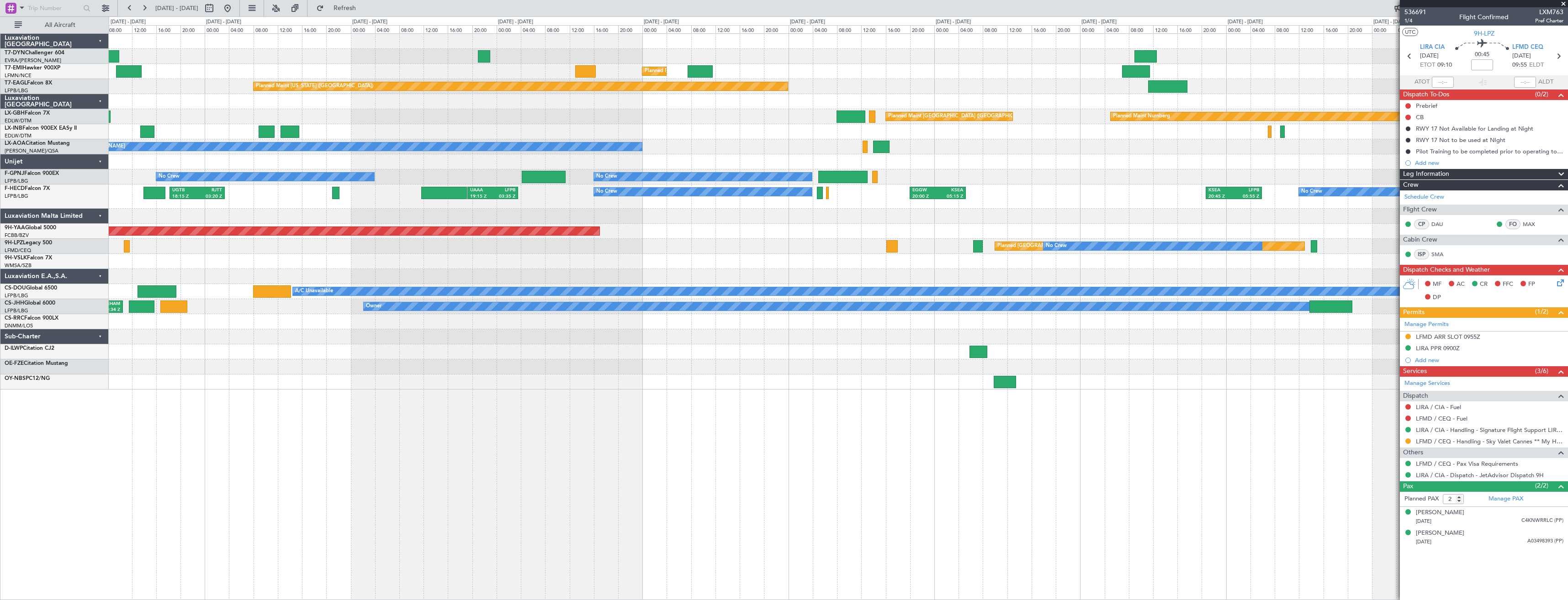
click at [347, 376] on div at bounding box center [838, 382] width 1458 height 15
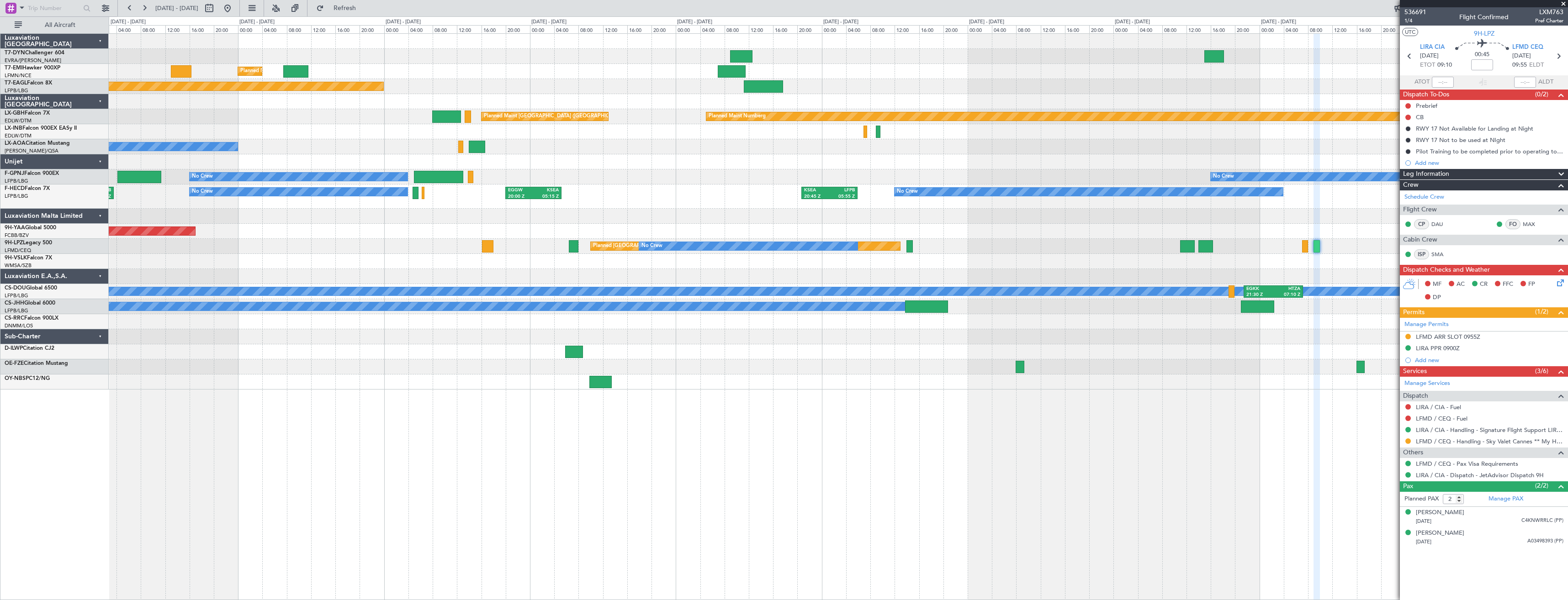
click at [366, 383] on div "Planned Maint Zurich Planned Maint New York (Teterboro) Planned Maint Nurnberg …" at bounding box center [838, 317] width 1459 height 567
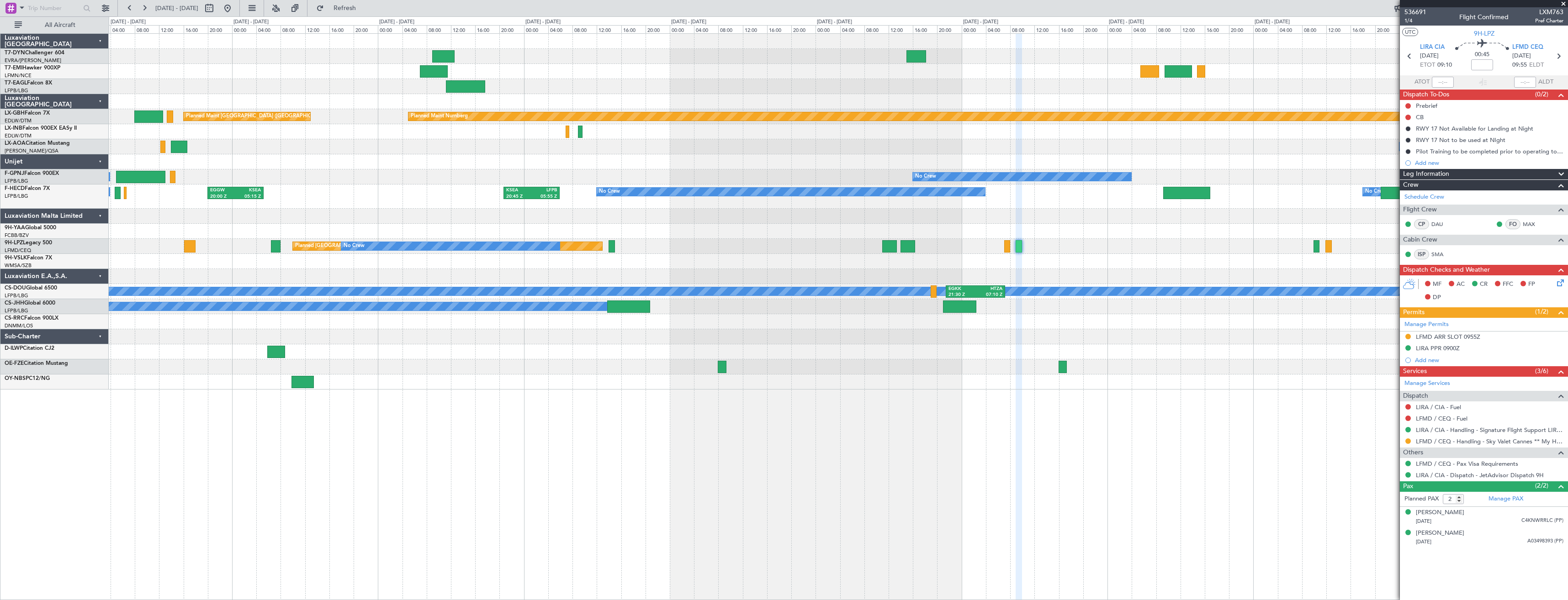
click at [578, 374] on div "Planned Maint Zurich Planned Maint New York (Teterboro) Planned Maint Nurnberg …" at bounding box center [838, 212] width 1458 height 356
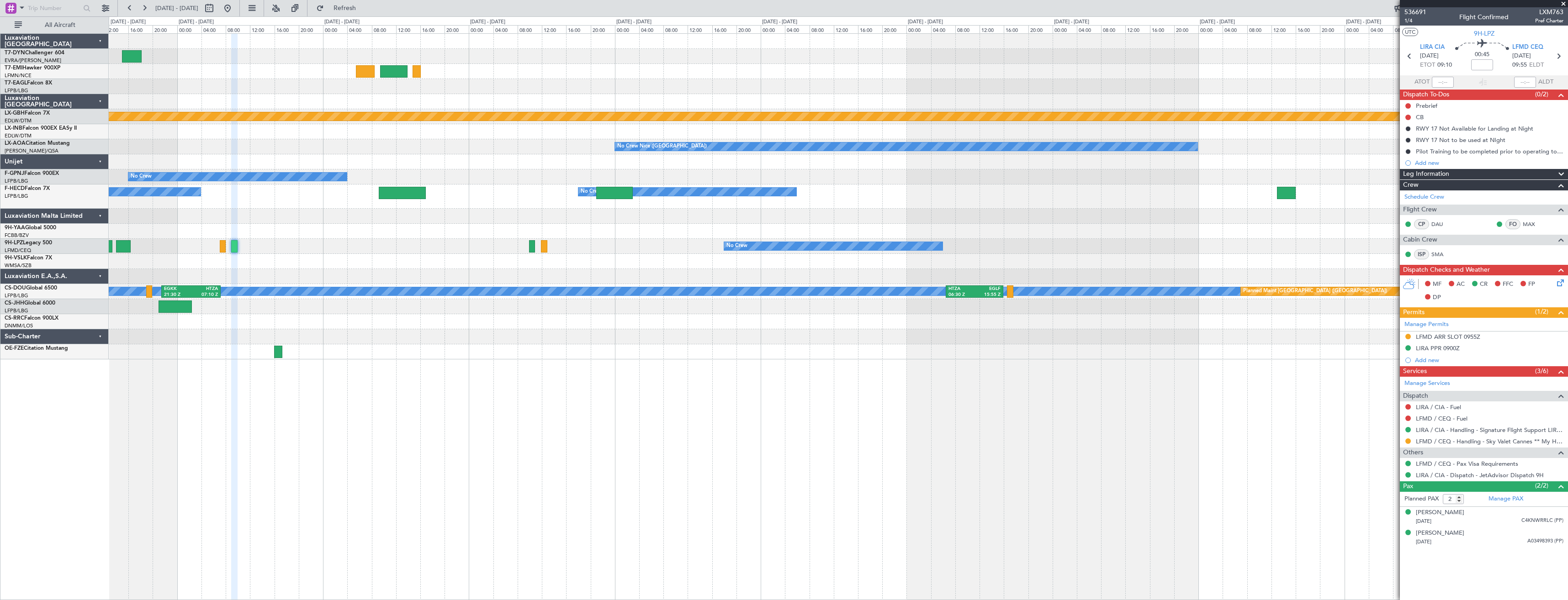
click at [397, 401] on div "Planned Maint Nurnberg No Crew Nice (Côte d'Azur Airport) No Crew Sabadell No C…" at bounding box center [838, 317] width 1459 height 567
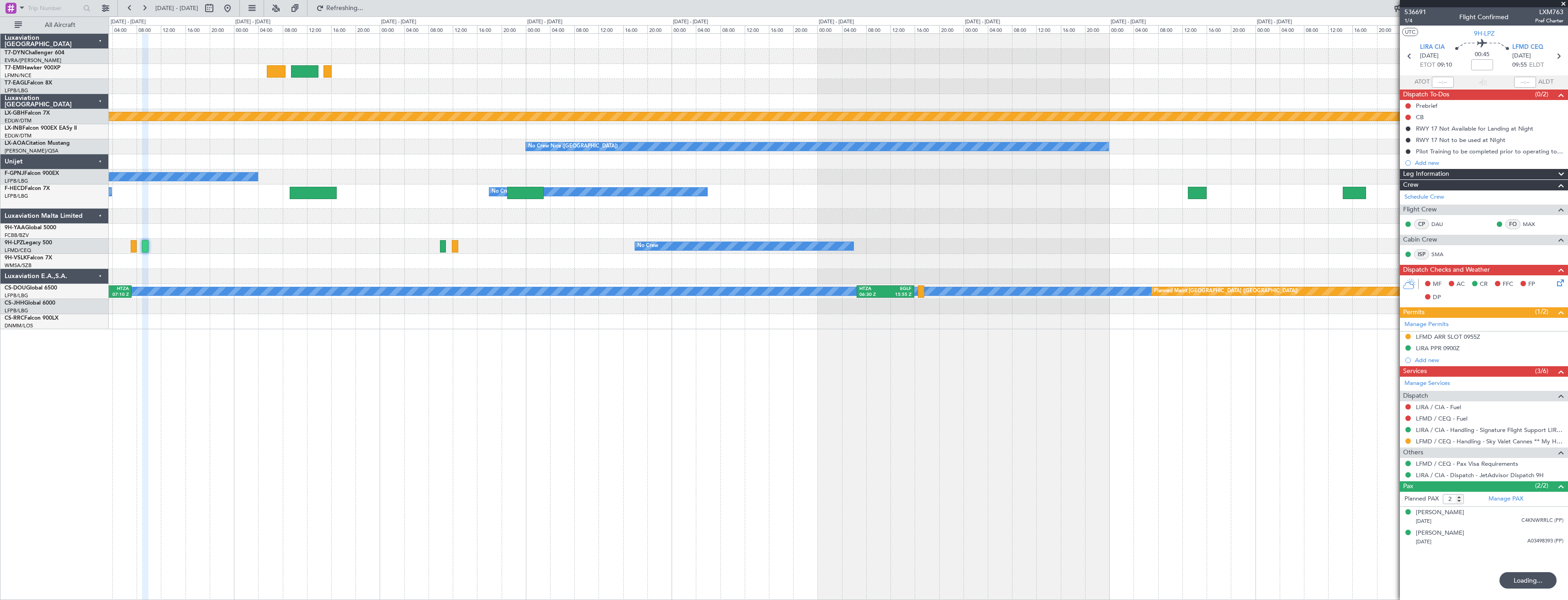
click at [1018, 408] on div "Planned Maint Nurnberg No Crew Nice (Côte d'Azur Airport) No Crew Sabadell No C…" at bounding box center [838, 317] width 1459 height 567
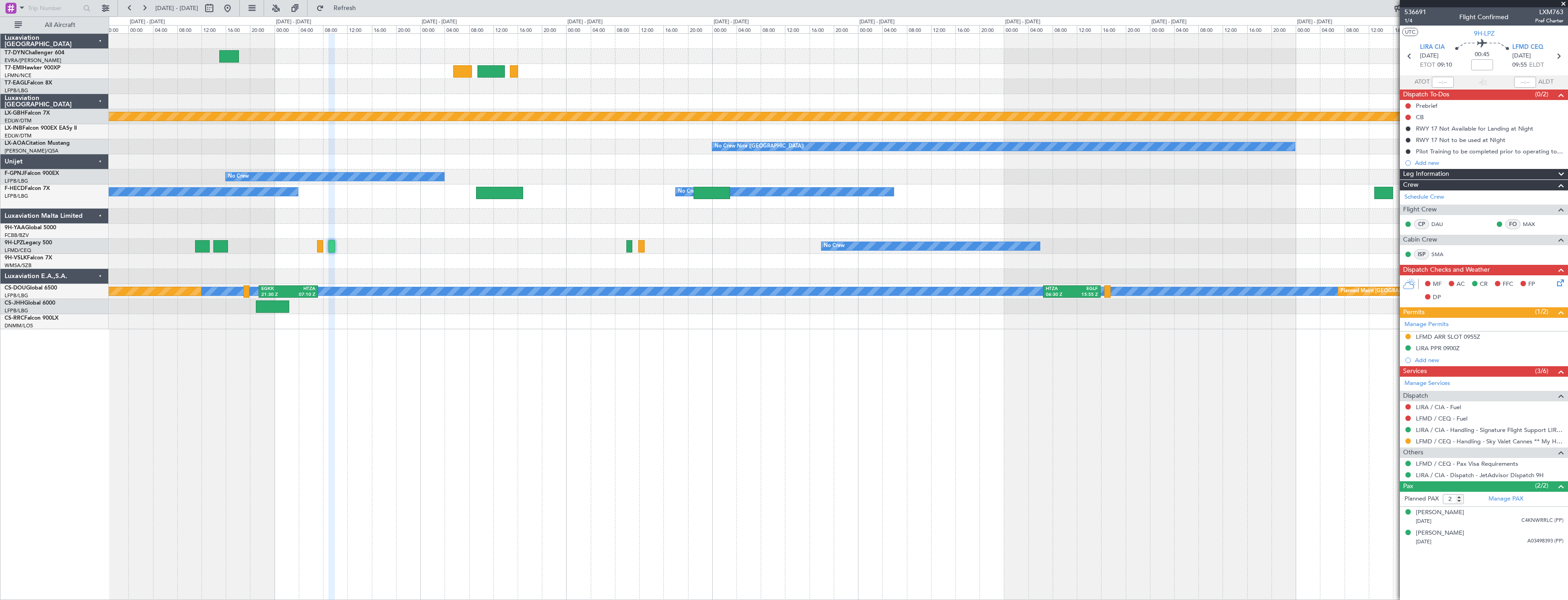
click at [982, 414] on div "Planned Maint Nurnberg No Crew Nice (Côte d'Azur Airport) No Crew No Crew No Cr…" at bounding box center [838, 317] width 1459 height 567
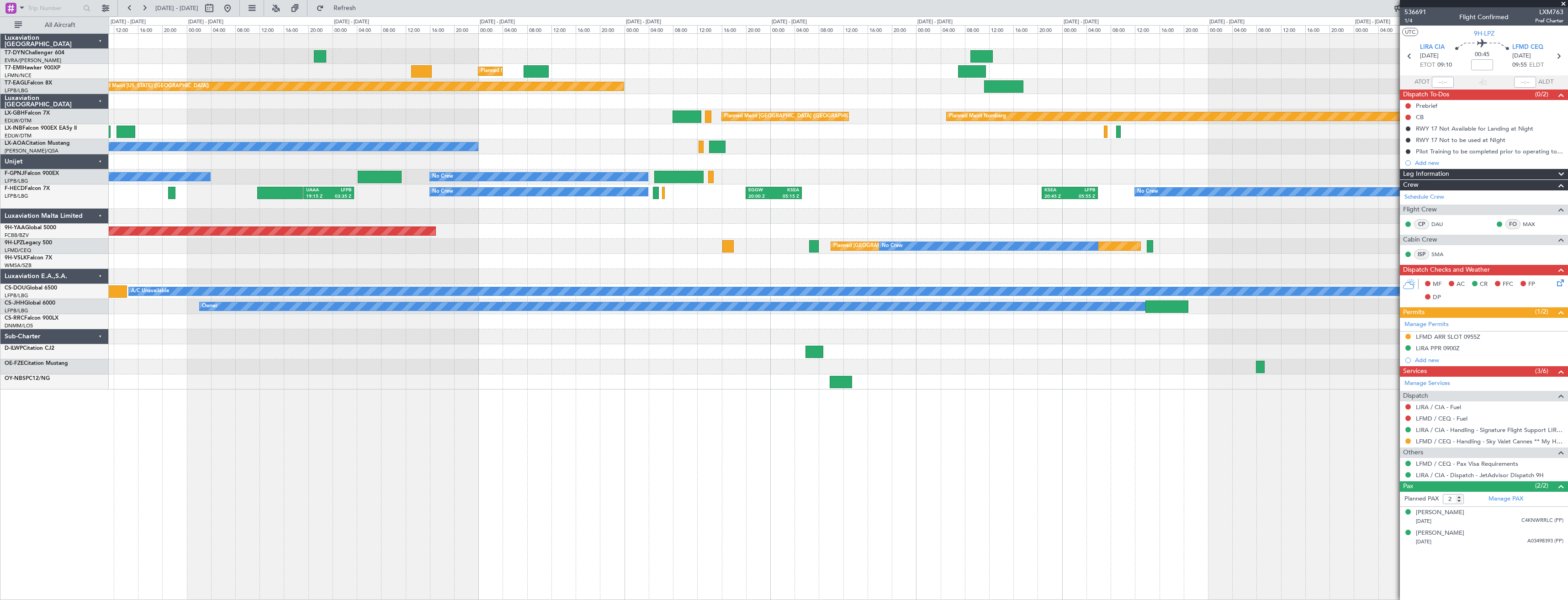
click at [1300, 376] on div "Planned Maint Zurich Planned Maint New York (Teterboro) Planned Maint Nurnberg …" at bounding box center [838, 317] width 1459 height 567
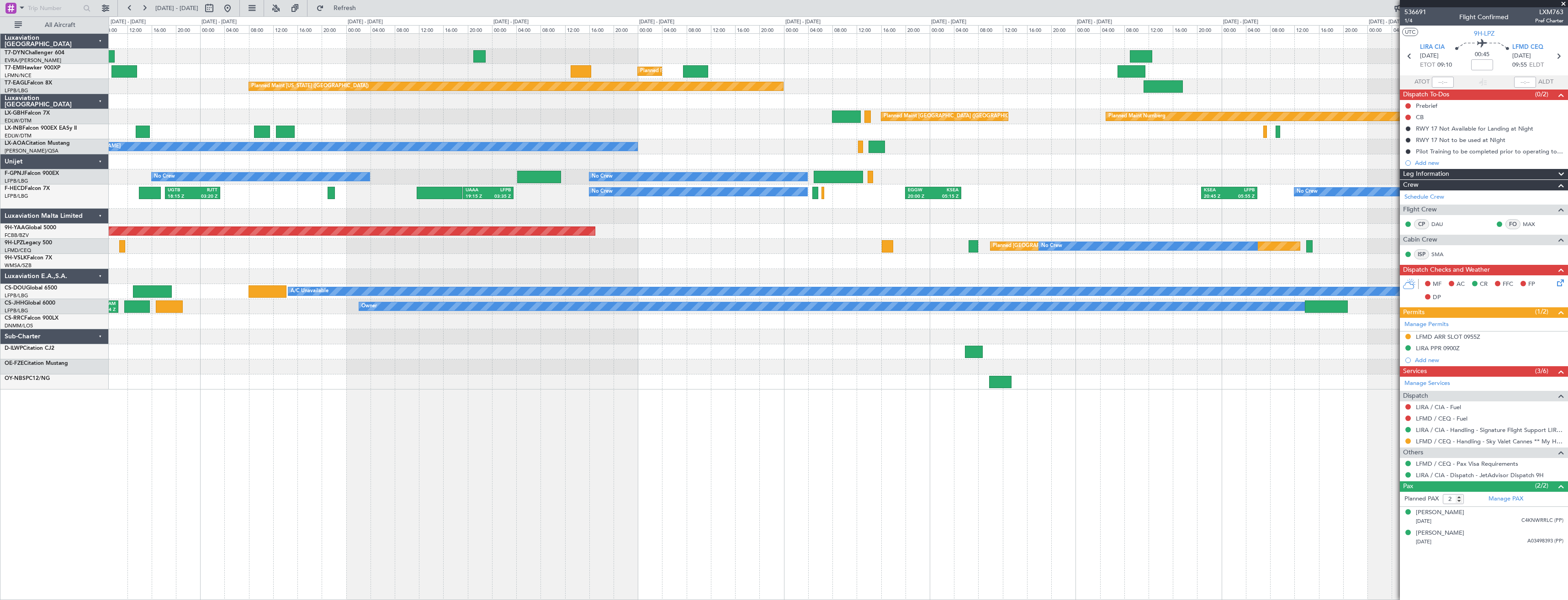
click at [517, 404] on div "Planned Maint Zurich Planned Maint Zurich Planned Maint New York (Teterboro) Pl…" at bounding box center [838, 317] width 1459 height 567
click at [235, 9] on button at bounding box center [228, 8] width 14 height 14
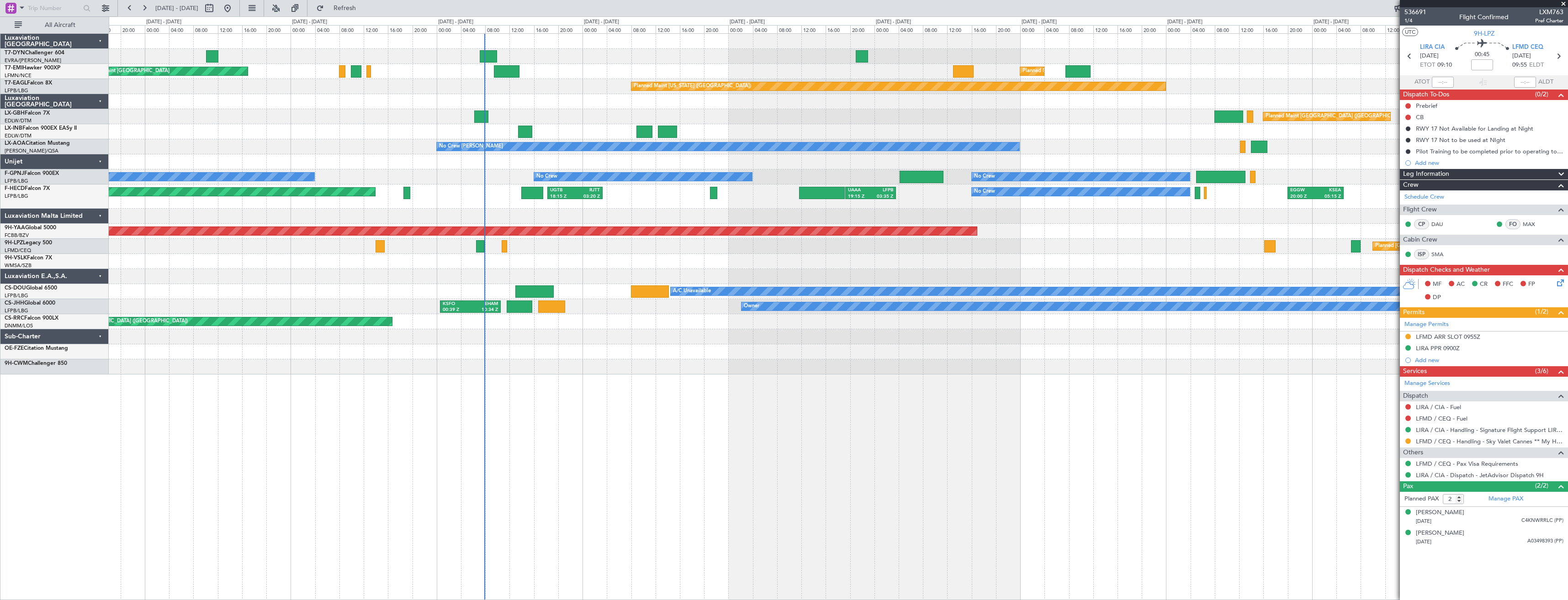
click at [542, 276] on div "Planned Maint Zurich Planned Maint Zurich Planned Maint New York (Teterboro) Pl…" at bounding box center [838, 205] width 1458 height 341
